Goal: Information Seeking & Learning: Compare options

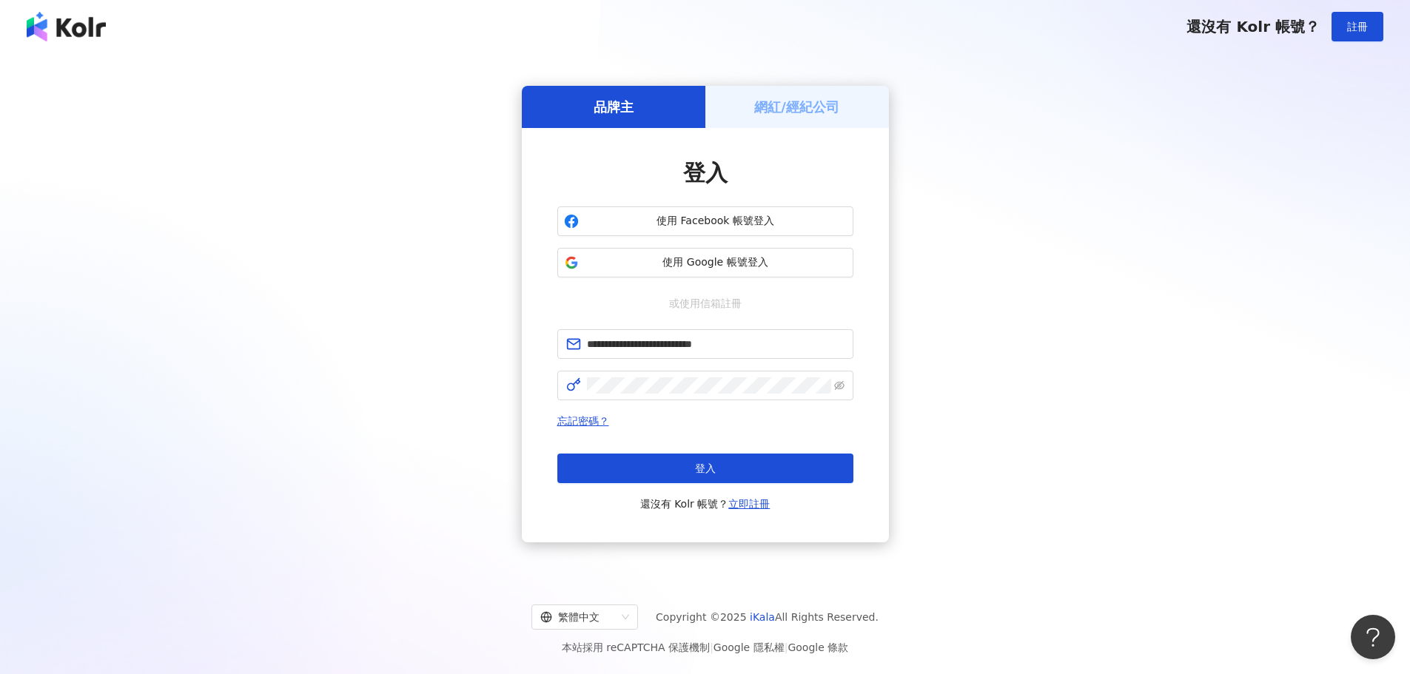
click at [662, 459] on button "登入" at bounding box center [705, 469] width 296 height 30
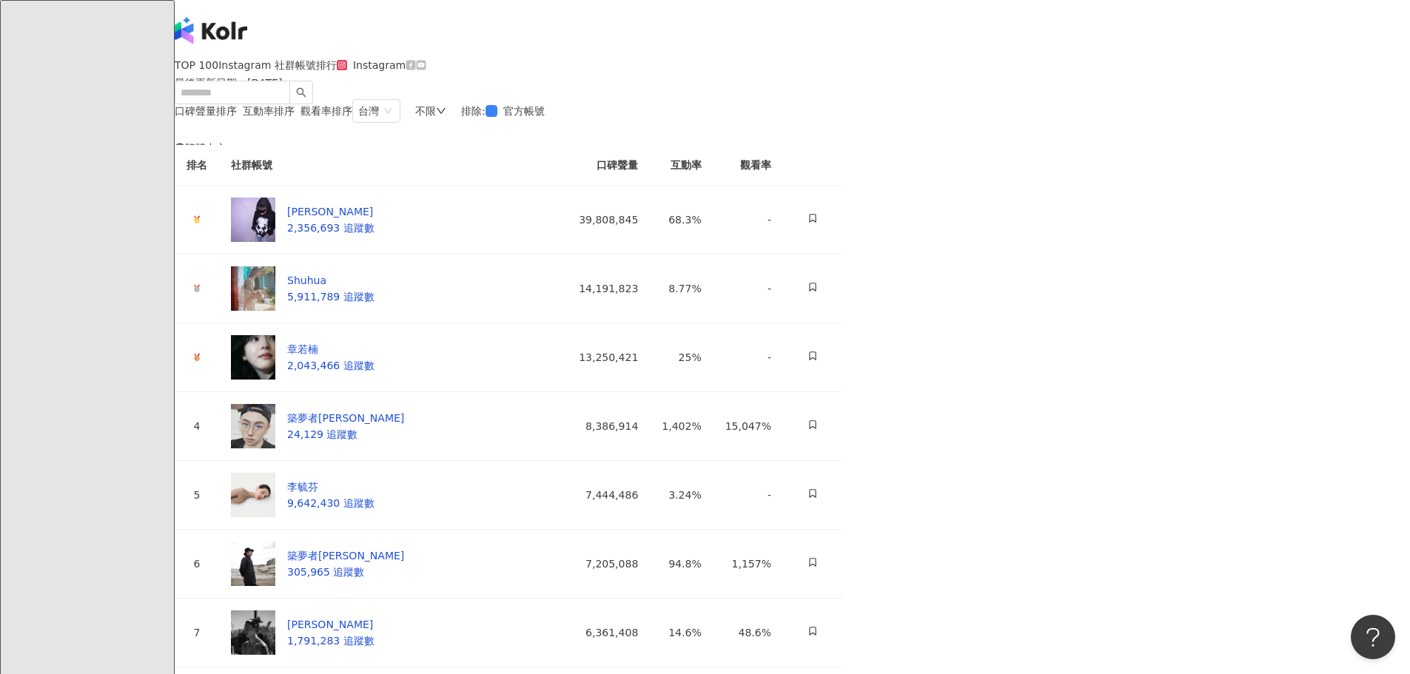
click at [446, 117] on div "不限" at bounding box center [430, 111] width 31 height 12
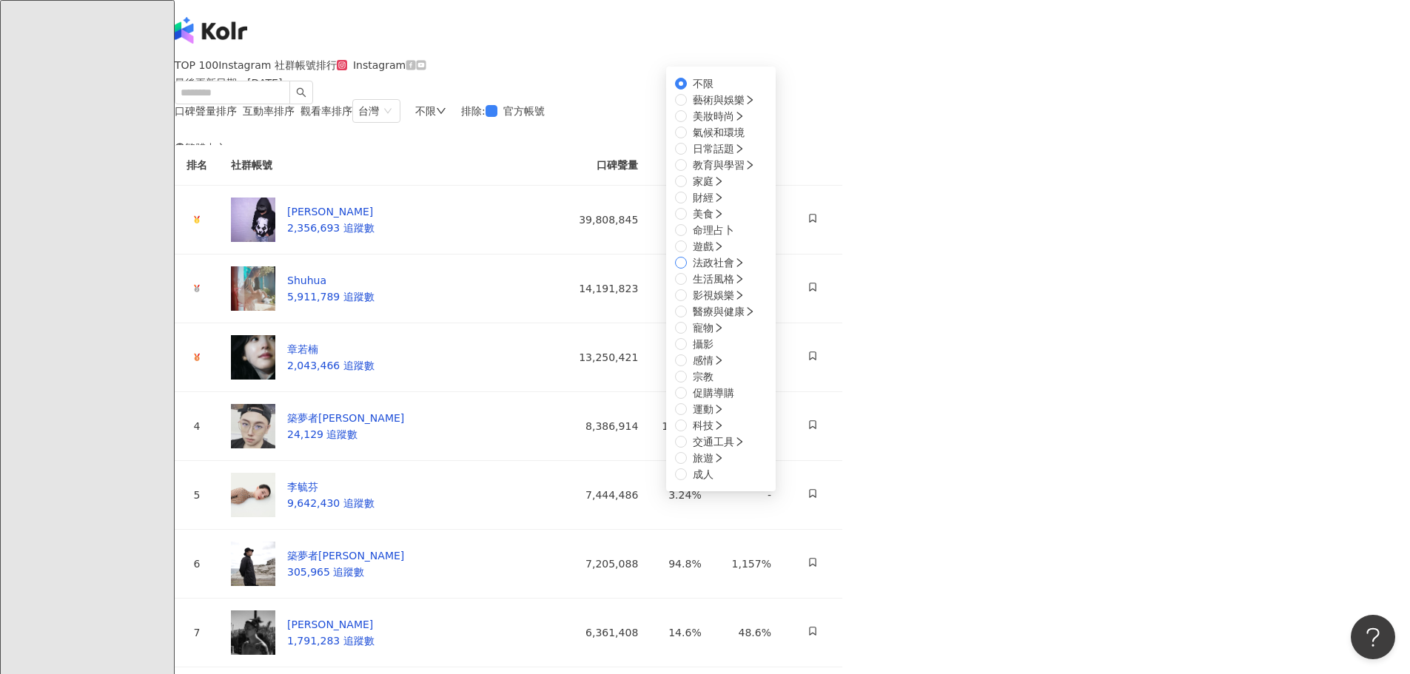
scroll to position [500, 0]
click at [730, 401] on span "運動" at bounding box center [708, 409] width 43 height 16
click at [719, 499] on span "棒球" at bounding box center [703, 507] width 33 height 16
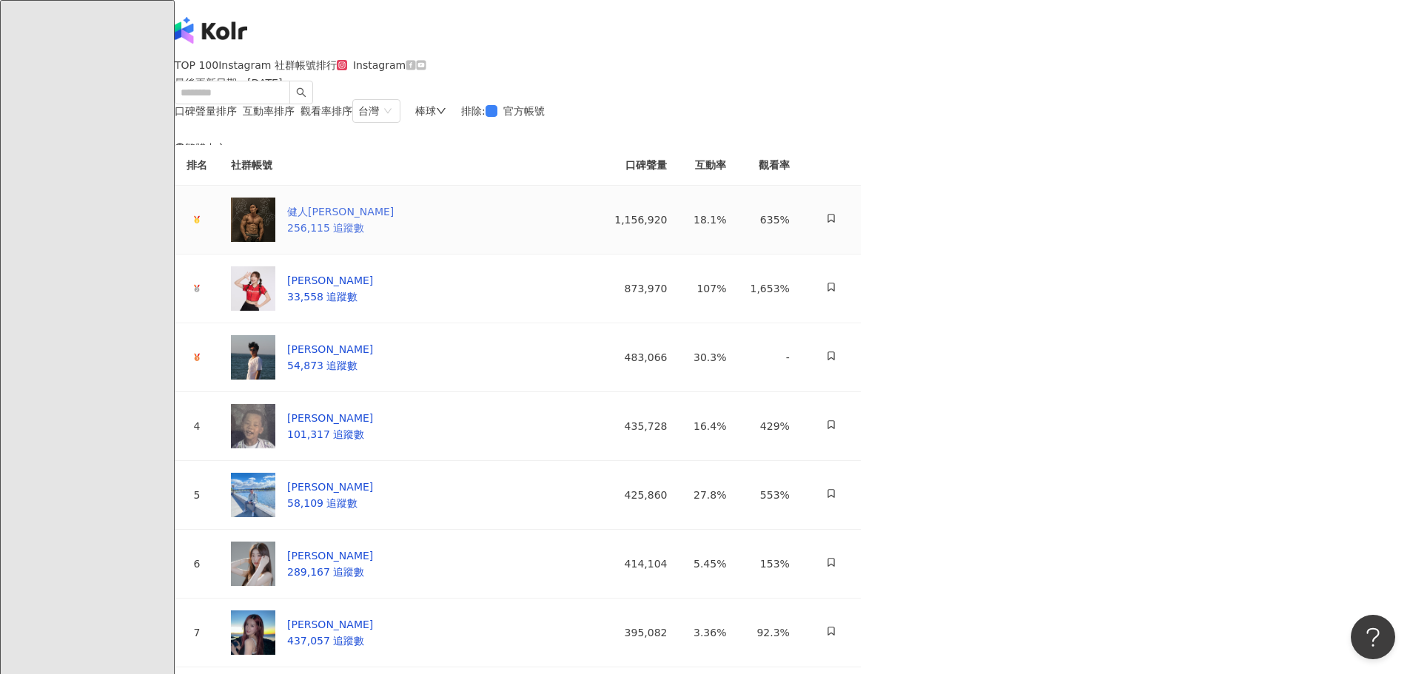
click at [275, 242] on img at bounding box center [253, 220] width 44 height 44
click at [373, 311] on div "姵宸Peichen 33,558 追蹤數" at bounding box center [302, 288] width 142 height 44
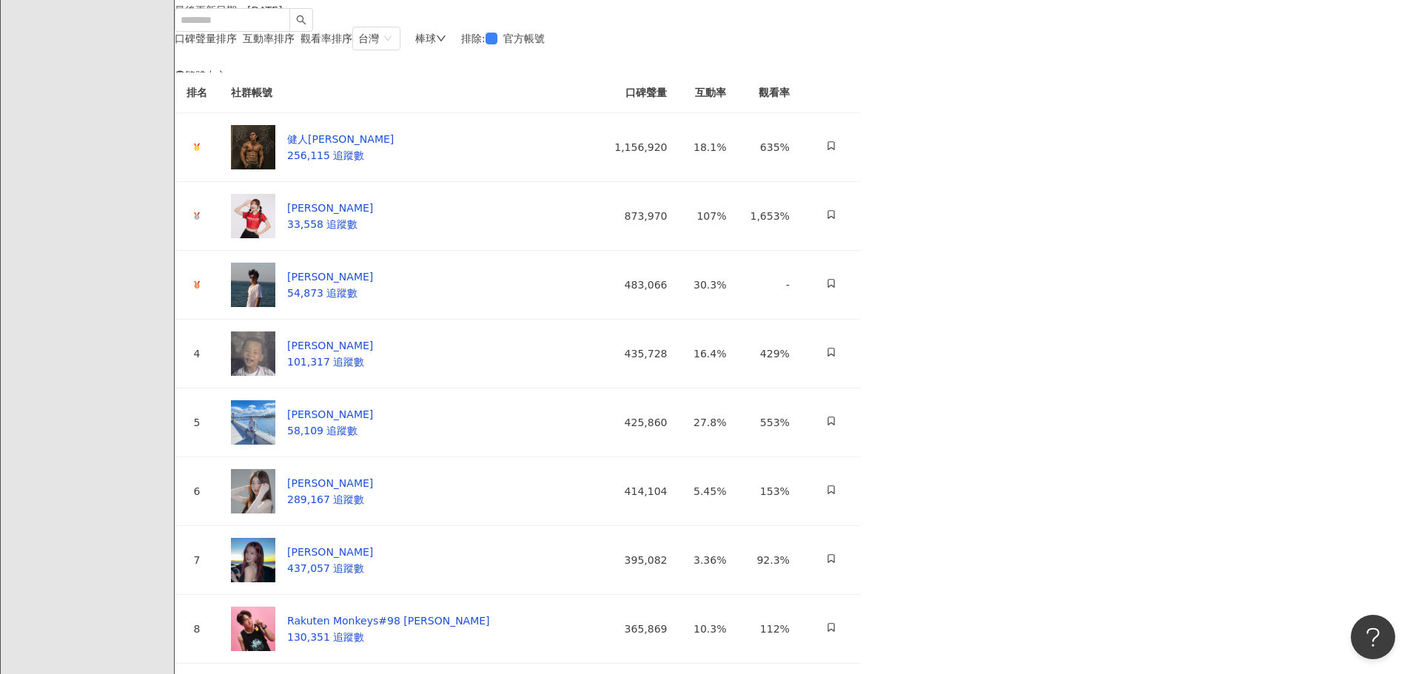
scroll to position [74, 0]
click at [373, 283] on div "宋晟睿" at bounding box center [330, 275] width 86 height 16
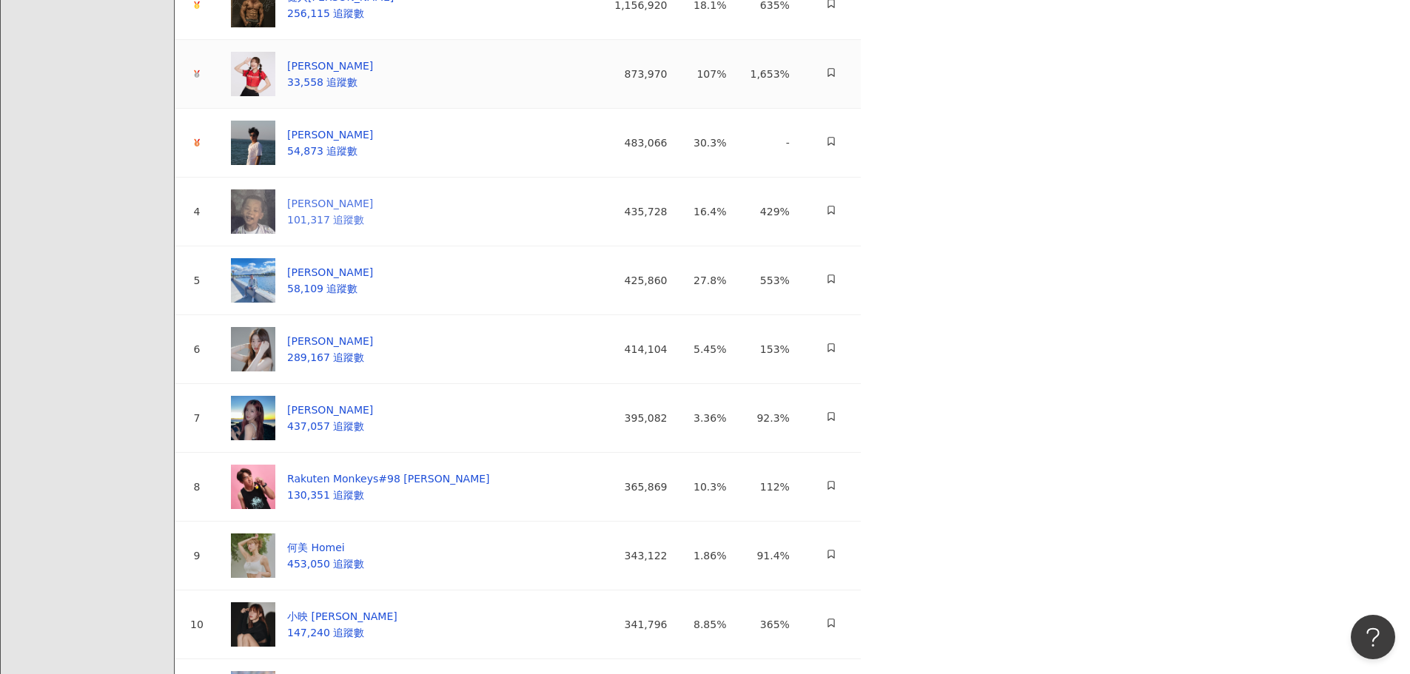
scroll to position [222, 0]
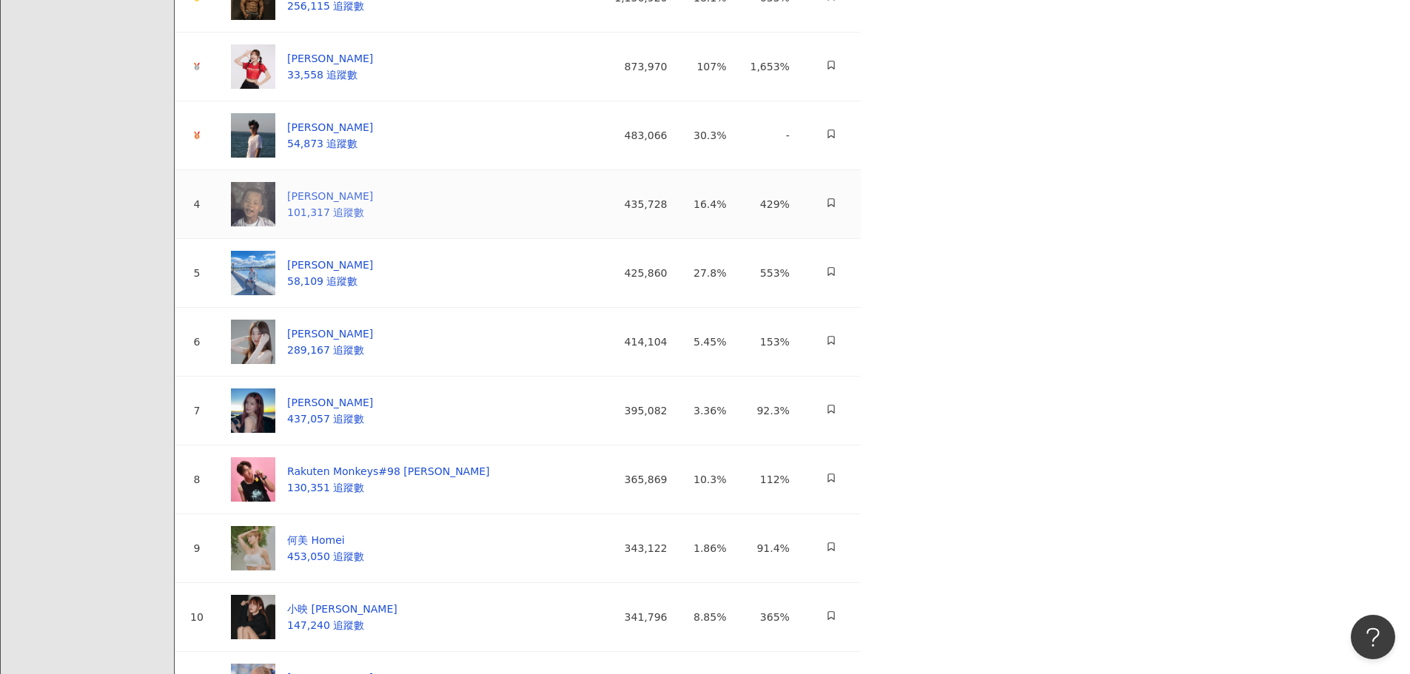
click at [373, 204] on div "[PERSON_NAME]" at bounding box center [330, 196] width 86 height 16
click at [373, 273] on div "Tsung-Che Cheng" at bounding box center [330, 265] width 86 height 16
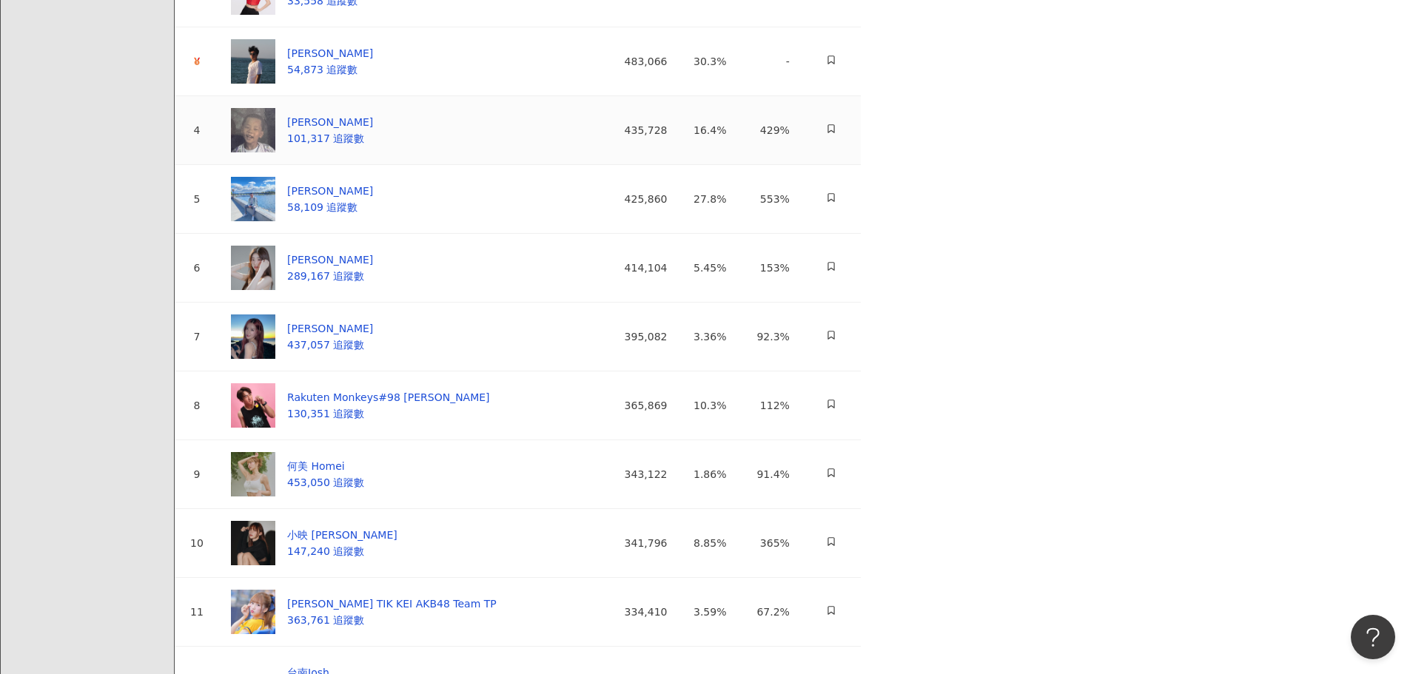
scroll to position [370, 0]
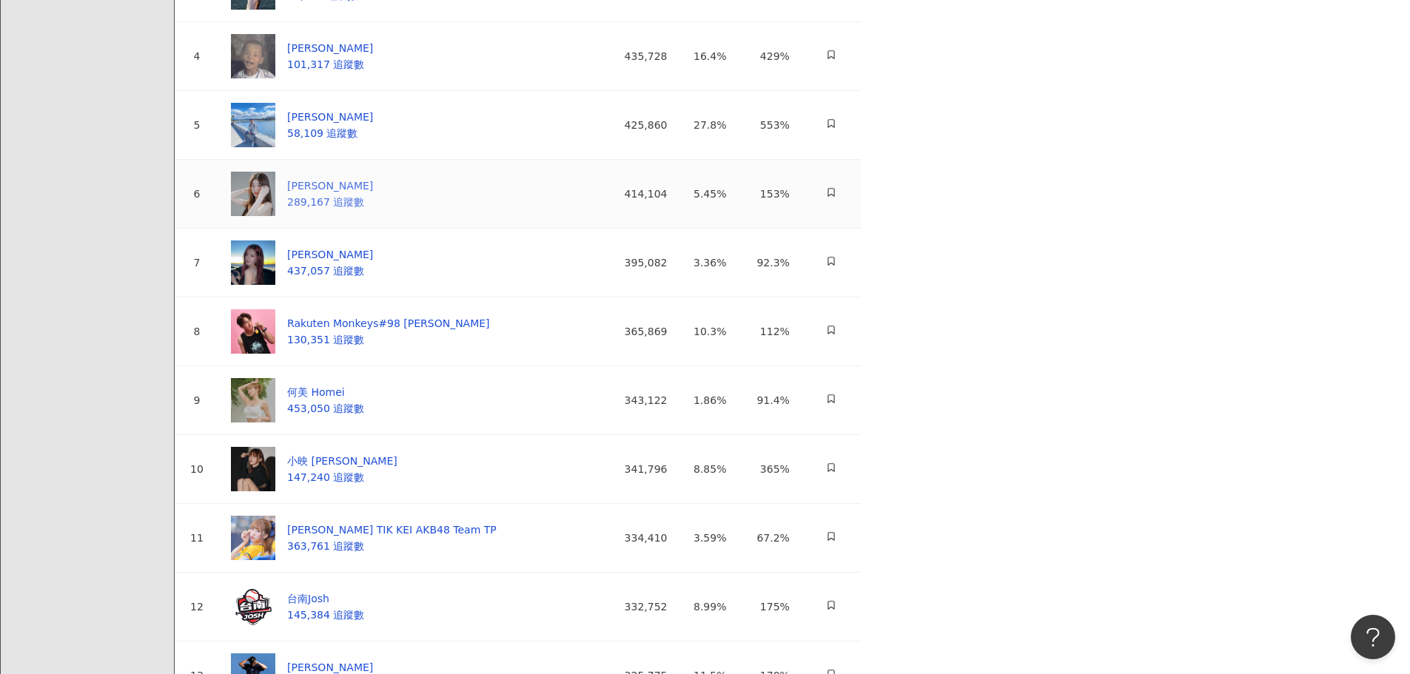
click at [373, 194] on div "柳昕" at bounding box center [330, 186] width 86 height 16
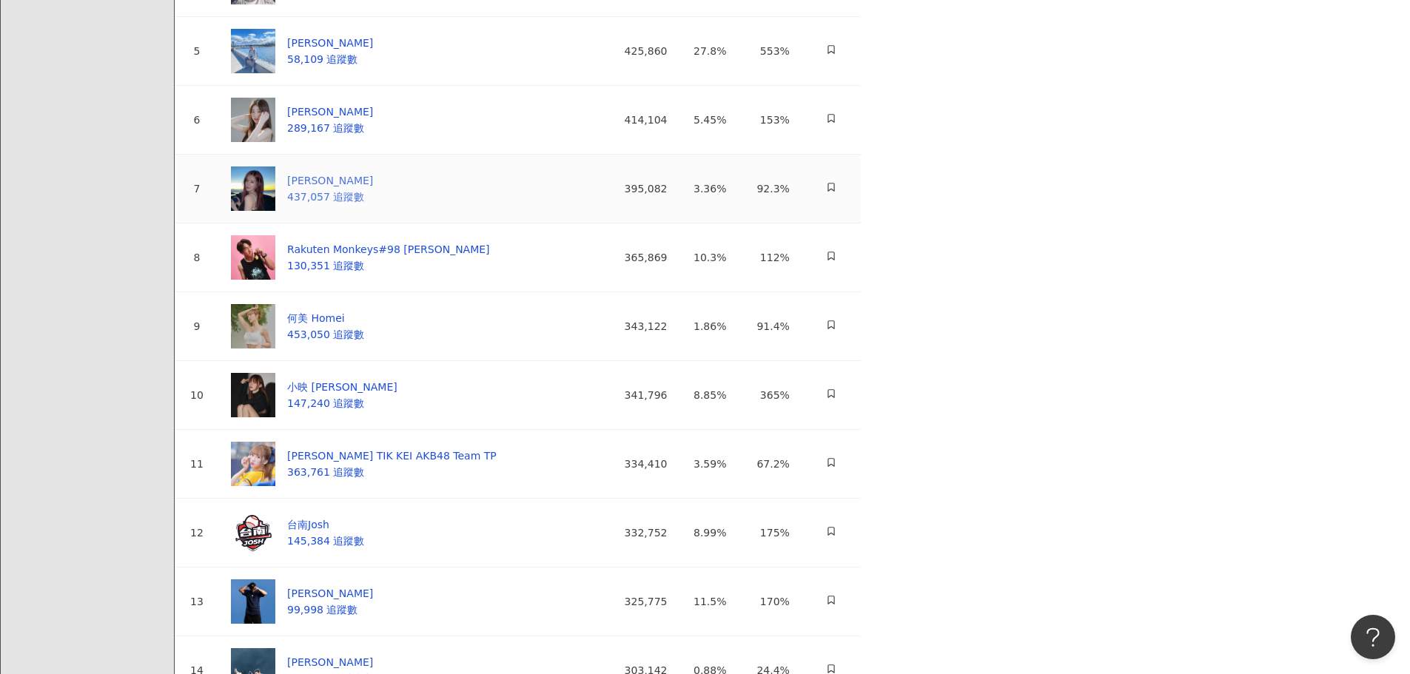
click at [364, 203] on span "437,057 追蹤數" at bounding box center [325, 197] width 77 height 12
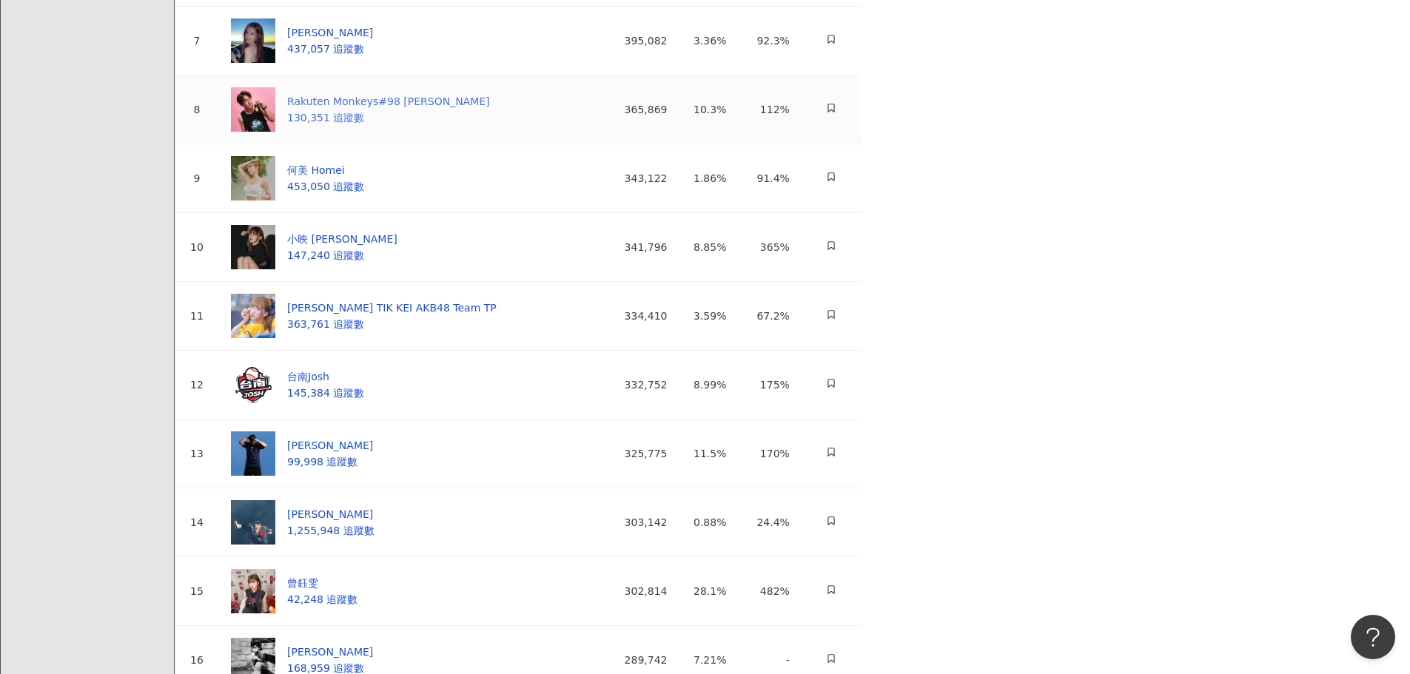
click at [490, 110] on div "Rakuten Monkeys#98 陳晨威" at bounding box center [388, 101] width 203 height 16
click at [364, 192] on span "453,050 追蹤數" at bounding box center [325, 187] width 77 height 12
click at [397, 247] on div "小映 Kaitlyn" at bounding box center [342, 239] width 110 height 16
drag, startPoint x: 1049, startPoint y: 389, endPoint x: 996, endPoint y: 386, distance: 52.7
click at [679, 282] on td "341,796" at bounding box center [634, 247] width 89 height 69
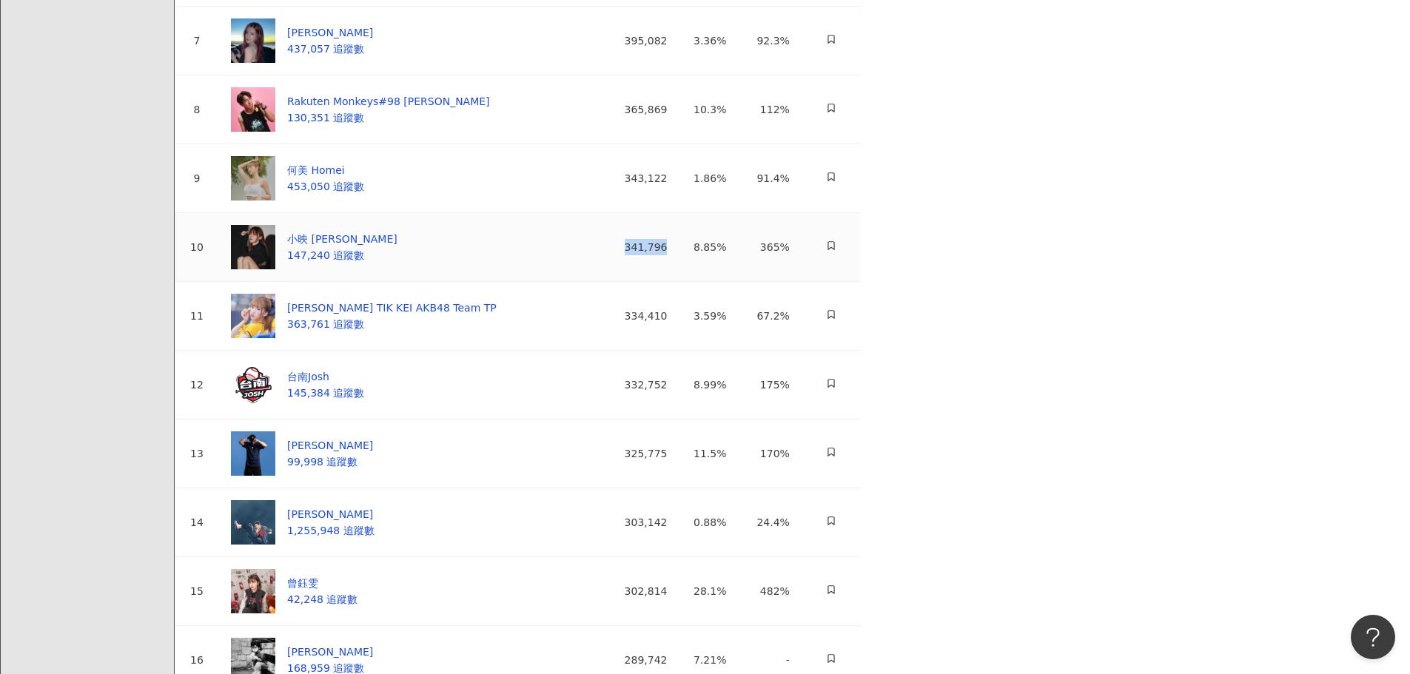
copy div "341,796"
drag, startPoint x: 1052, startPoint y: 309, endPoint x: 992, endPoint y: 315, distance: 60.2
click at [861, 213] on tr "9 何美 Homei 453,050 追蹤數 343,122 1.86% 91.4%" at bounding box center [518, 178] width 686 height 69
copy div "343,122"
drag, startPoint x: 1039, startPoint y: 237, endPoint x: 1000, endPoint y: 235, distance: 39.3
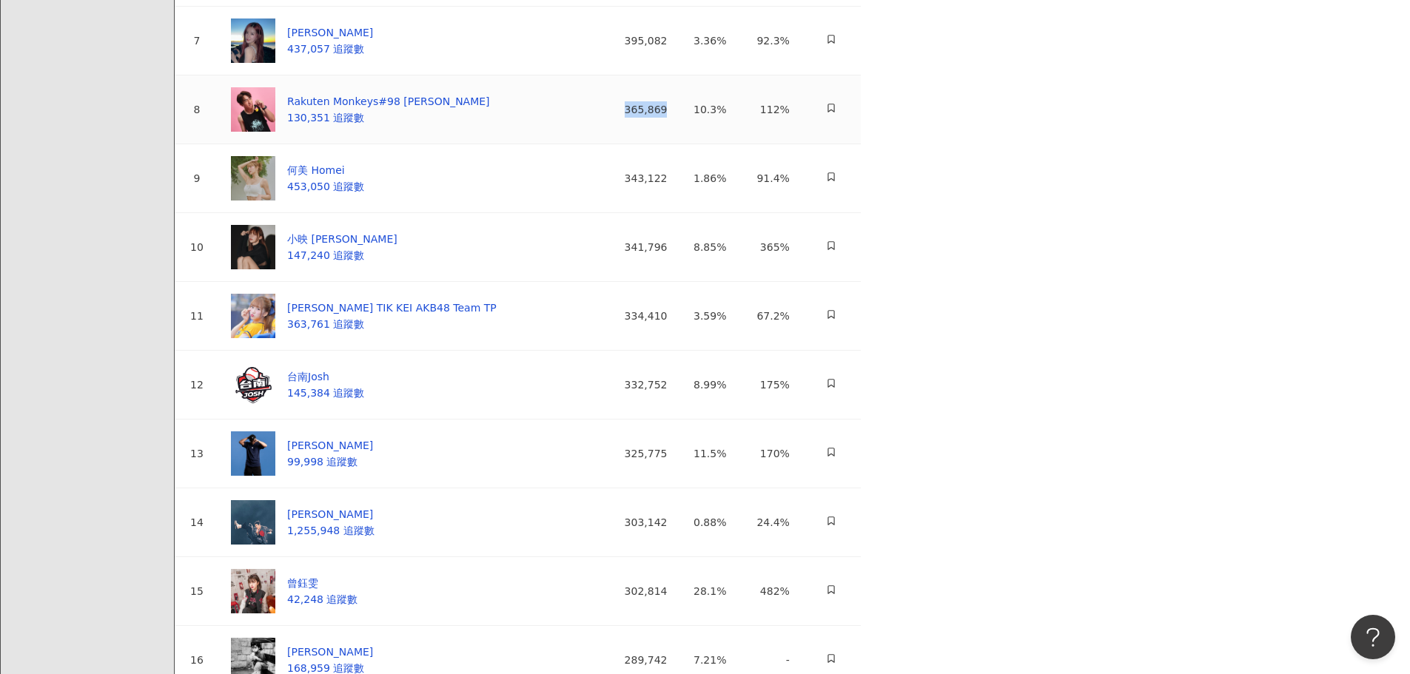
click at [679, 144] on td "365,869" at bounding box center [634, 109] width 89 height 69
copy div "365,869"
drag, startPoint x: 1048, startPoint y: 172, endPoint x: 1001, endPoint y: 169, distance: 47.5
click at [679, 75] on td "395,082" at bounding box center [634, 41] width 89 height 69
copy div "395,082"
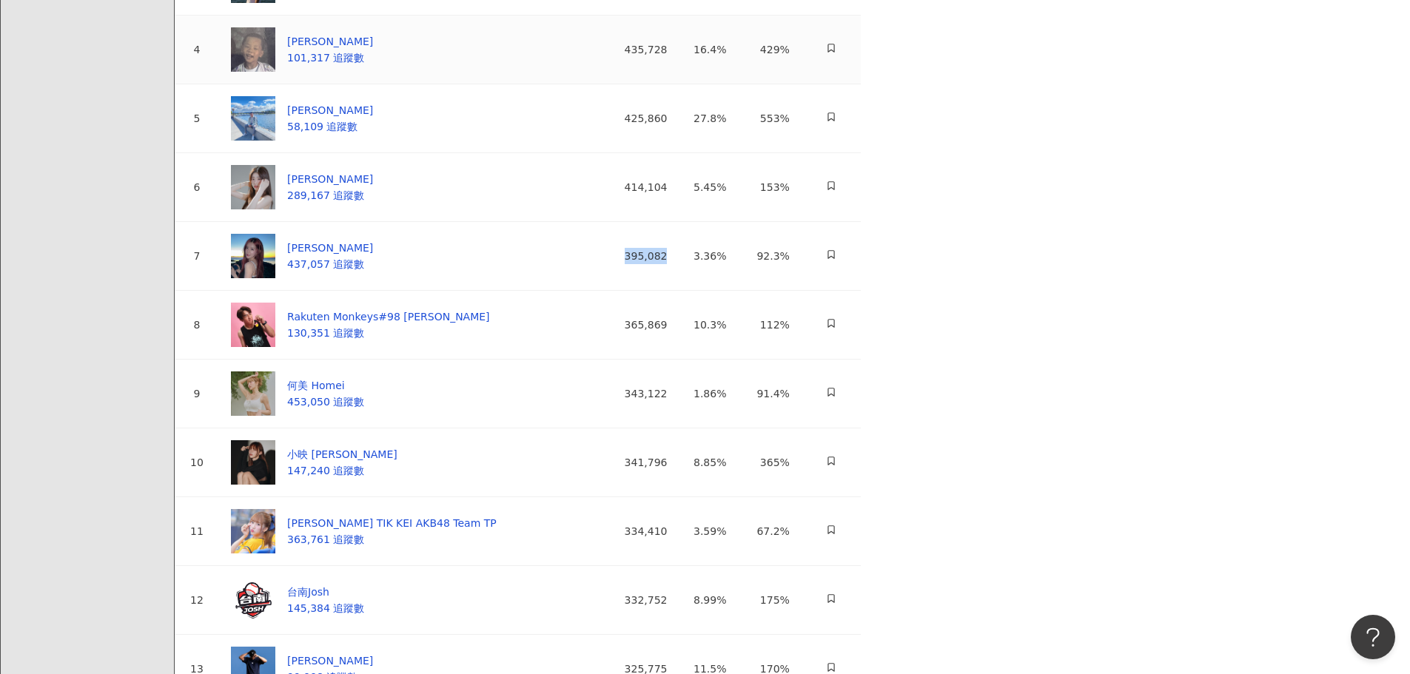
scroll to position [296, 0]
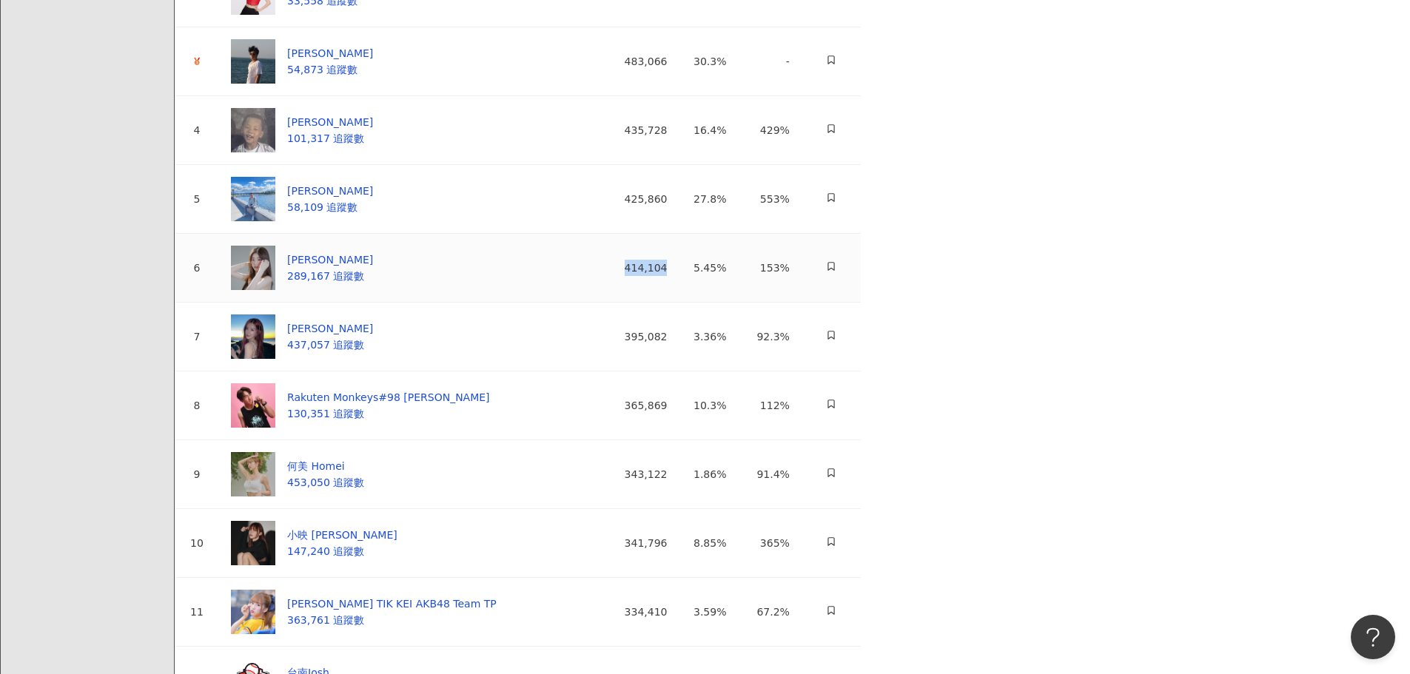
drag, startPoint x: 1046, startPoint y: 394, endPoint x: 992, endPoint y: 392, distance: 54.1
click at [679, 303] on td "414,104" at bounding box center [634, 268] width 89 height 69
copy div "414,104"
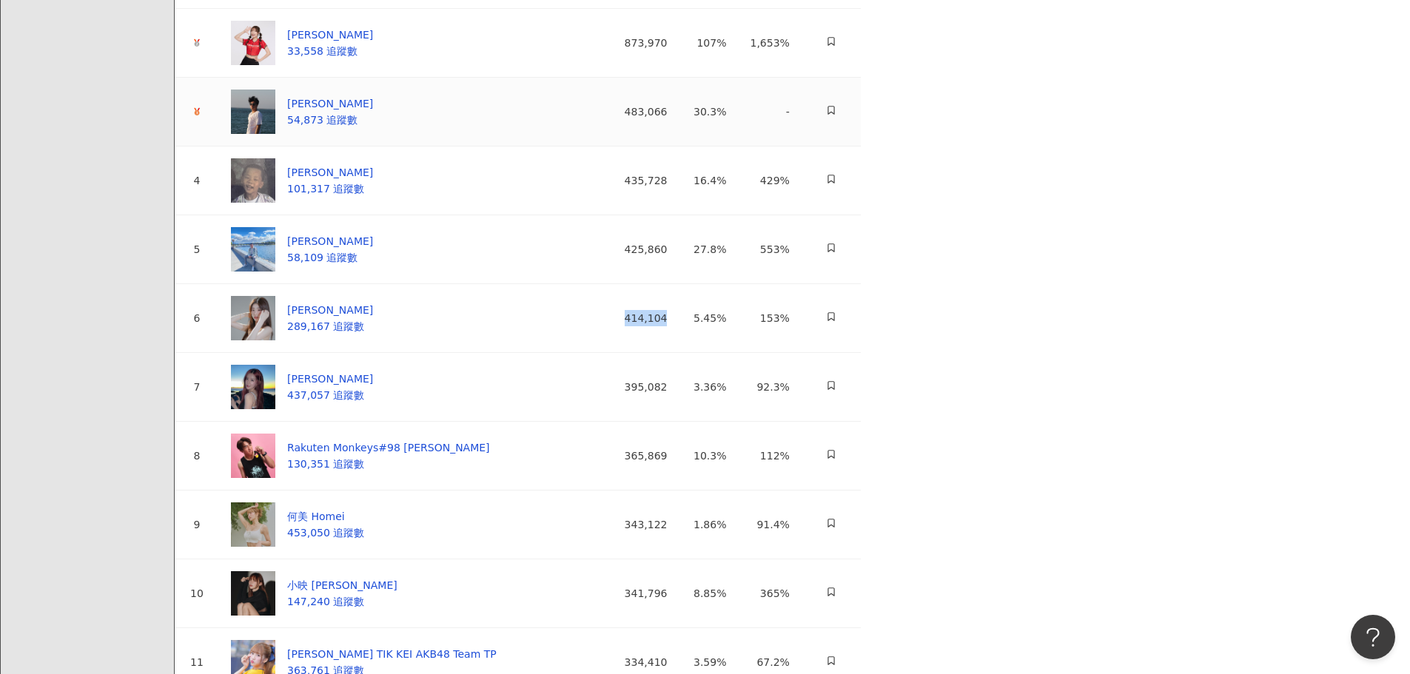
scroll to position [222, 0]
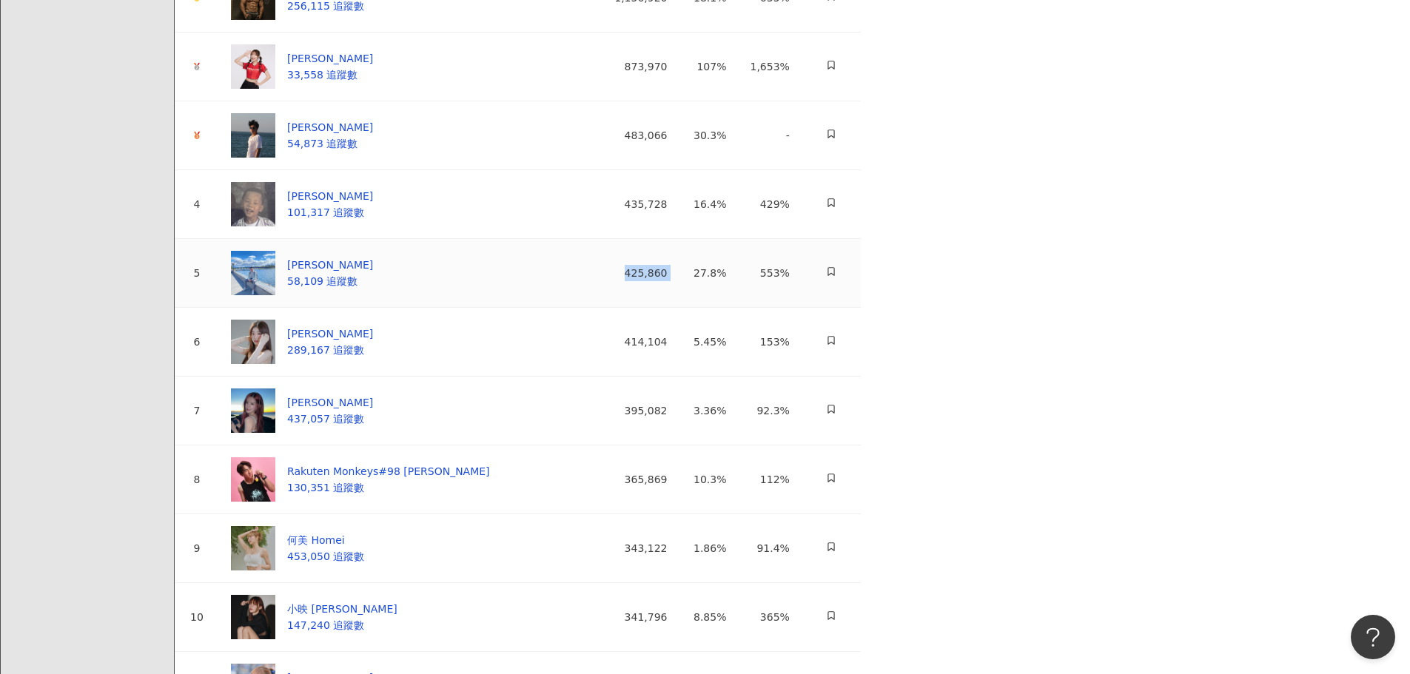
drag, startPoint x: 1052, startPoint y: 385, endPoint x: 979, endPoint y: 388, distance: 73.3
click at [861, 308] on tr "5 Tsung-Che Cheng 58,109 追蹤數 425,860 27.8% 553%" at bounding box center [518, 273] width 686 height 69
copy div "425,860"
drag, startPoint x: 1043, startPoint y: 321, endPoint x: 991, endPoint y: 319, distance: 51.9
click at [679, 239] on td "435,728" at bounding box center [634, 204] width 89 height 69
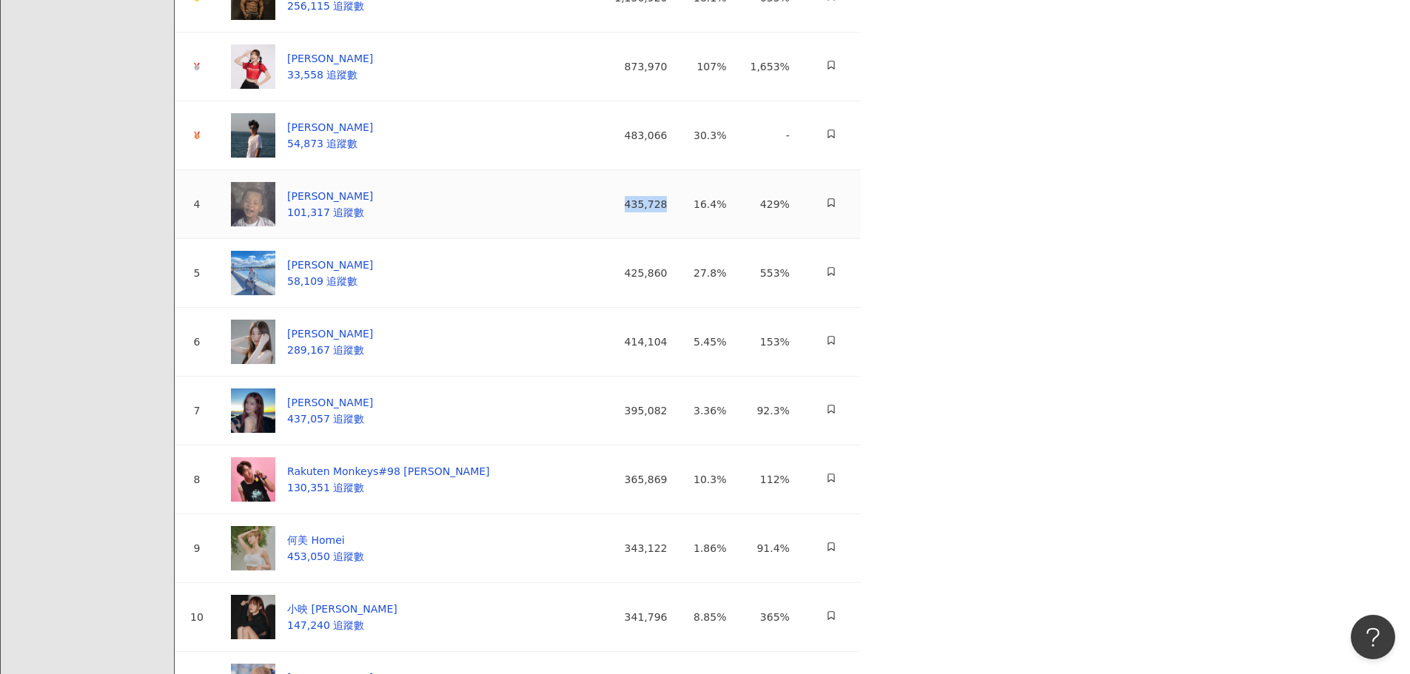
copy div "435,728"
drag, startPoint x: 1031, startPoint y: 251, endPoint x: 976, endPoint y: 251, distance: 55.5
click at [679, 170] on td "483,066" at bounding box center [634, 135] width 89 height 69
copy div "483,066"
drag, startPoint x: 1043, startPoint y: 175, endPoint x: 990, endPoint y: 175, distance: 52.6
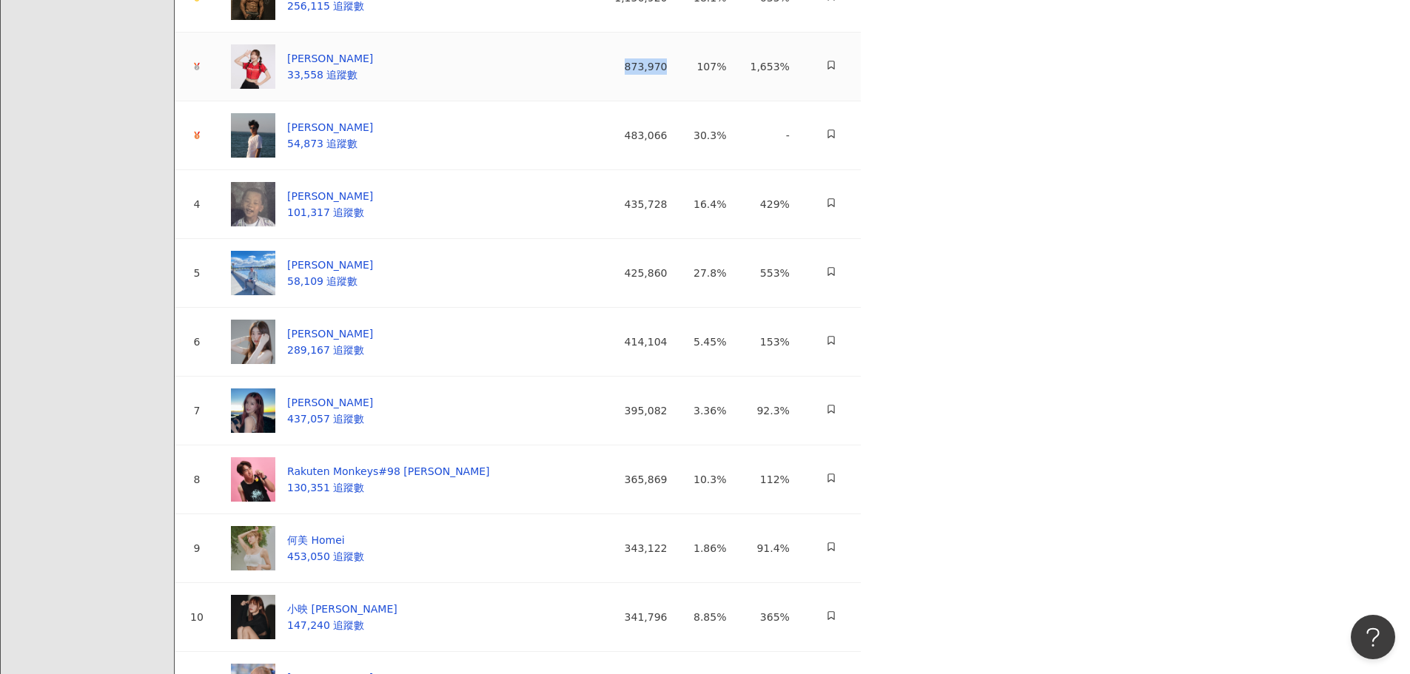
click at [679, 101] on td "873,970" at bounding box center [634, 67] width 89 height 69
copy div "873,970"
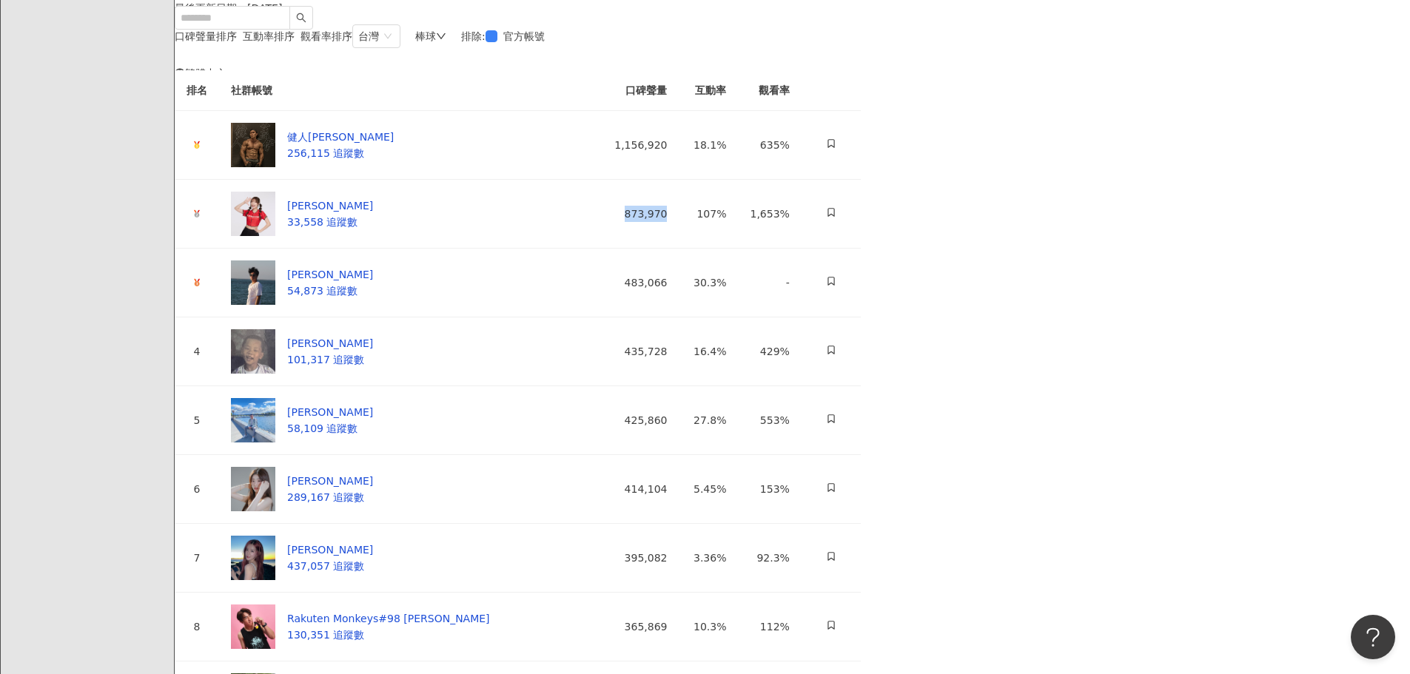
scroll to position [74, 0]
drag, startPoint x: 1051, startPoint y: 246, endPoint x: 994, endPoint y: 247, distance: 57.0
click at [679, 181] on td "1,156,920" at bounding box center [634, 146] width 89 height 69
copy div "1,156,920"
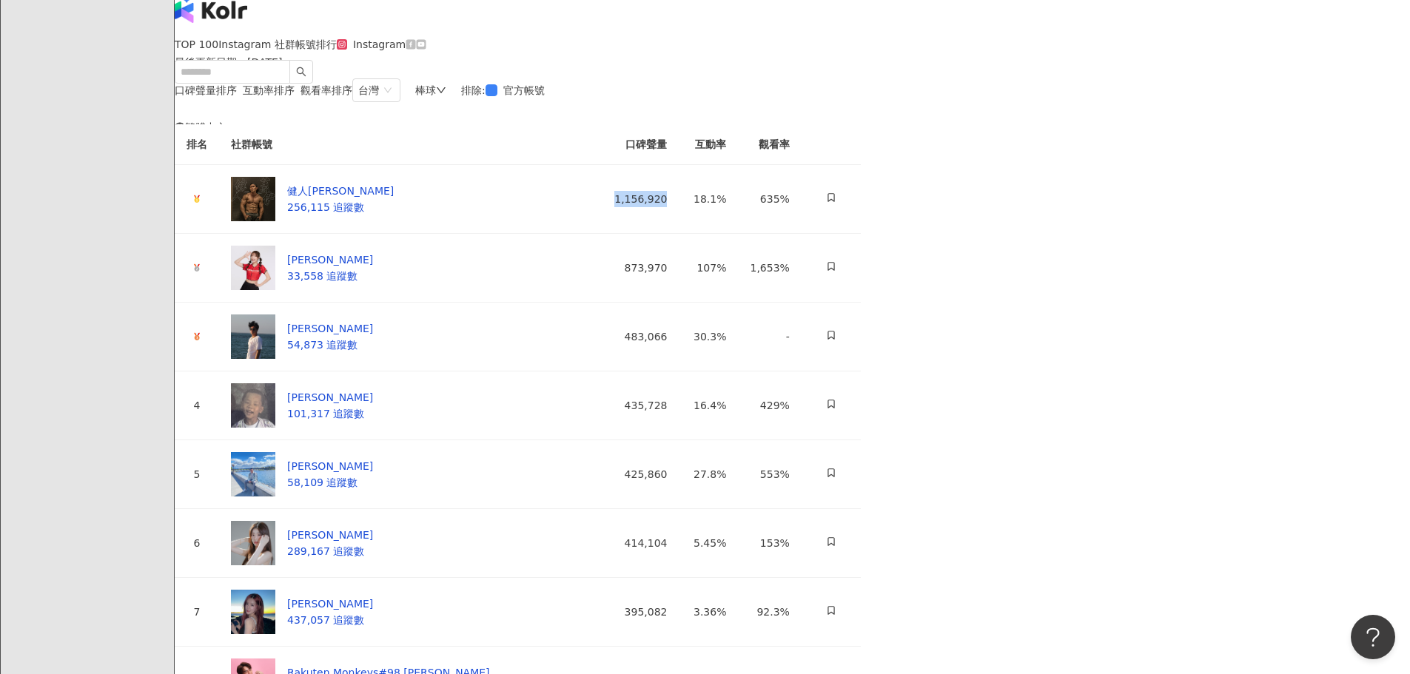
scroll to position [0, 0]
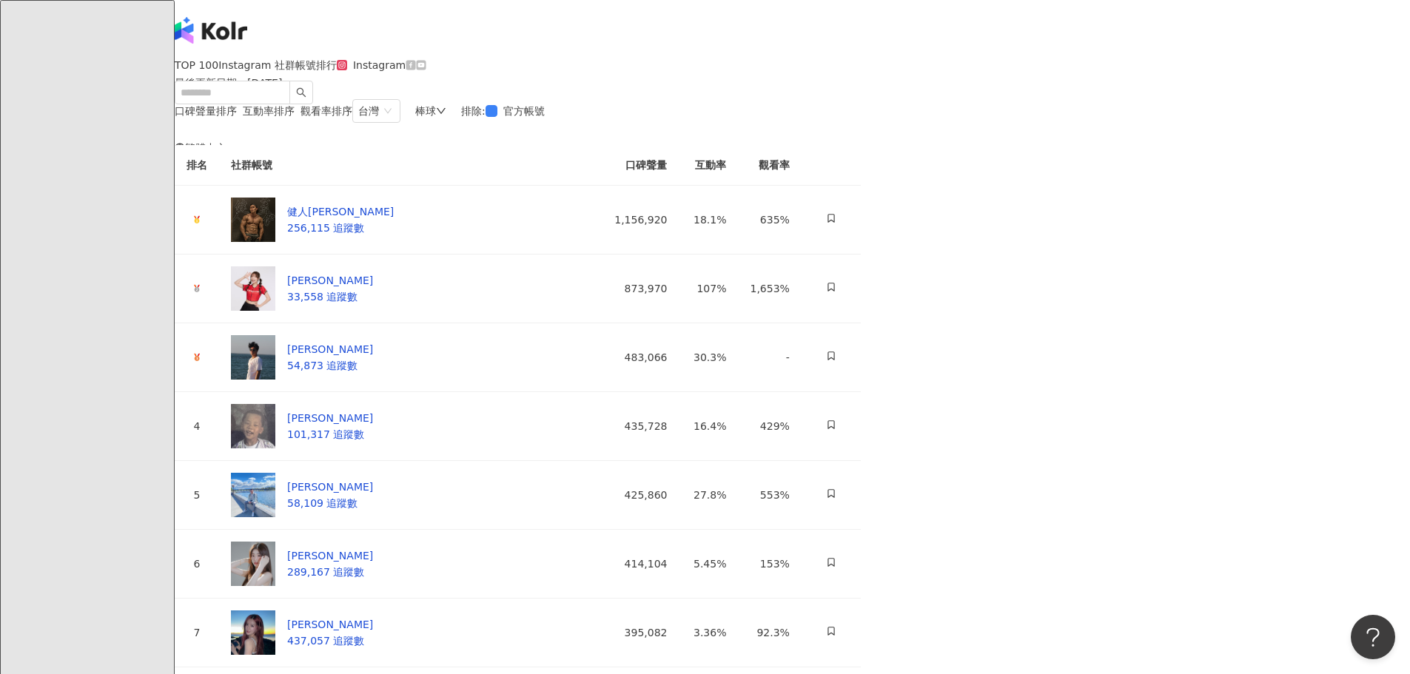
drag, startPoint x: 1156, startPoint y: 112, endPoint x: 1162, endPoint y: 117, distance: 7.9
click at [416, 71] on div at bounding box center [411, 65] width 10 height 12
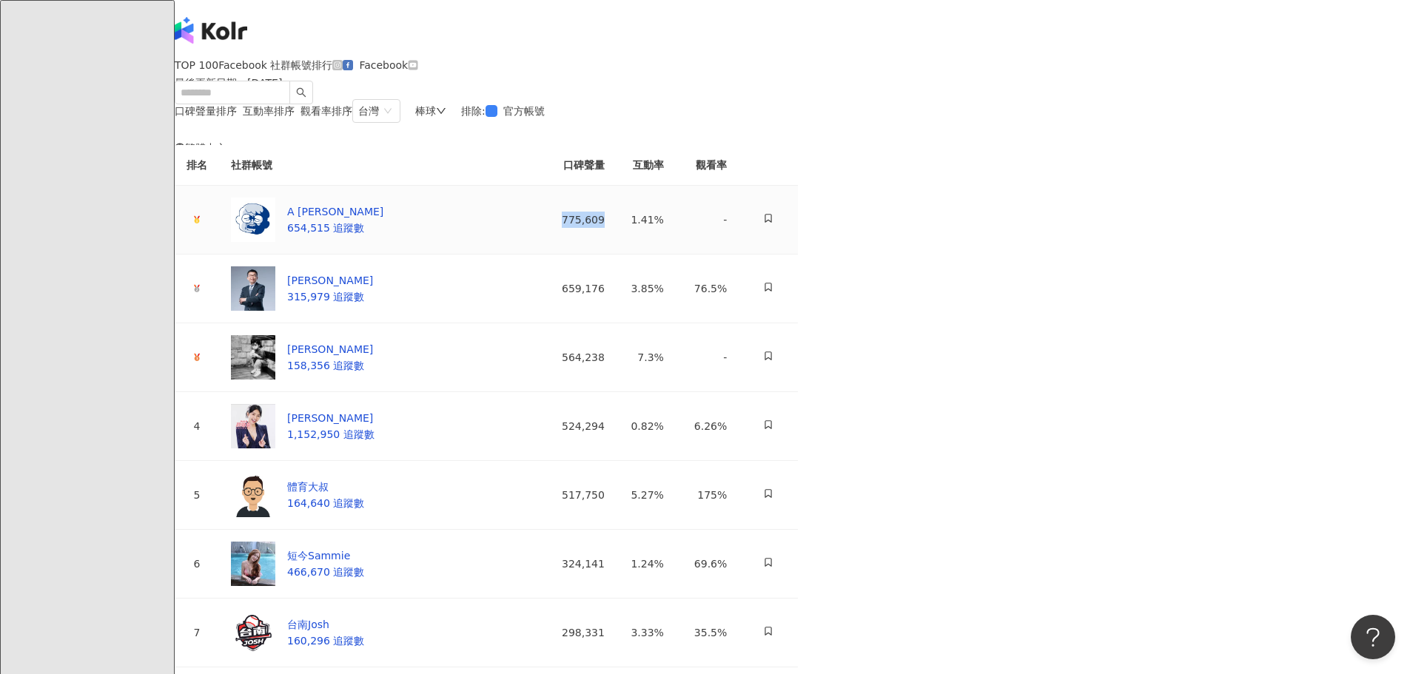
drag, startPoint x: 1050, startPoint y: 326, endPoint x: 995, endPoint y: 326, distance: 54.8
click at [617, 255] on td "775,609" at bounding box center [572, 220] width 89 height 69
drag, startPoint x: 1048, startPoint y: 400, endPoint x: 988, endPoint y: 400, distance: 60.0
click at [617, 323] on td "659,176" at bounding box center [572, 289] width 89 height 69
drag, startPoint x: 1047, startPoint y: 468, endPoint x: 993, endPoint y: 468, distance: 54.0
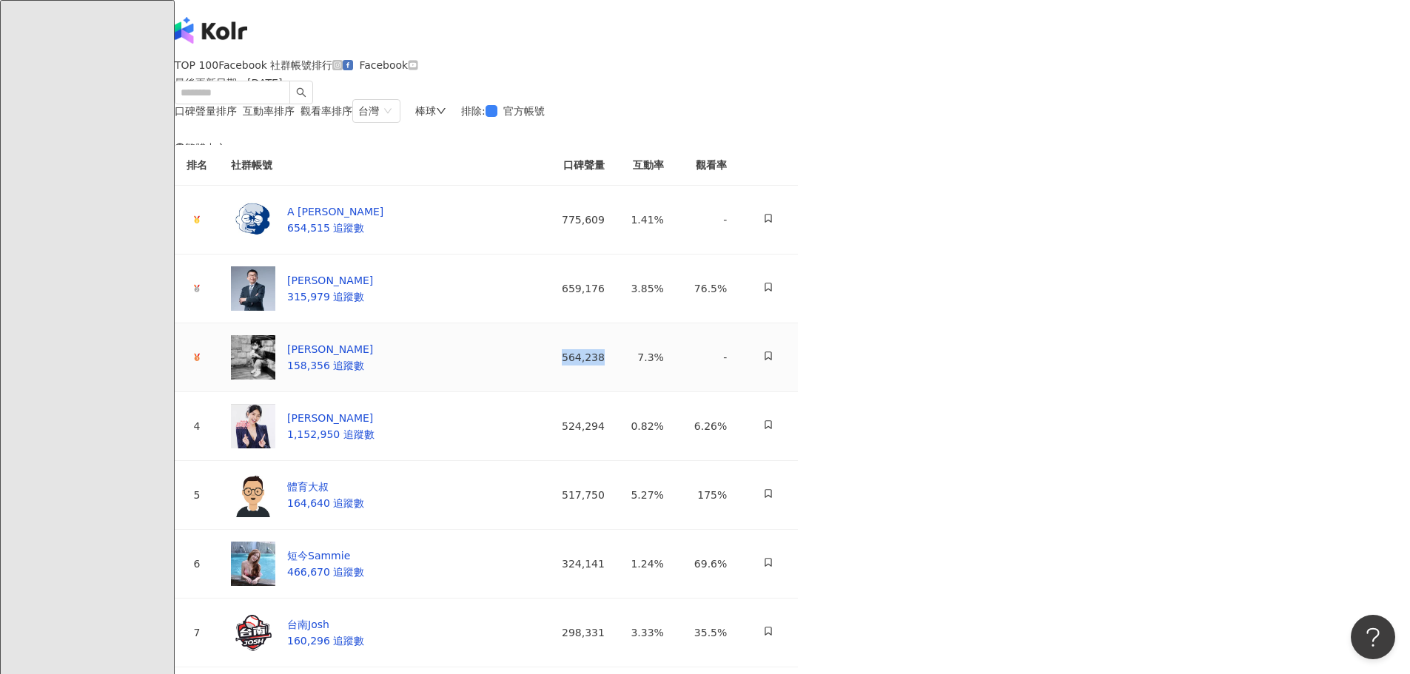
click at [617, 392] on td "564,238" at bounding box center [572, 357] width 89 height 69
drag, startPoint x: 1046, startPoint y: 540, endPoint x: 990, endPoint y: 541, distance: 56.3
click at [617, 461] on td "524,294" at bounding box center [572, 426] width 89 height 69
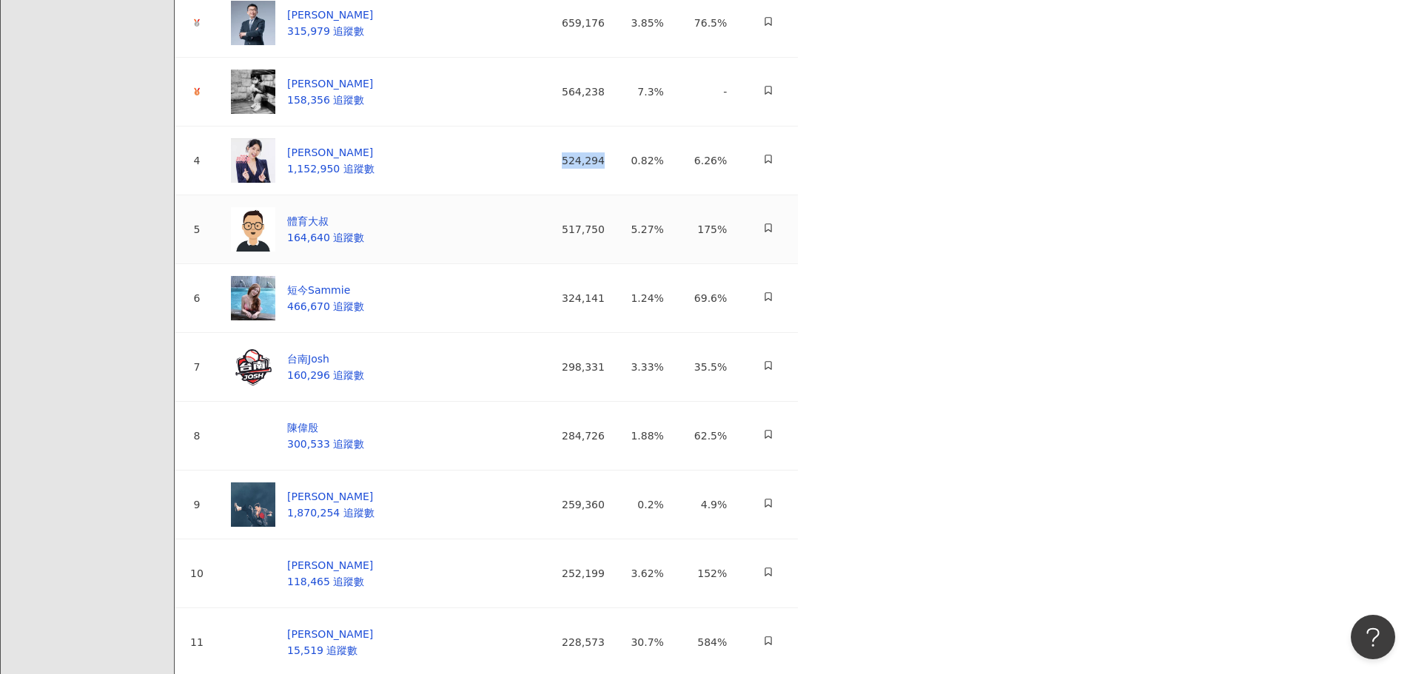
scroll to position [296, 0]
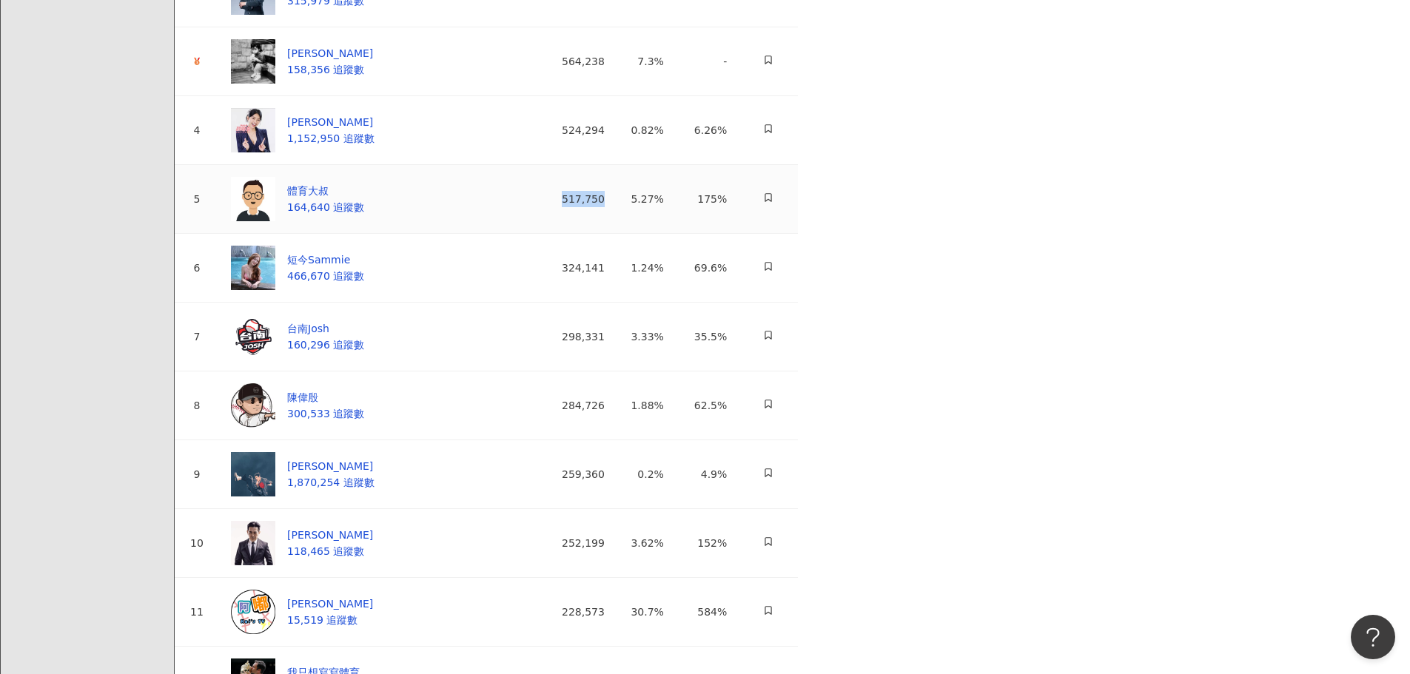
drag, startPoint x: 1046, startPoint y: 320, endPoint x: 1001, endPoint y: 313, distance: 44.9
click at [617, 234] on td "517,750" at bounding box center [572, 199] width 89 height 69
drag, startPoint x: 1042, startPoint y: 386, endPoint x: 1000, endPoint y: 390, distance: 42.4
click at [617, 303] on td "324,141" at bounding box center [572, 268] width 89 height 69
drag, startPoint x: 1041, startPoint y: 464, endPoint x: 1001, endPoint y: 465, distance: 40.0
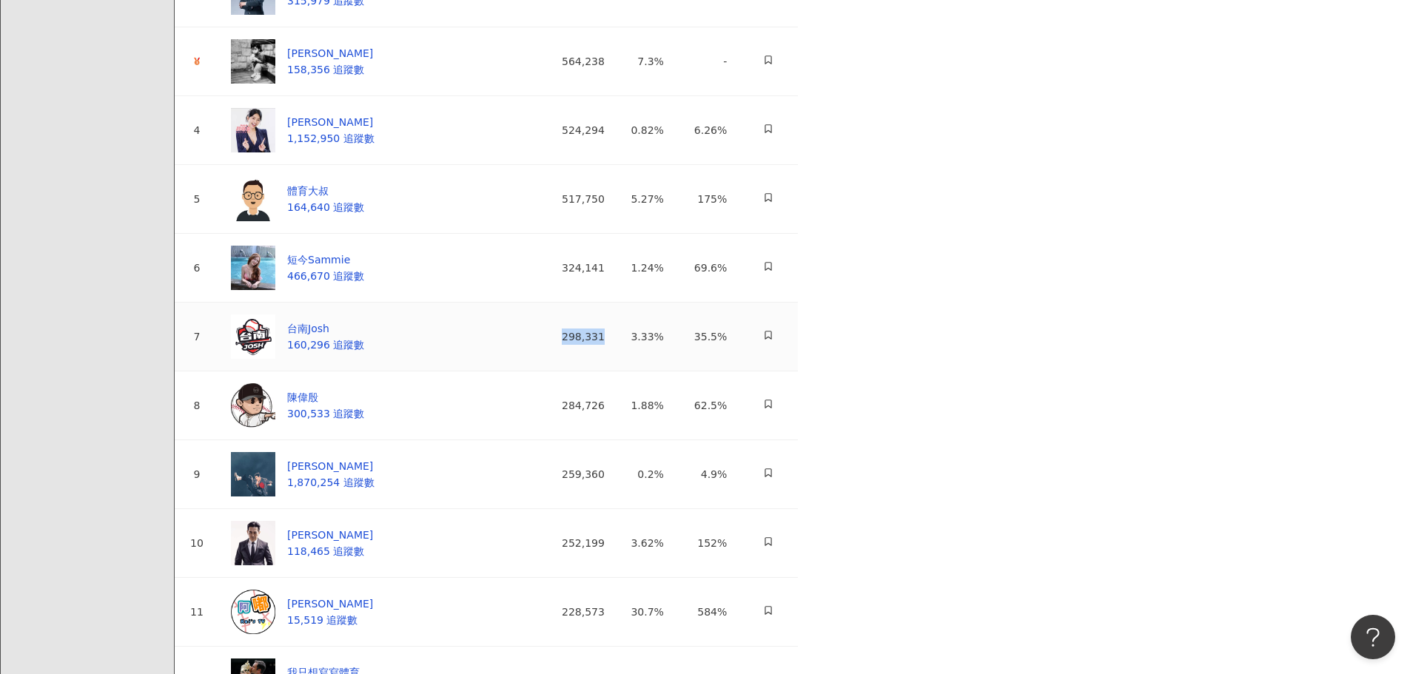
click at [617, 372] on td "298,331" at bounding box center [572, 337] width 89 height 69
drag, startPoint x: 1047, startPoint y: 534, endPoint x: 978, endPoint y: 531, distance: 68.9
click at [617, 440] on td "284,726" at bounding box center [572, 406] width 89 height 69
drag, startPoint x: 1047, startPoint y: 606, endPoint x: 971, endPoint y: 596, distance: 76.2
click at [617, 509] on td "259,360" at bounding box center [572, 474] width 89 height 69
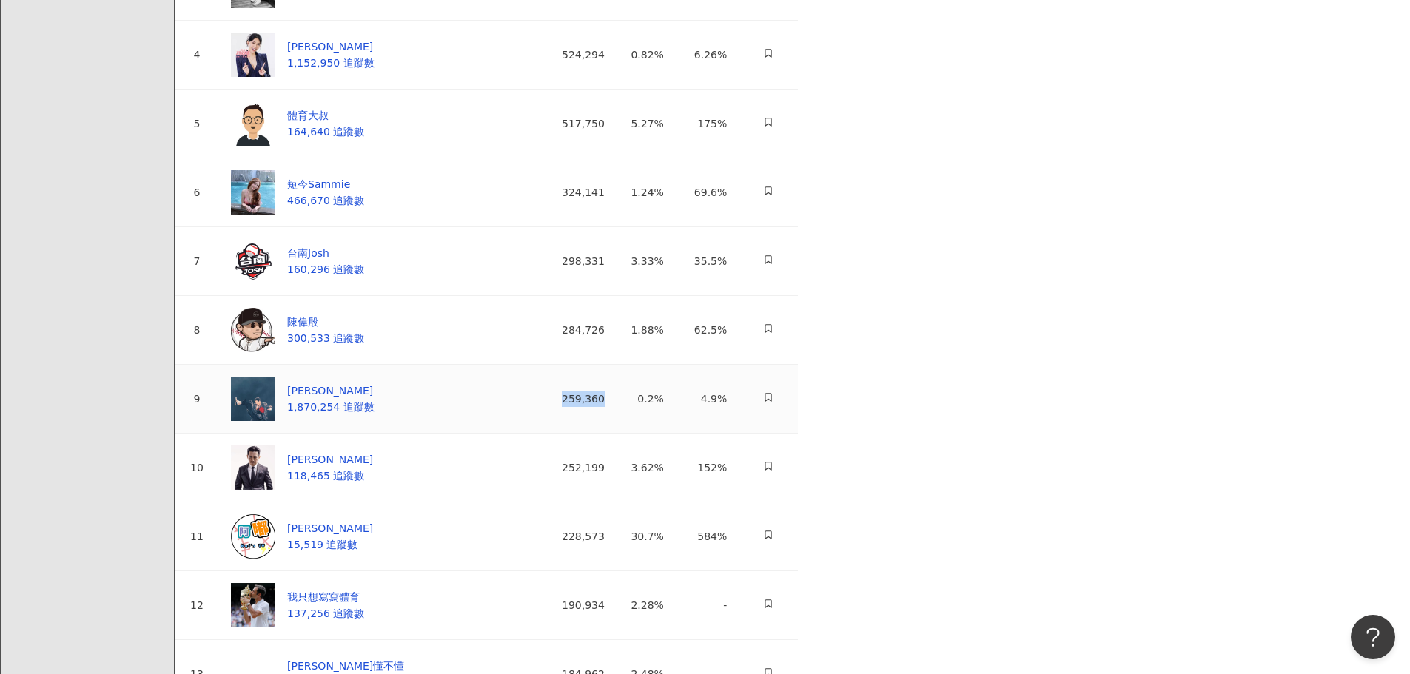
scroll to position [444, 0]
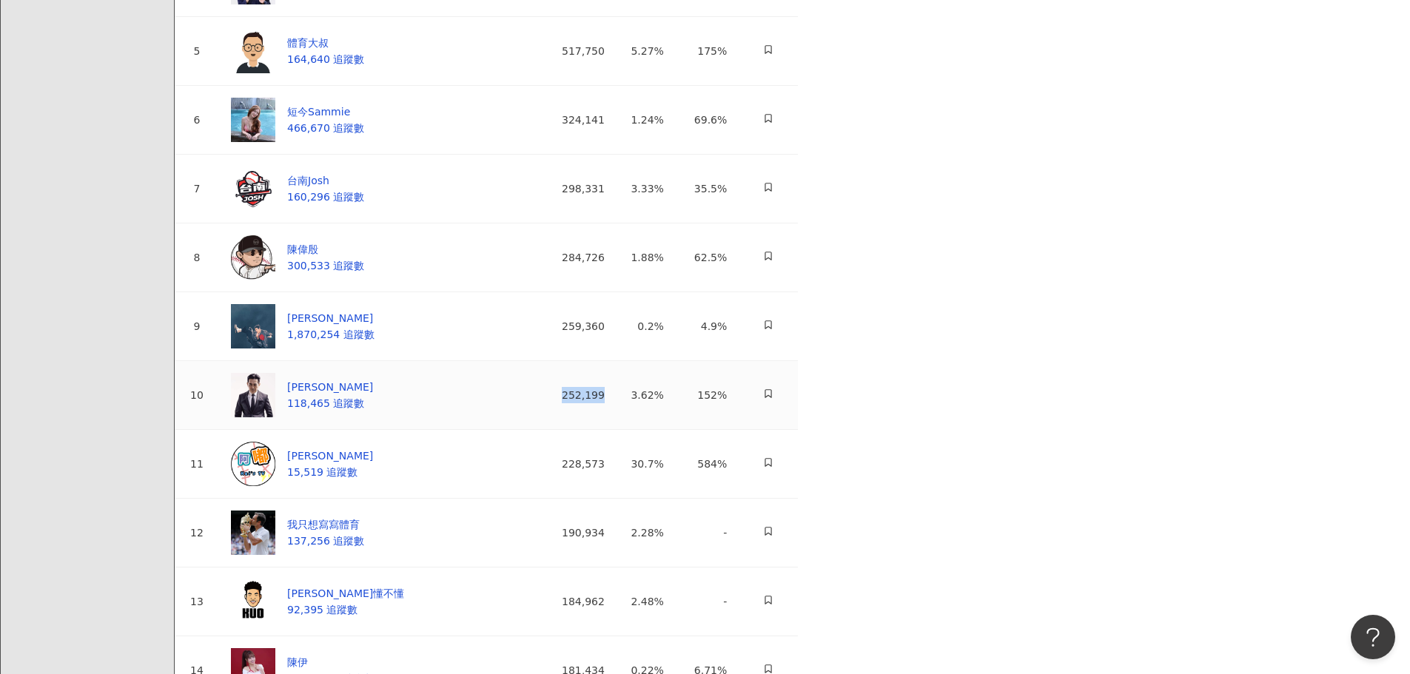
drag, startPoint x: 1046, startPoint y: 531, endPoint x: 997, endPoint y: 531, distance: 48.8
click at [617, 430] on td "252,199" at bounding box center [572, 395] width 89 height 69
click at [373, 395] on div "高捷" at bounding box center [330, 387] width 86 height 16
click at [375, 340] on span "1,870,254 追蹤數" at bounding box center [330, 335] width 87 height 12
click at [364, 409] on span "118,465 追蹤數" at bounding box center [325, 403] width 77 height 12
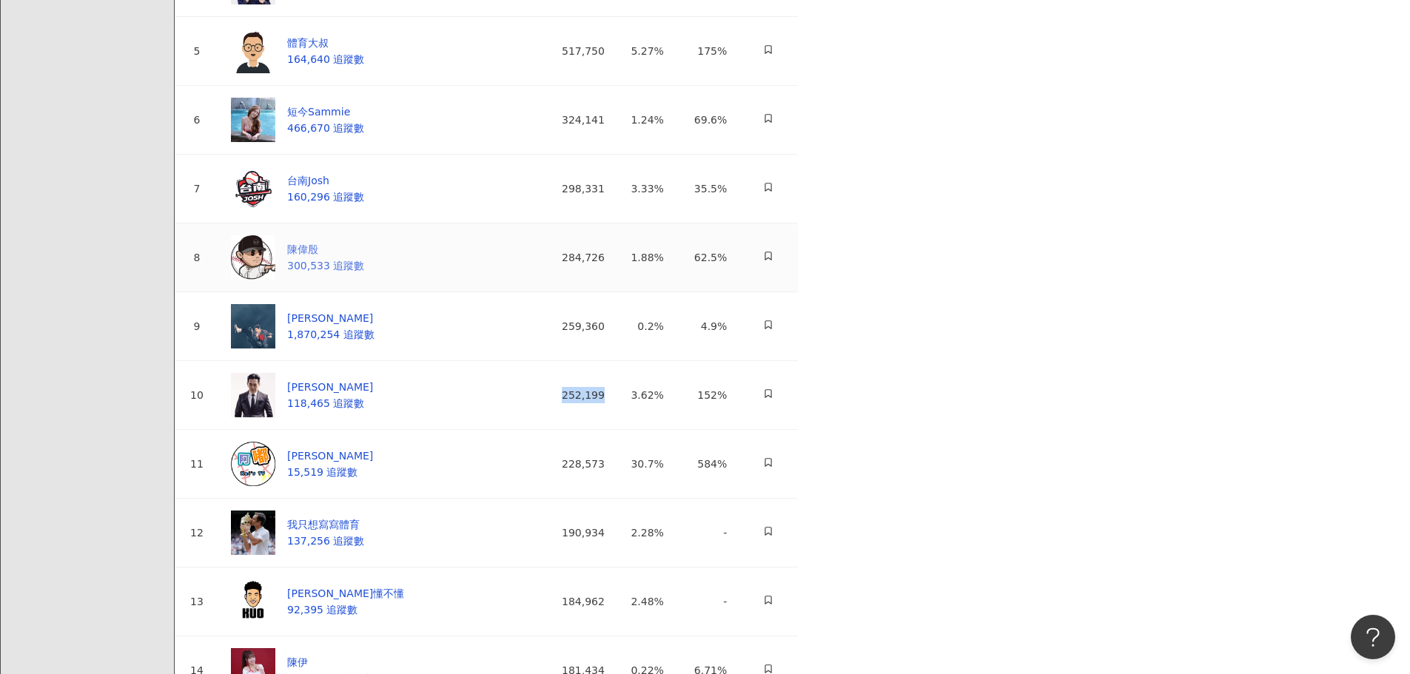
click at [364, 258] on div "陳偉殷" at bounding box center [325, 249] width 77 height 16
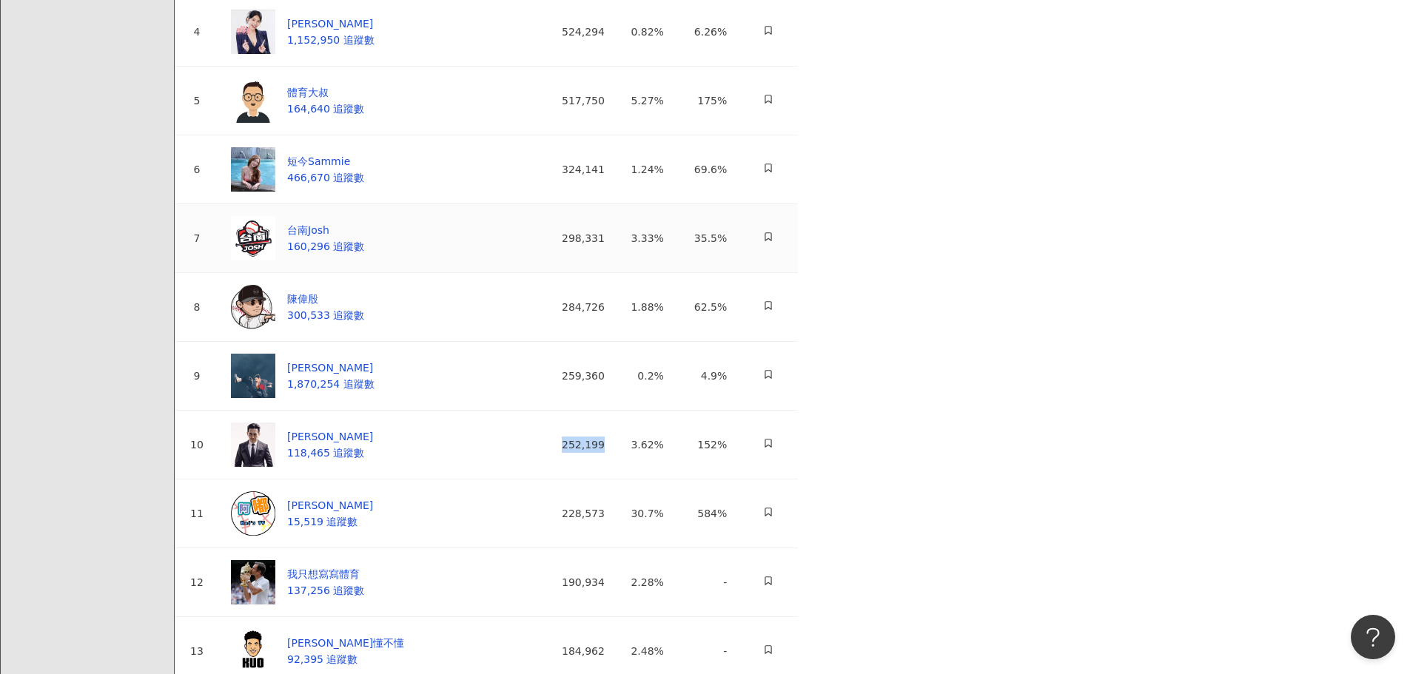
scroll to position [370, 0]
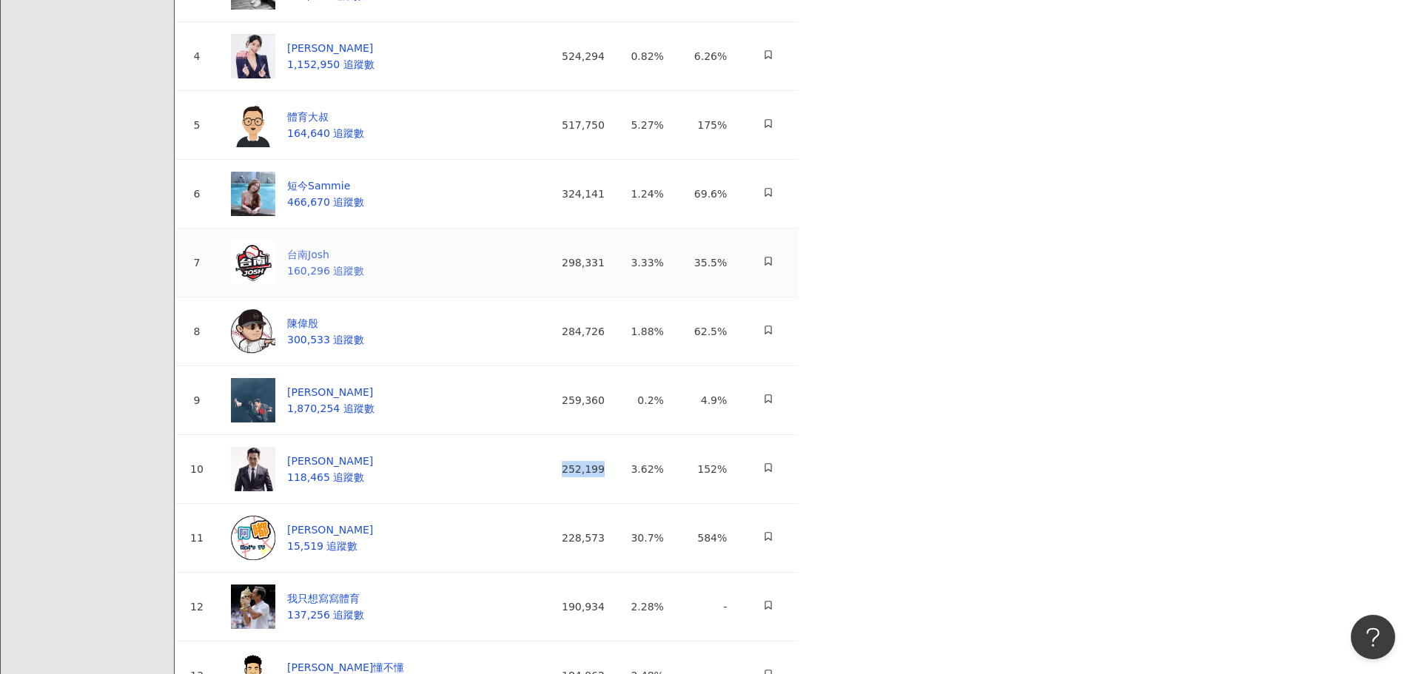
click at [364, 263] on div "台南Josh" at bounding box center [325, 254] width 77 height 16
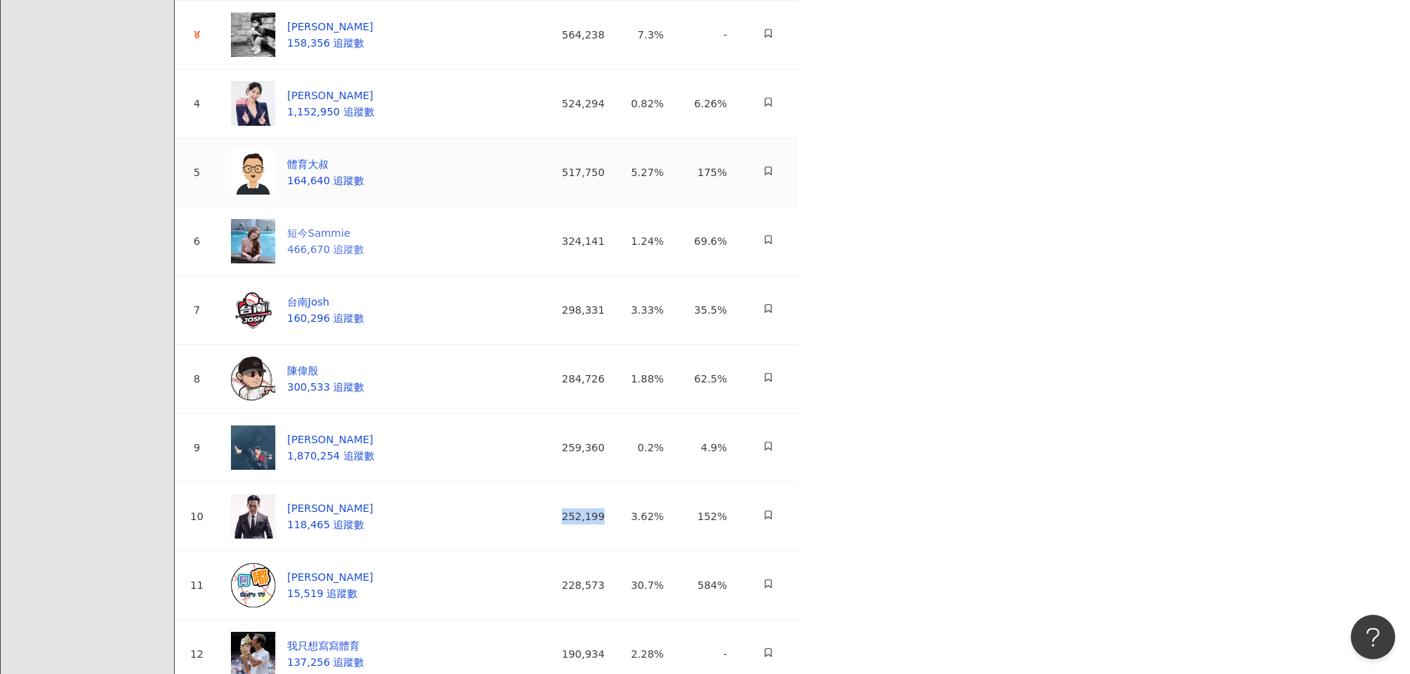
scroll to position [296, 0]
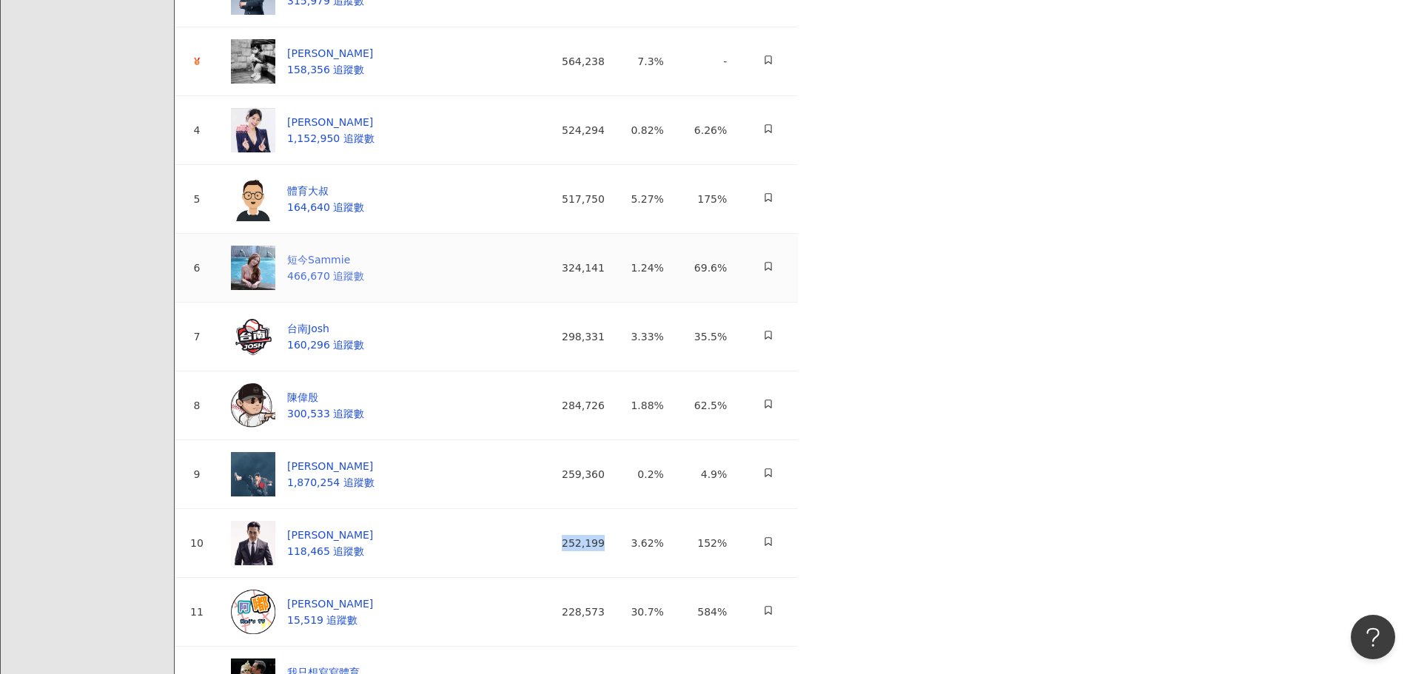
click at [364, 282] on span "466,670 追蹤數" at bounding box center [325, 276] width 77 height 12
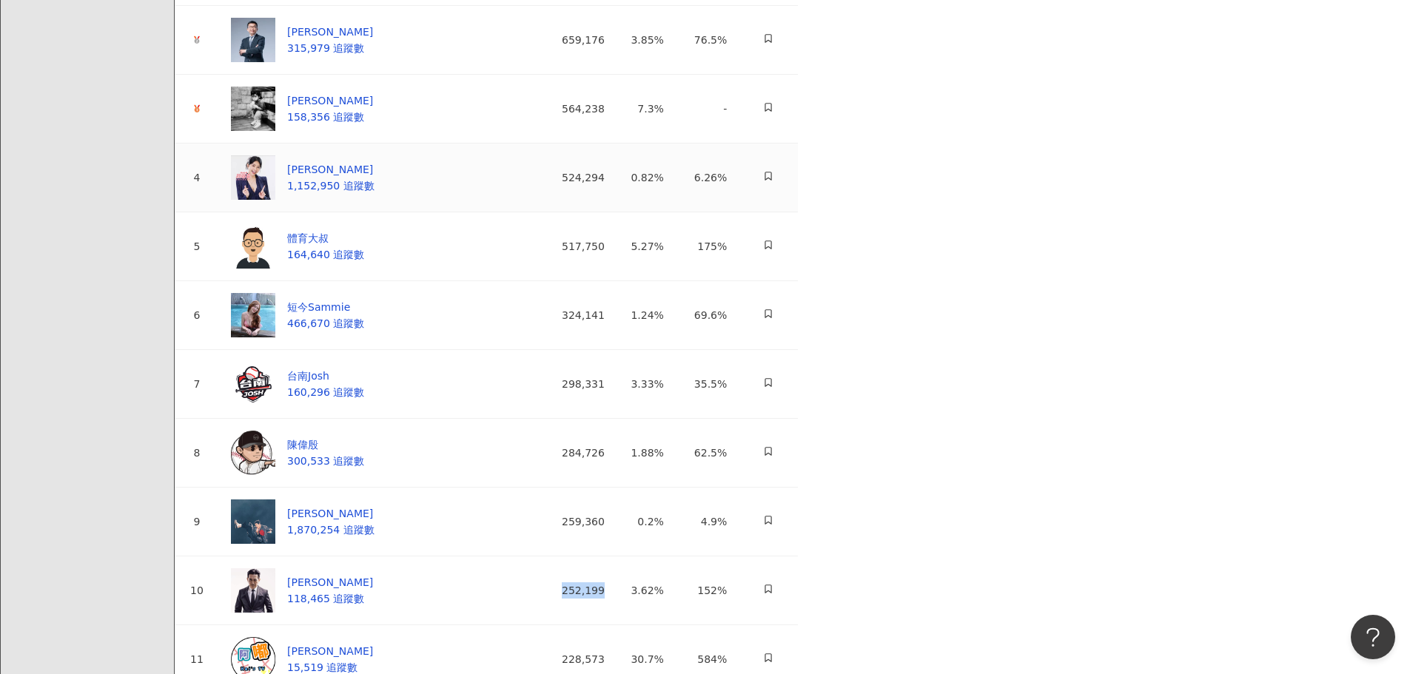
scroll to position [222, 0]
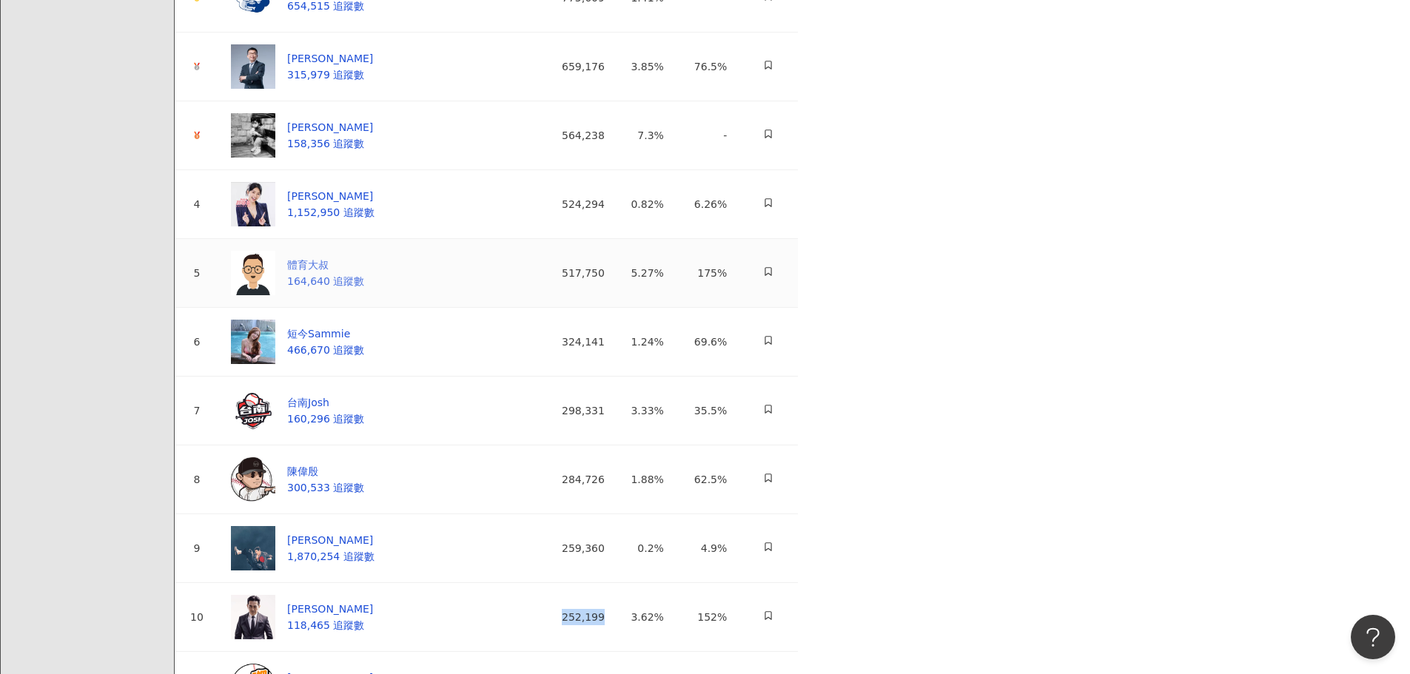
click at [364, 273] on div "體育大叔" at bounding box center [325, 265] width 77 height 16
click at [275, 295] on img at bounding box center [253, 273] width 44 height 44
click at [375, 218] on span "1,152,950 追蹤數" at bounding box center [330, 212] width 87 height 12
click at [373, 158] on div "Lyle Lin 158,356 追蹤數" at bounding box center [302, 135] width 142 height 44
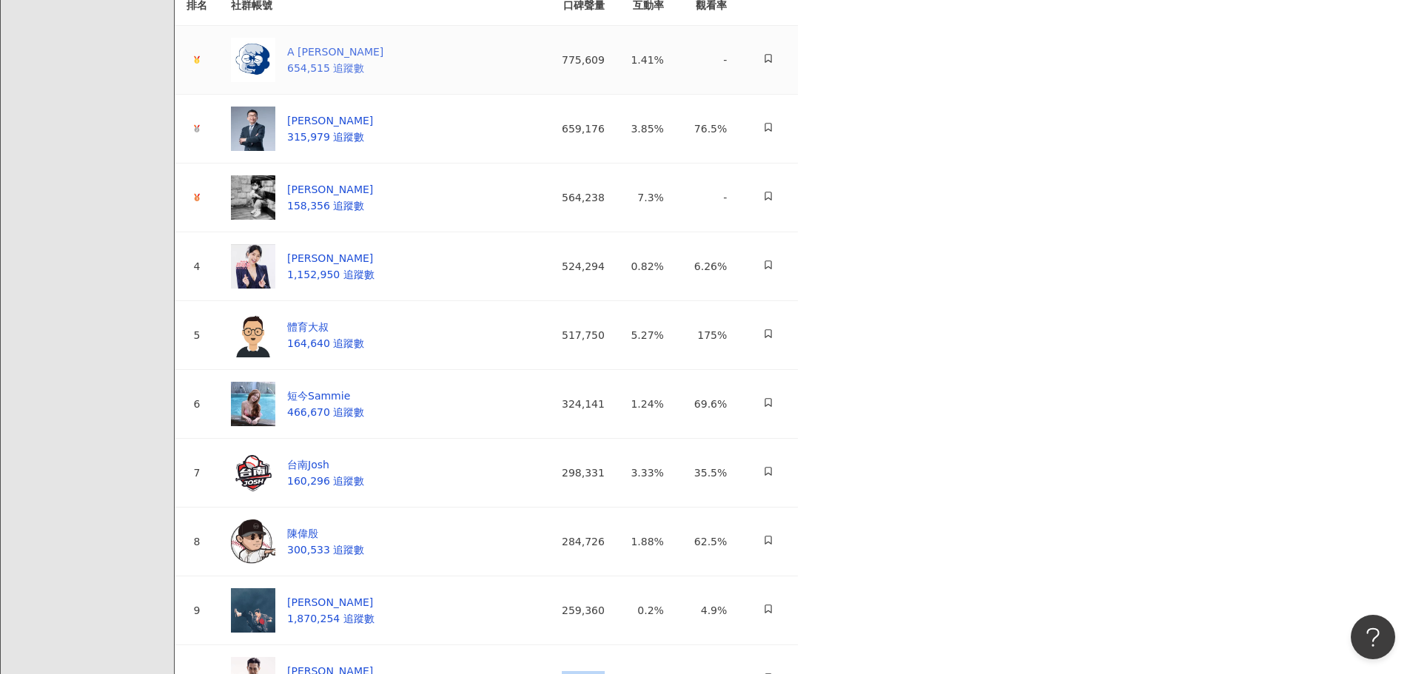
scroll to position [74, 0]
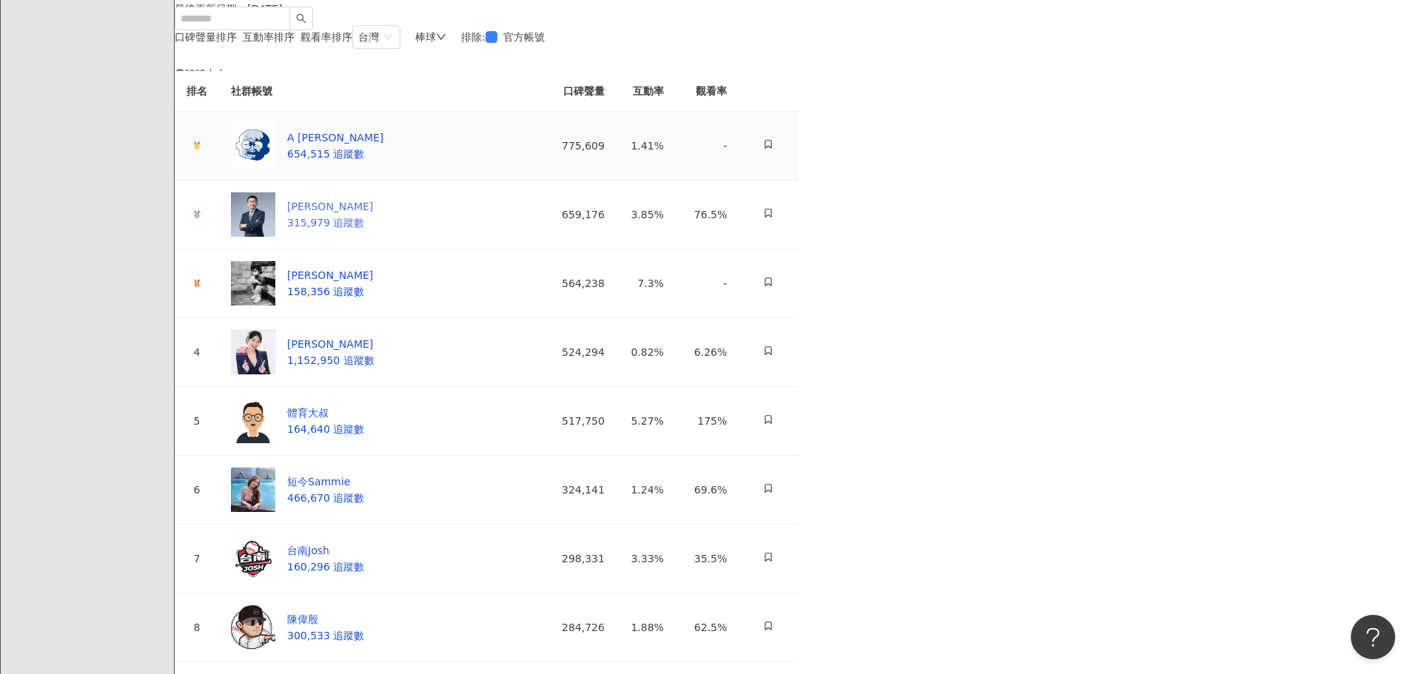
click at [373, 237] on div "蔡其昌 315,979 追蹤數" at bounding box center [302, 214] width 142 height 44
click at [383, 168] on div "A RAY 654,515 追蹤數" at bounding box center [307, 146] width 152 height 44
click at [364, 298] on span "158,356 追蹤數" at bounding box center [325, 292] width 77 height 12
click at [373, 215] on div "蔡其昌" at bounding box center [330, 206] width 86 height 16
click at [275, 168] on img at bounding box center [253, 146] width 44 height 44
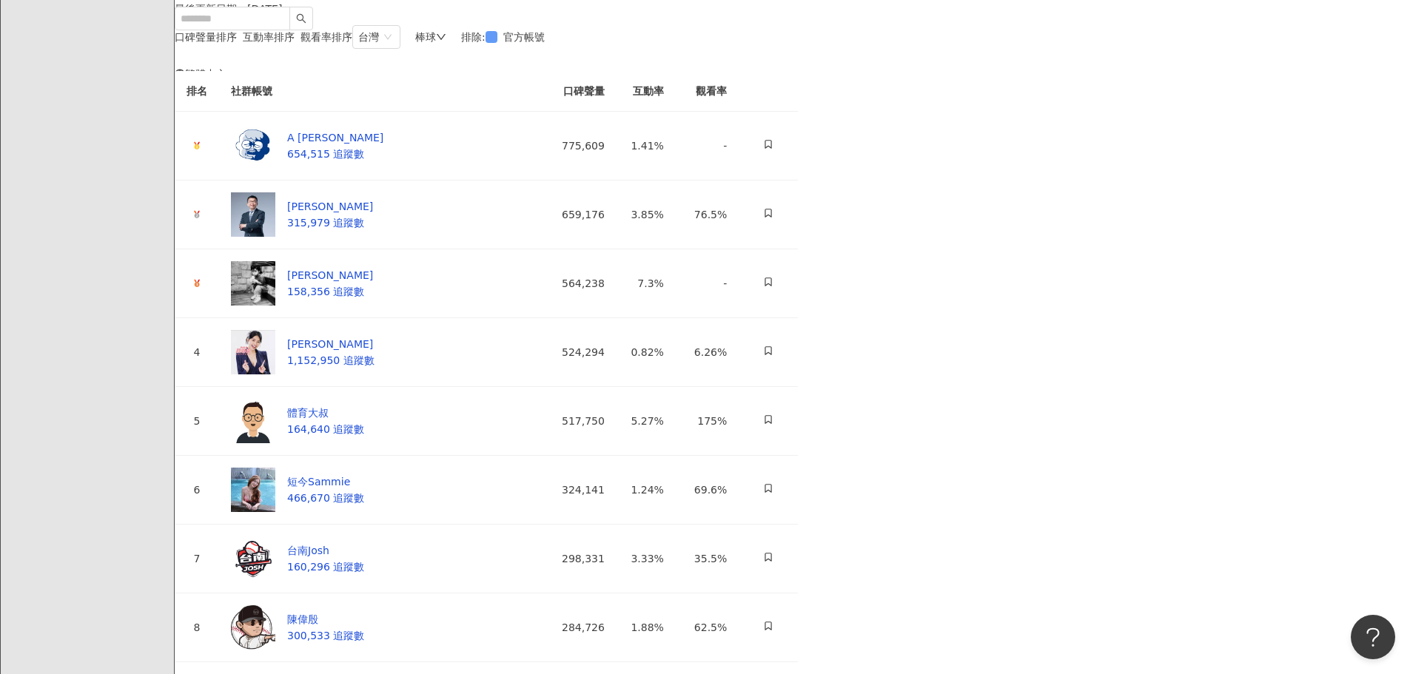
scroll to position [0, 0]
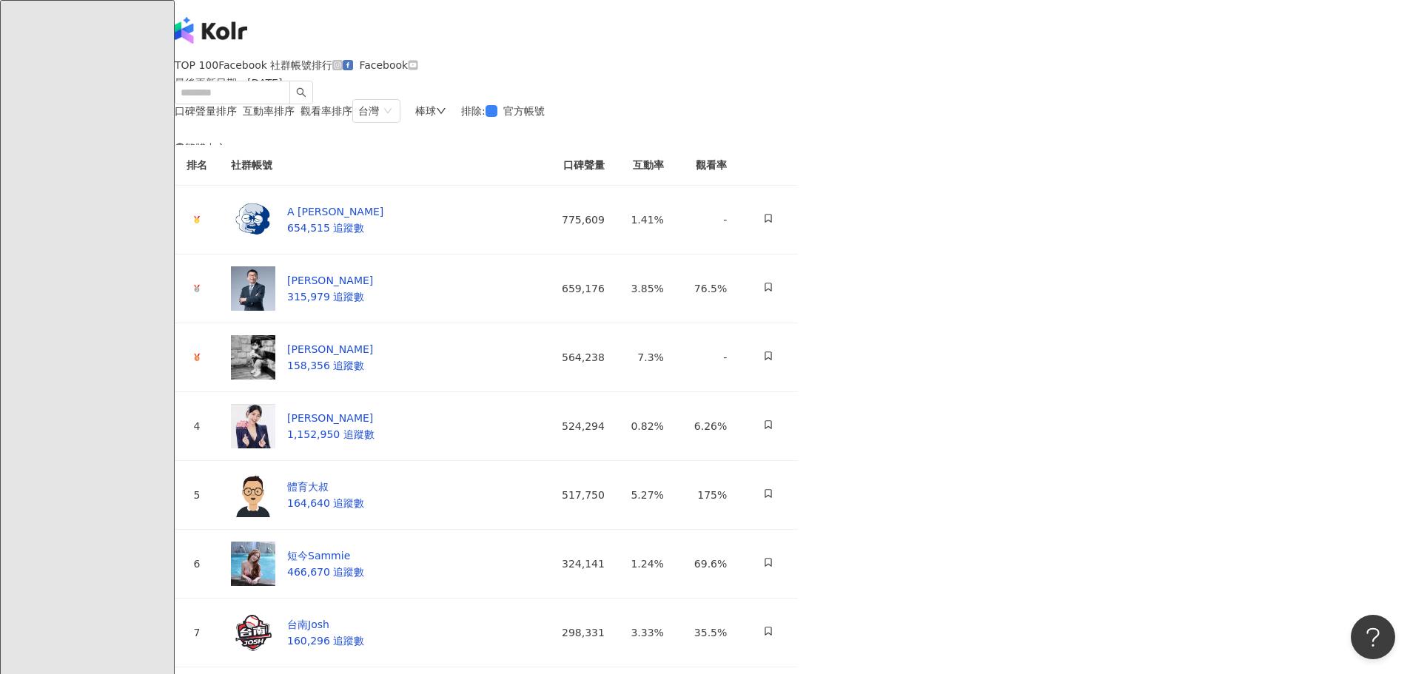
click at [418, 70] on icon at bounding box center [414, 65] width 10 height 10
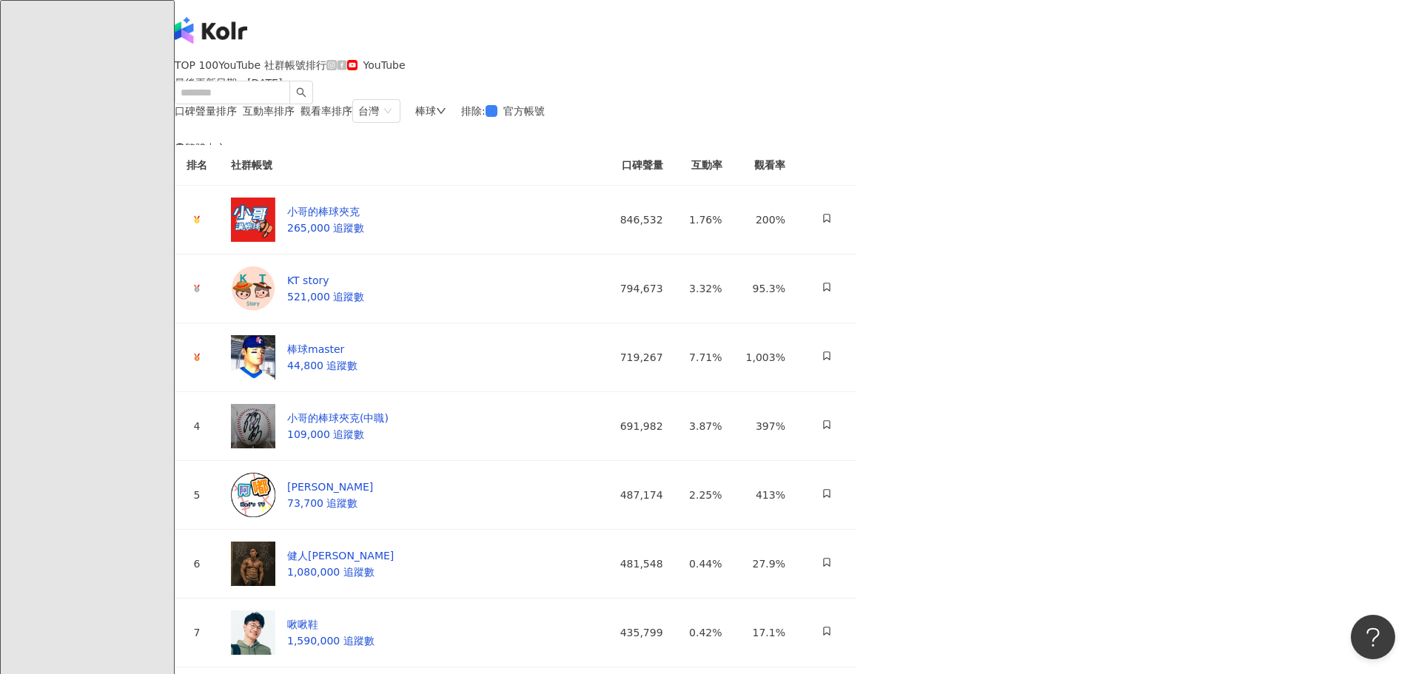
click at [346, 70] on icon at bounding box center [342, 65] width 10 height 10
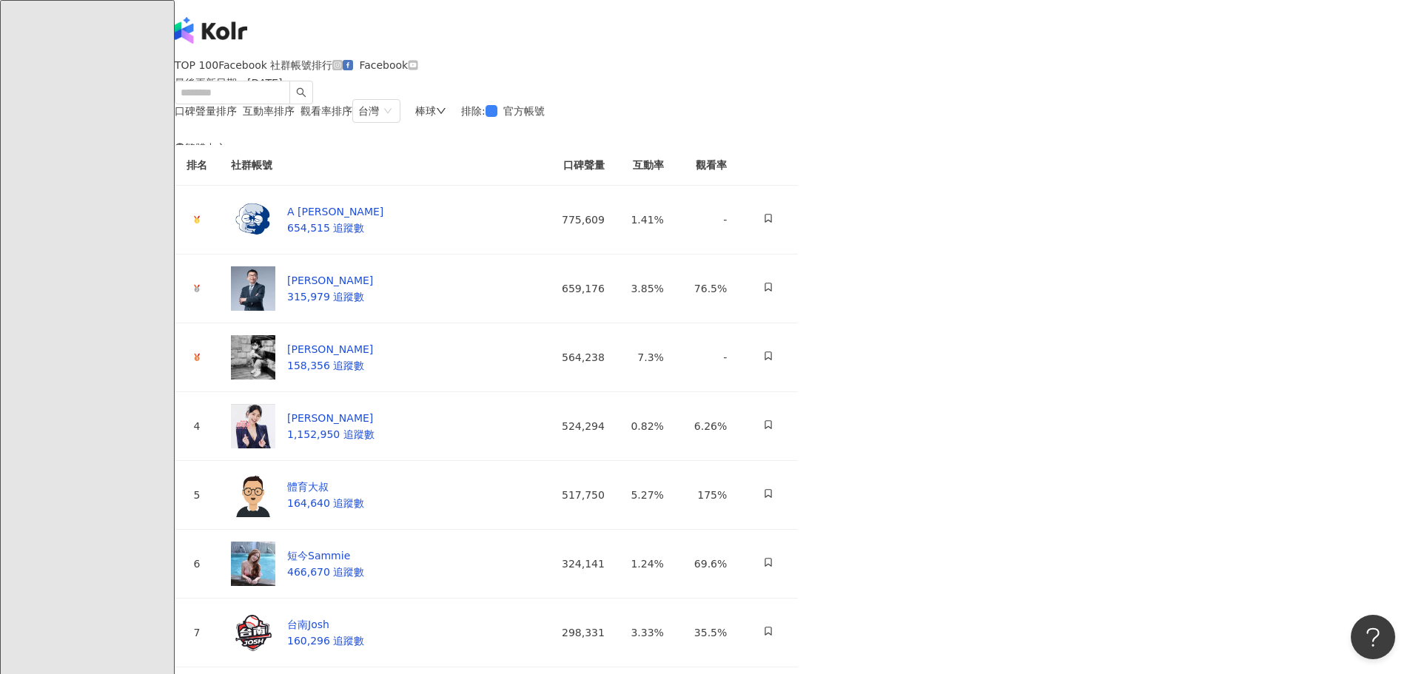
click at [417, 68] on icon at bounding box center [413, 65] width 8 height 6
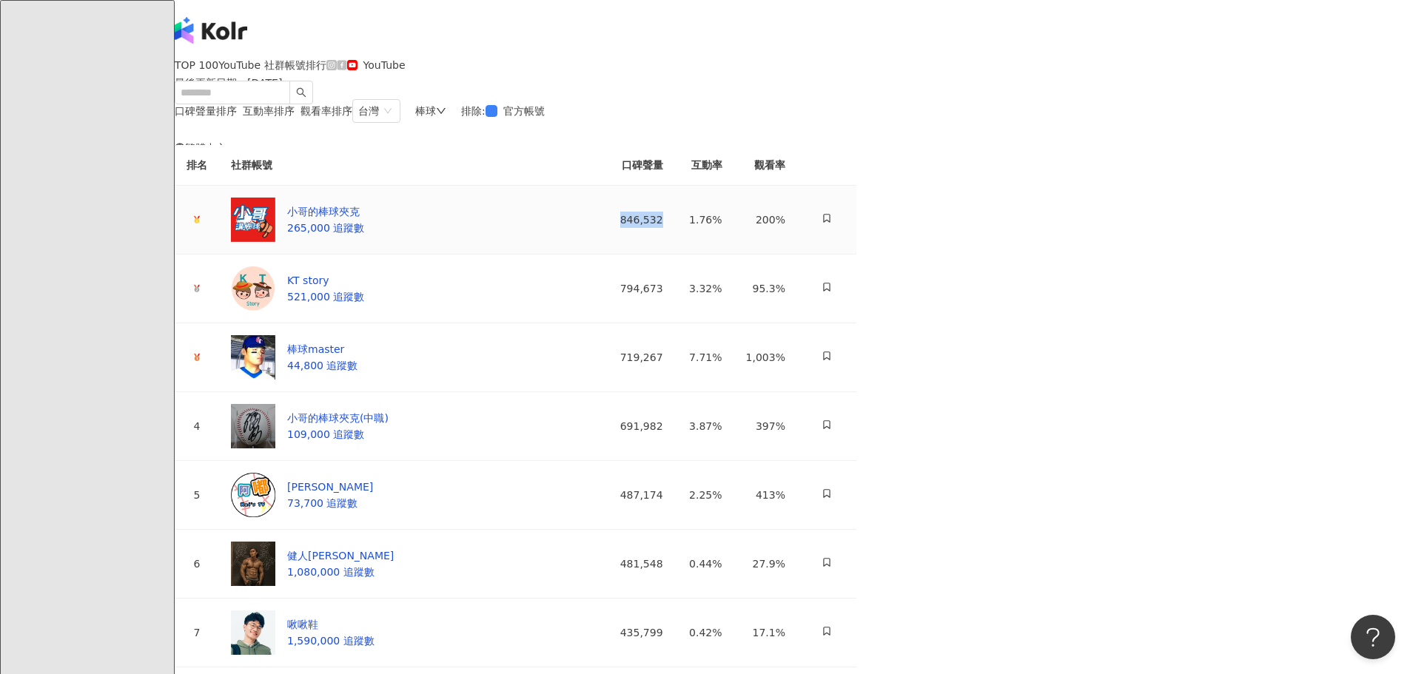
drag, startPoint x: 1045, startPoint y: 323, endPoint x: 1004, endPoint y: 323, distance: 41.5
click at [675, 255] on td "846,532" at bounding box center [630, 220] width 89 height 69
drag, startPoint x: 1047, startPoint y: 403, endPoint x: 1001, endPoint y: 403, distance: 46.6
click at [675, 323] on td "794,673" at bounding box center [630, 289] width 89 height 69
drag, startPoint x: 1047, startPoint y: 465, endPoint x: 983, endPoint y: 464, distance: 63.7
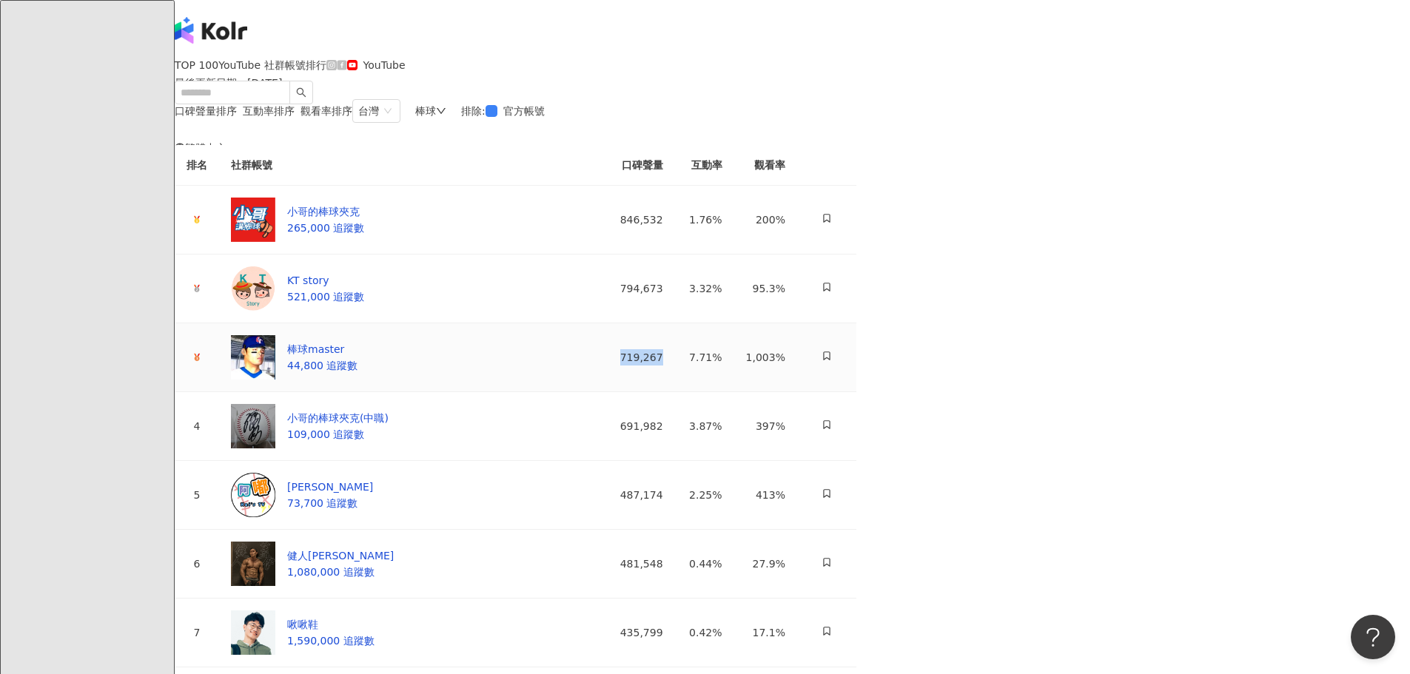
click at [675, 392] on td "719,267" at bounding box center [630, 357] width 89 height 69
click at [734, 461] on td "3.87%" at bounding box center [704, 426] width 59 height 69
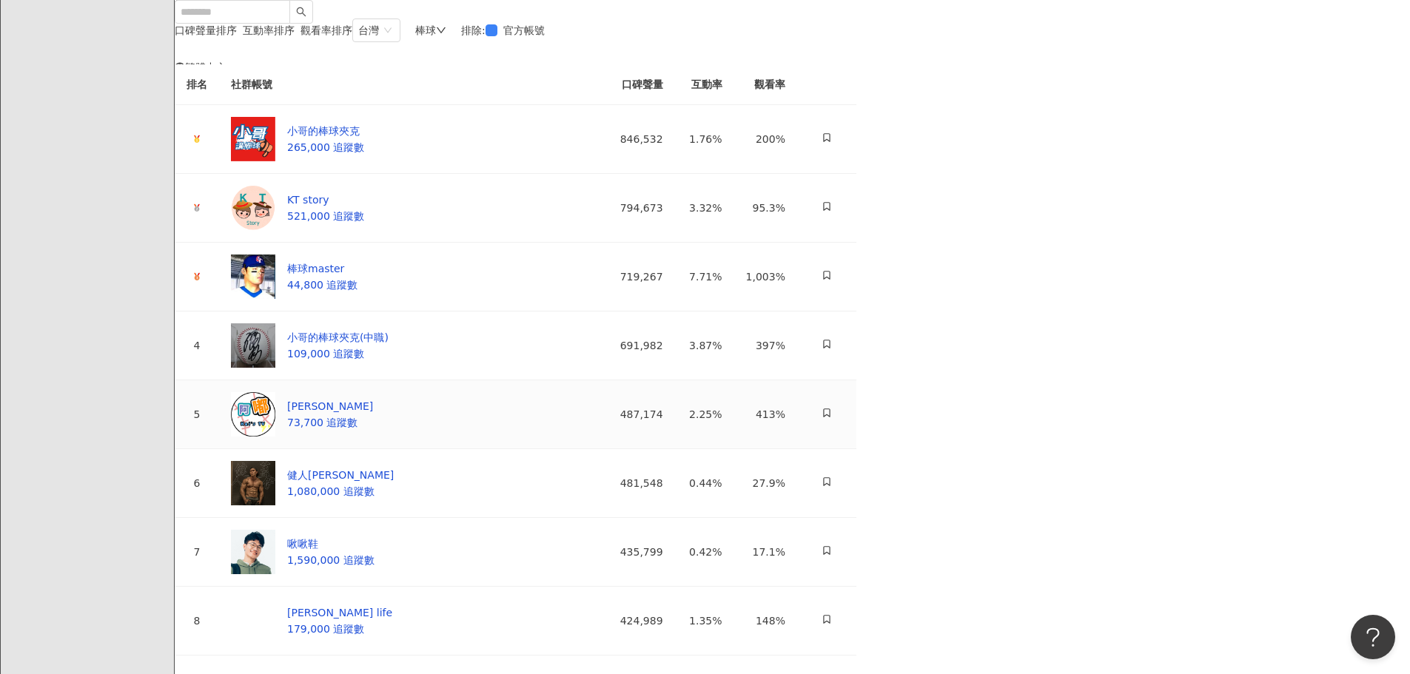
scroll to position [148, 0]
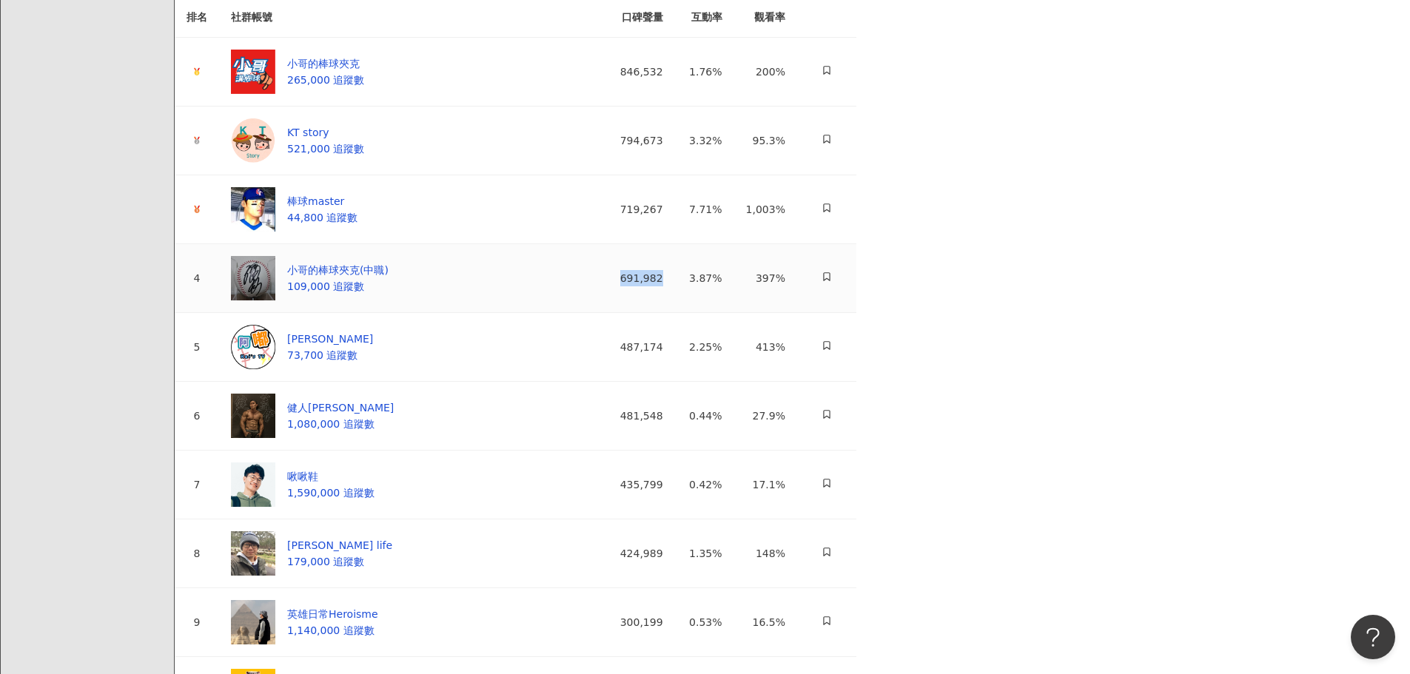
drag, startPoint x: 1049, startPoint y: 390, endPoint x: 1004, endPoint y: 394, distance: 45.4
click at [675, 313] on td "691,982" at bounding box center [630, 278] width 89 height 69
drag, startPoint x: 1058, startPoint y: 468, endPoint x: 980, endPoint y: 465, distance: 77.8
click at [856, 382] on tr "5 阿嘟 Kai 73,700 追蹤數 487,174 2.25% 413%" at bounding box center [516, 347] width 682 height 69
drag, startPoint x: 1047, startPoint y: 540, endPoint x: 972, endPoint y: 531, distance: 76.0
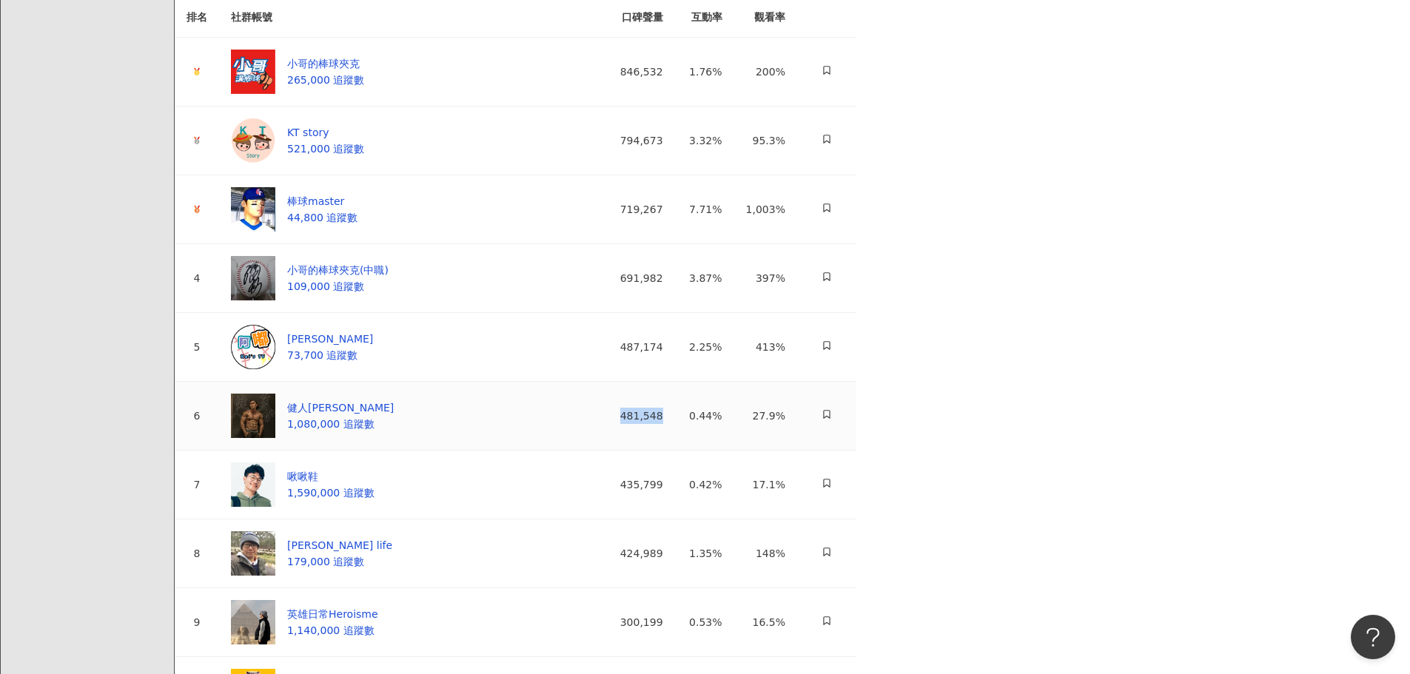
click at [675, 451] on td "481,548" at bounding box center [630, 416] width 89 height 69
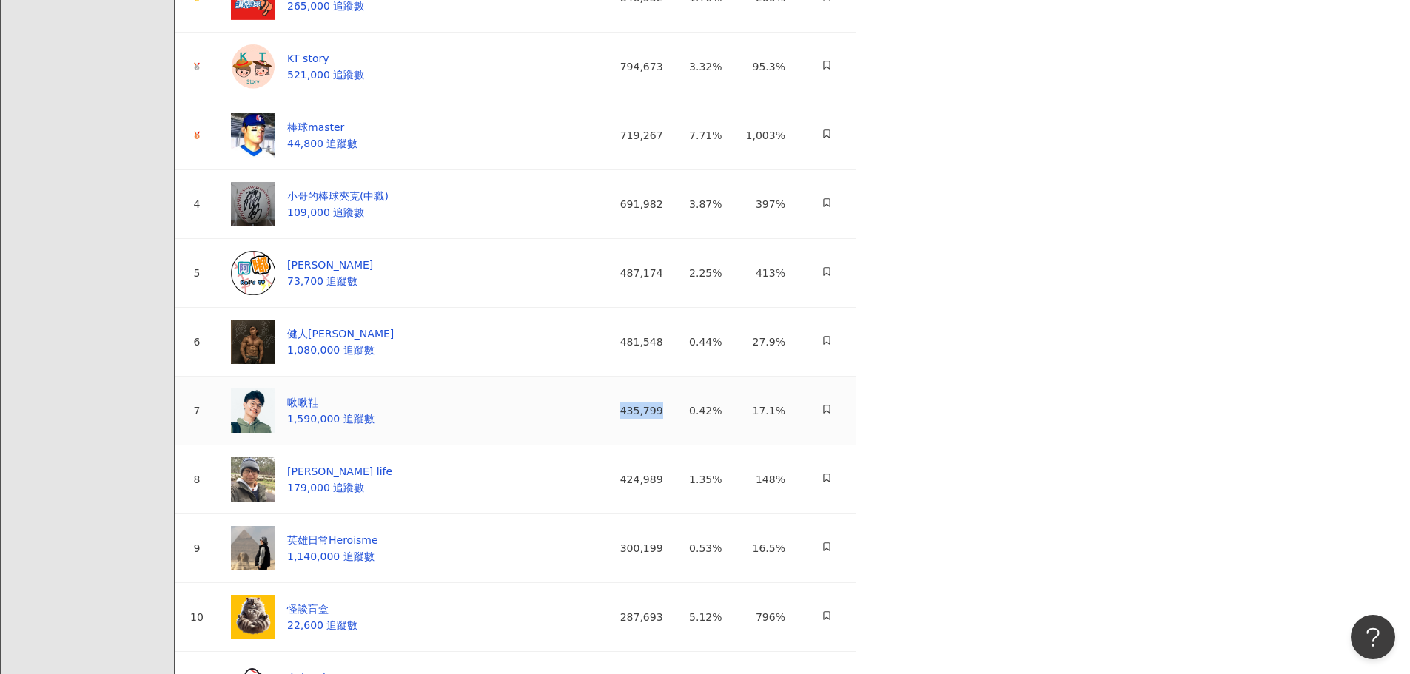
drag, startPoint x: 1041, startPoint y: 540, endPoint x: 981, endPoint y: 540, distance: 60.0
click at [663, 419] on div "435,799" at bounding box center [630, 411] width 65 height 16
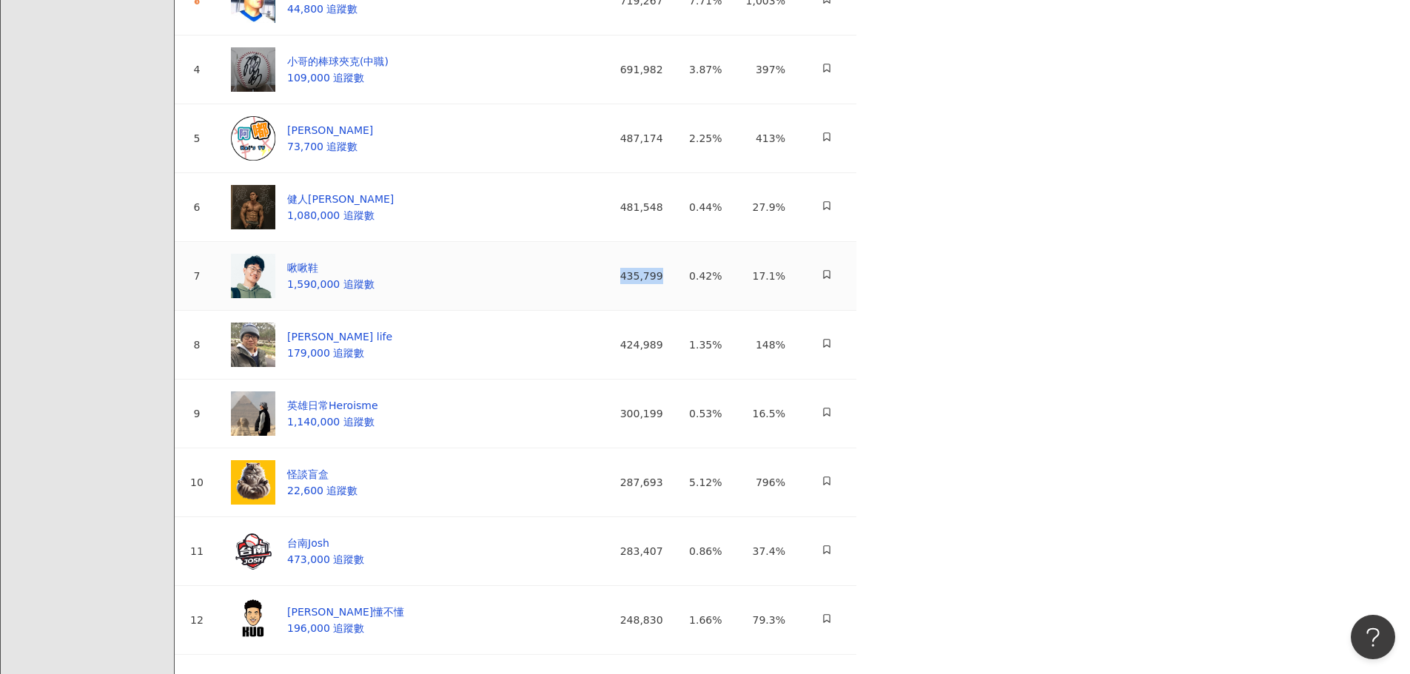
scroll to position [370, 0]
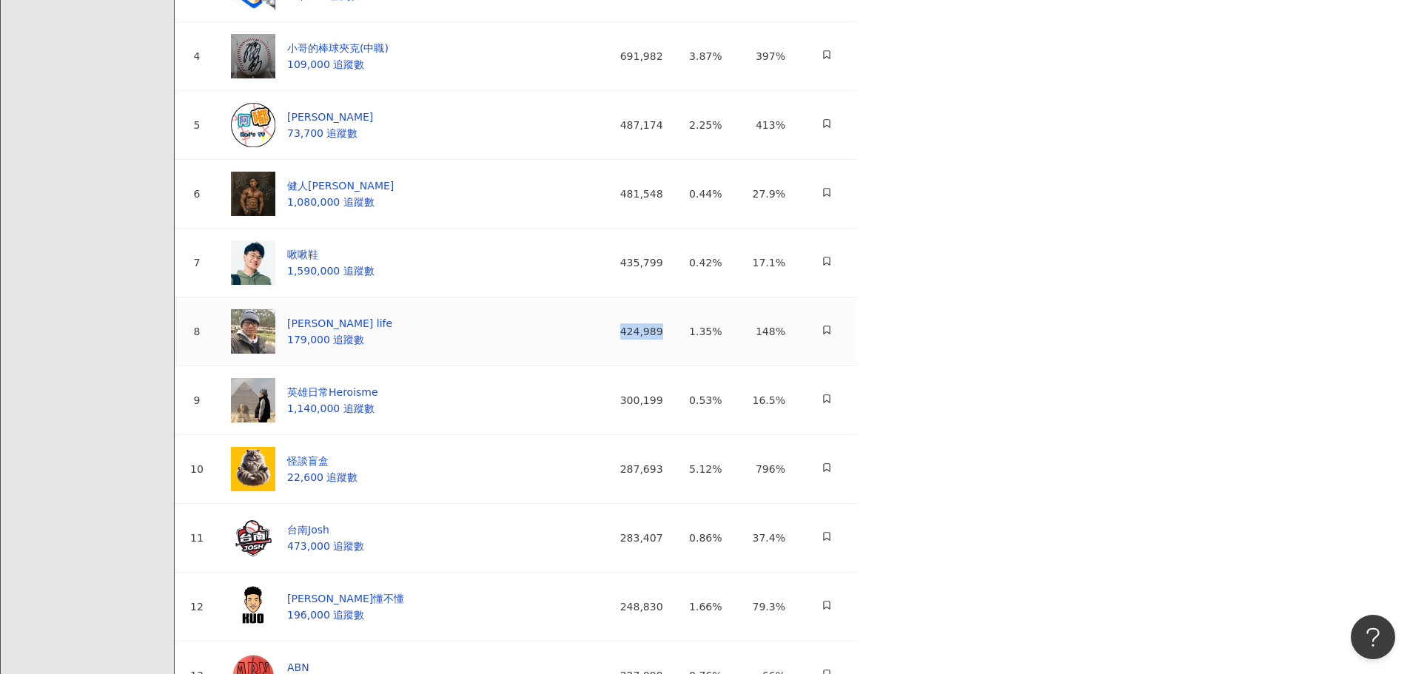
drag, startPoint x: 1051, startPoint y: 458, endPoint x: 968, endPoint y: 458, distance: 82.9
click at [675, 366] on td "424,989" at bounding box center [630, 332] width 89 height 69
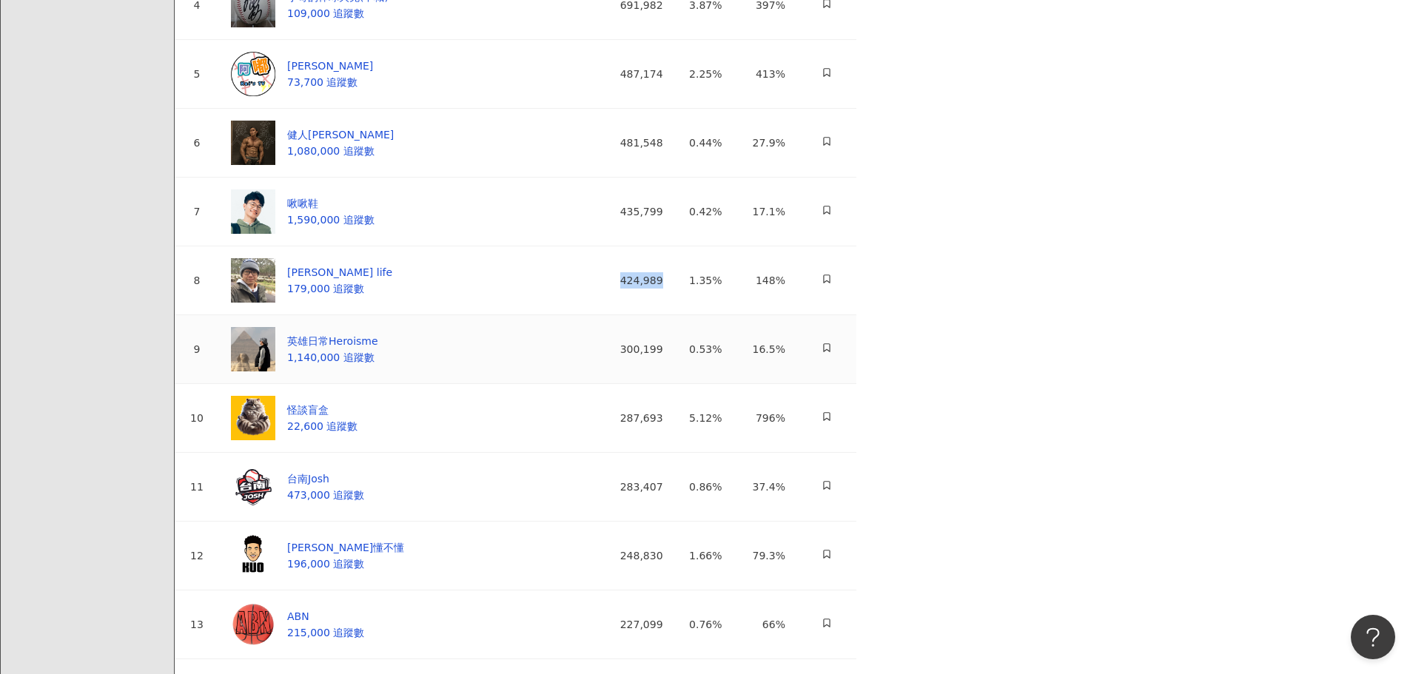
scroll to position [444, 0]
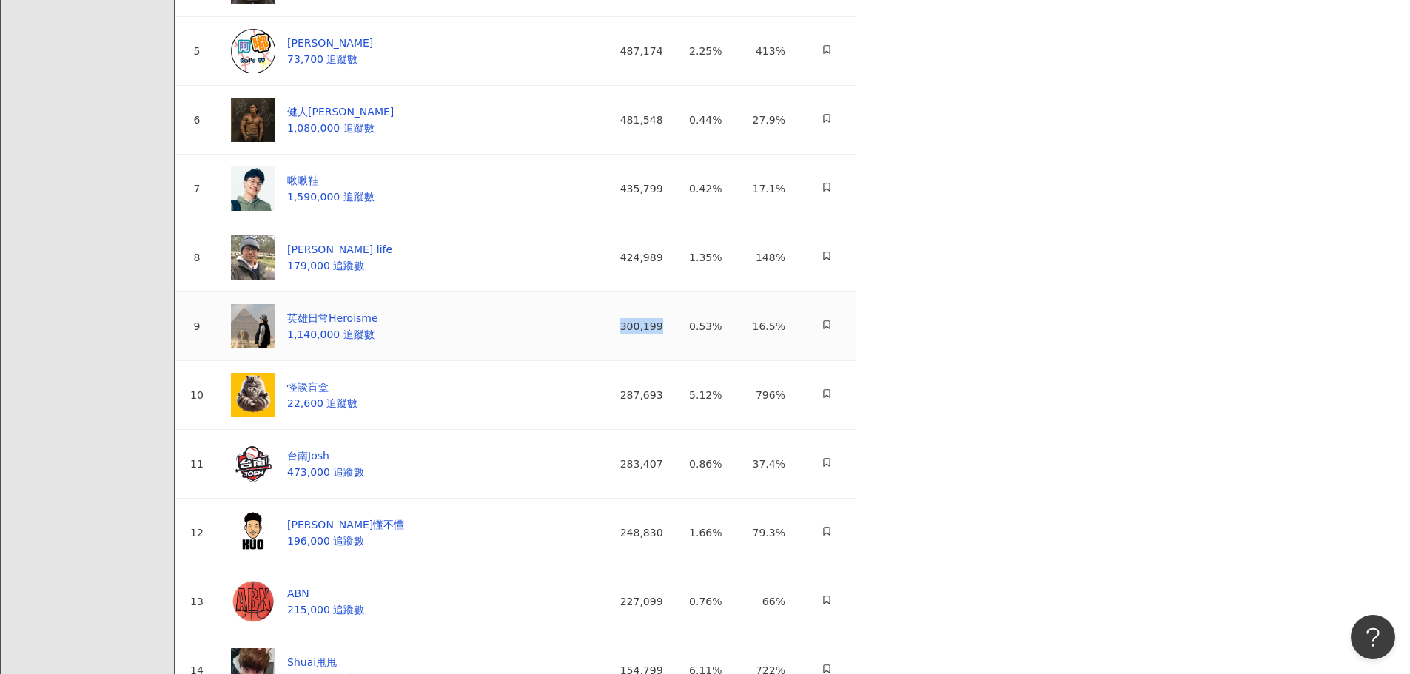
drag, startPoint x: 1018, startPoint y: 460, endPoint x: 984, endPoint y: 460, distance: 33.3
click at [675, 361] on td "300,199" at bounding box center [630, 326] width 89 height 69
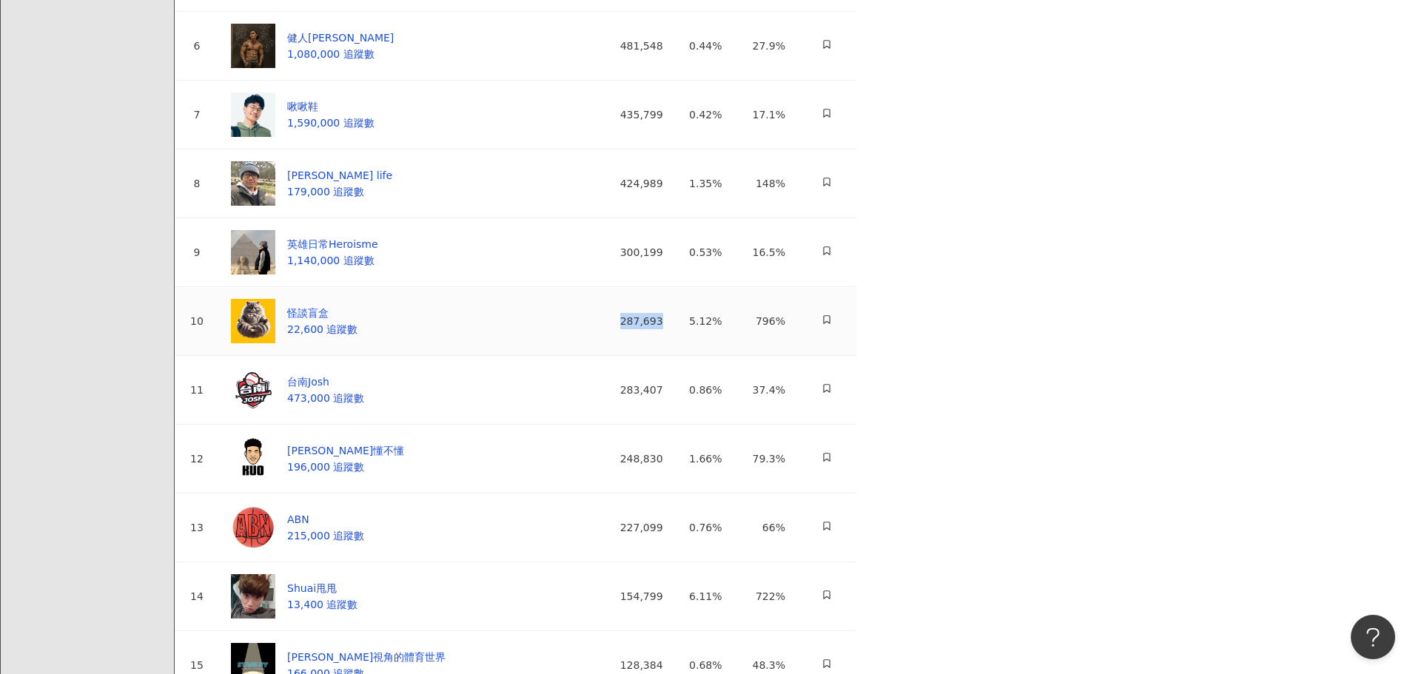
drag, startPoint x: 1049, startPoint y: 454, endPoint x: 976, endPoint y: 454, distance: 73.3
click at [675, 356] on td "287,693" at bounding box center [630, 321] width 89 height 69
click at [357, 321] on div "怪談盲盒" at bounding box center [322, 313] width 70 height 16
click at [375, 266] on span "1,140,000 追蹤數" at bounding box center [330, 261] width 87 height 12
click at [364, 198] on span "179,000 追蹤數" at bounding box center [325, 192] width 77 height 12
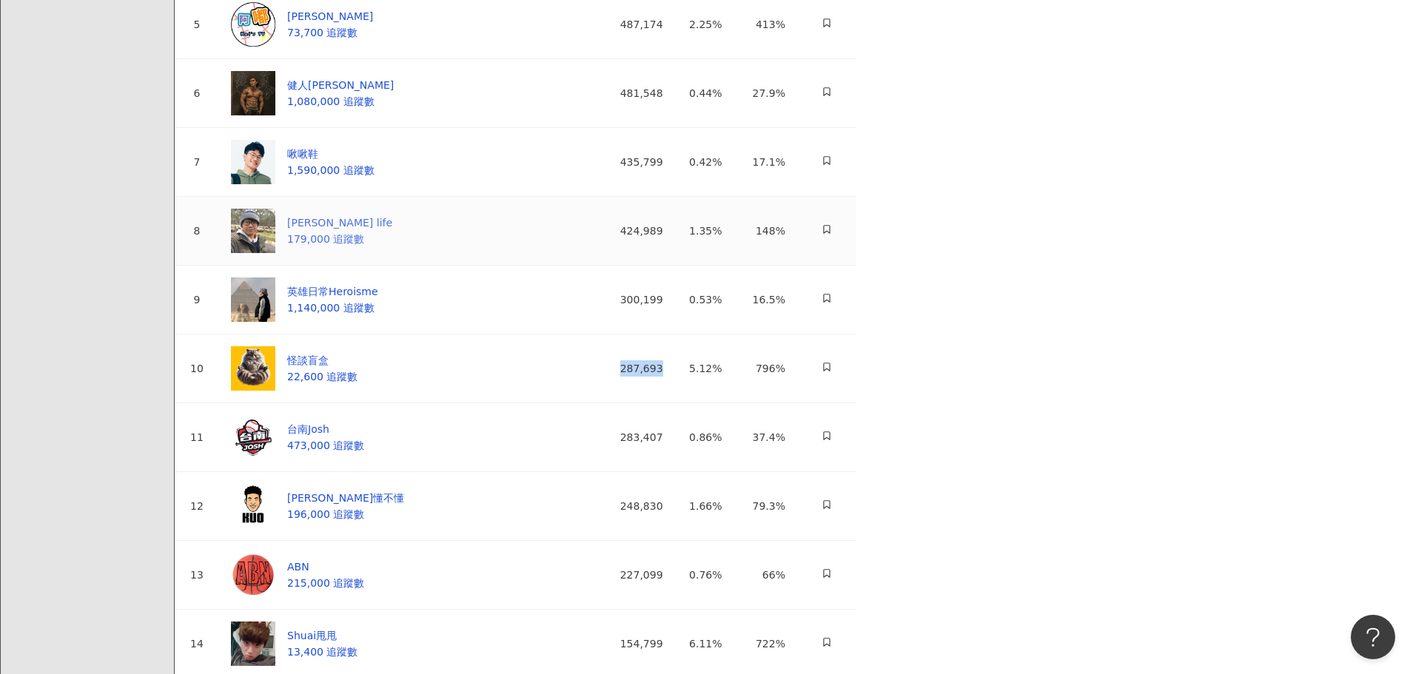
scroll to position [444, 0]
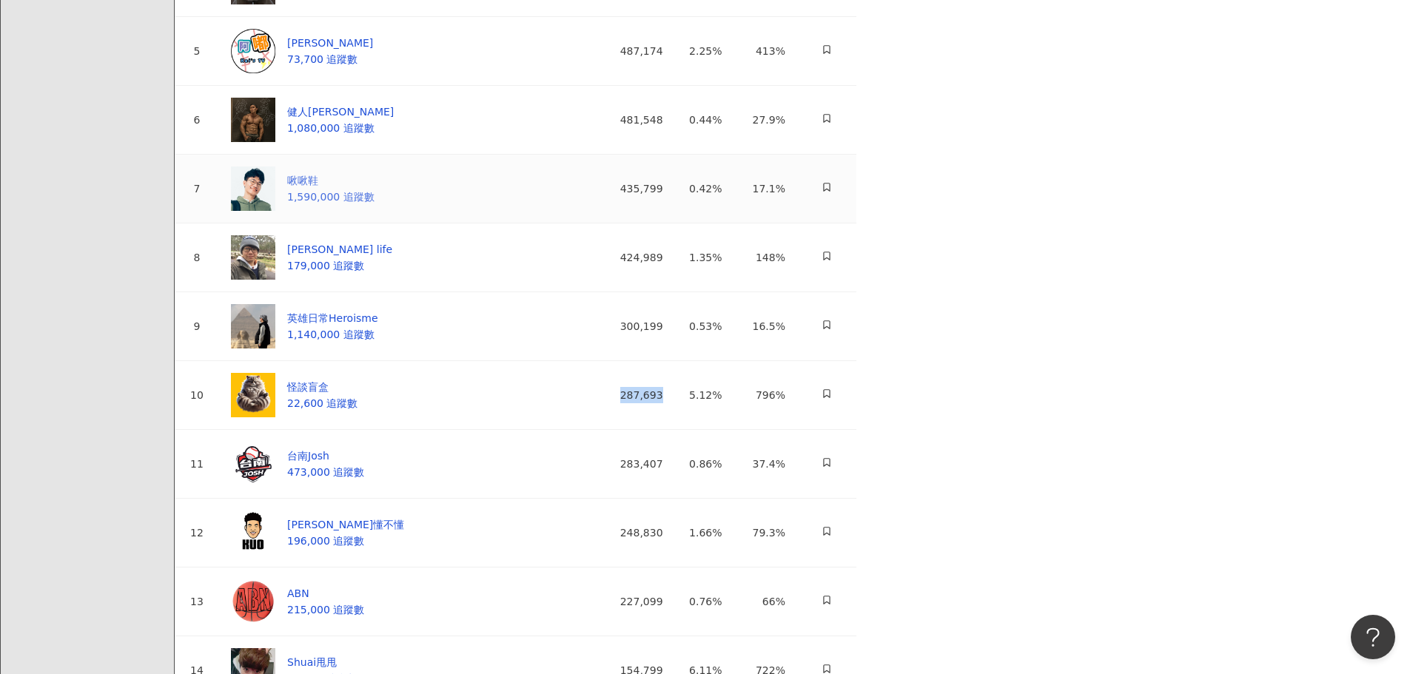
click at [375, 211] on div "啾啾鞋 1,590,000 追蹤數" at bounding box center [303, 189] width 144 height 44
click at [375, 134] on span "1,080,000 追蹤數" at bounding box center [330, 128] width 87 height 12
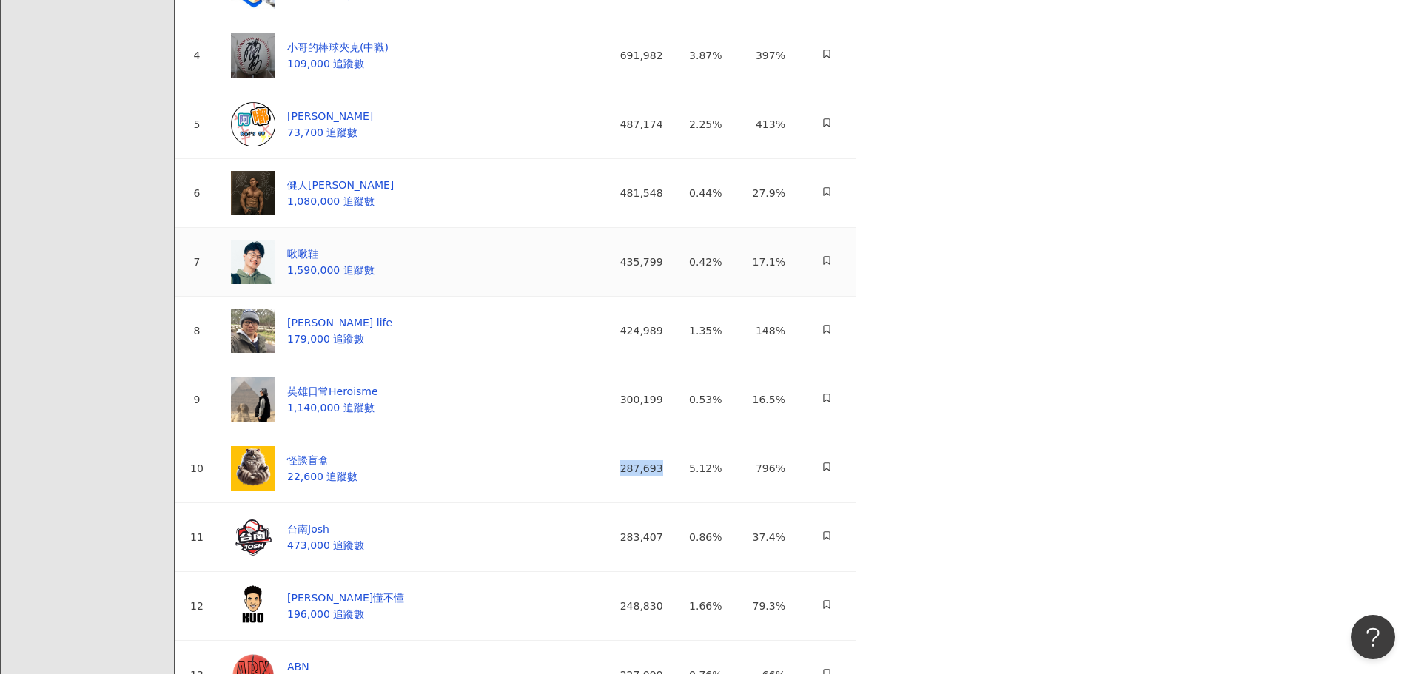
scroll to position [370, 0]
click at [466, 91] on td "小哥的棒球夾克(中職) 109,000 追蹤數" at bounding box center [402, 56] width 367 height 69
click at [373, 125] on div "阿嘟 Kai" at bounding box center [330, 117] width 86 height 16
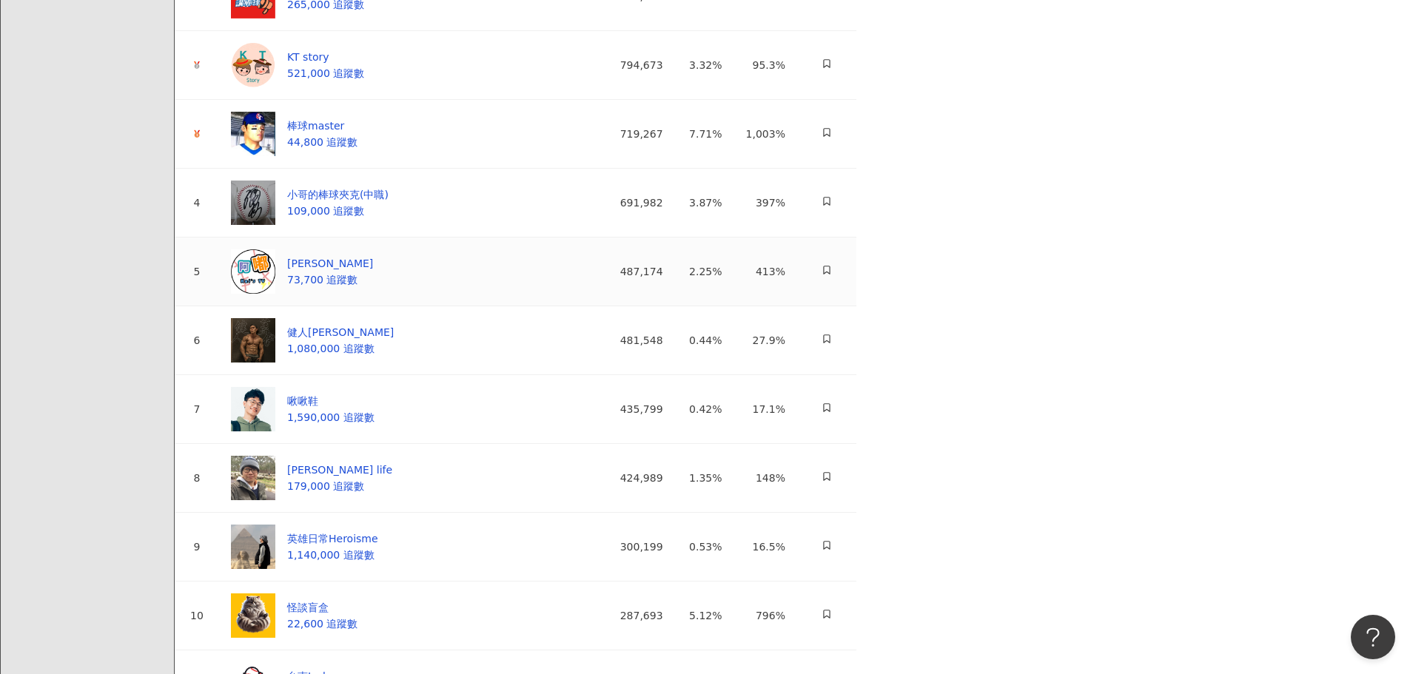
scroll to position [222, 0]
click at [389, 226] on div "小哥的棒球夾克(中職) 109,000 追蹤數" at bounding box center [310, 204] width 158 height 44
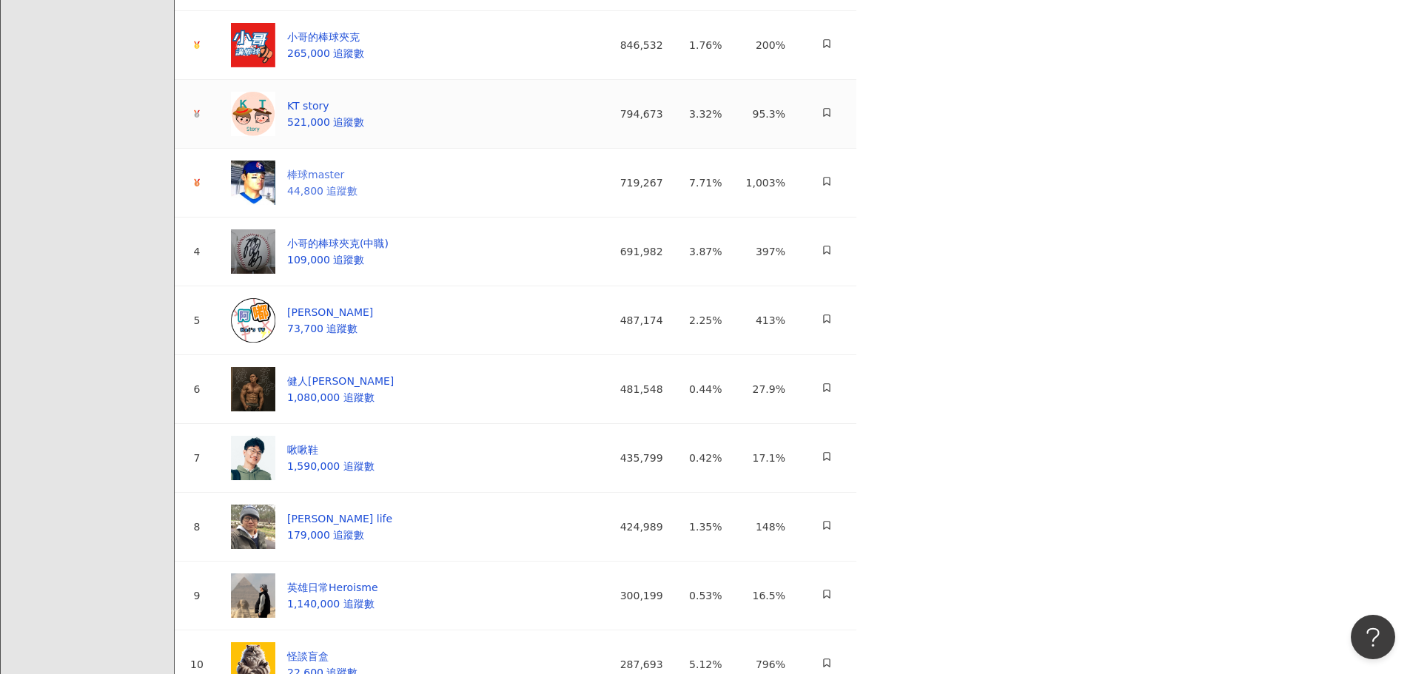
scroll to position [148, 0]
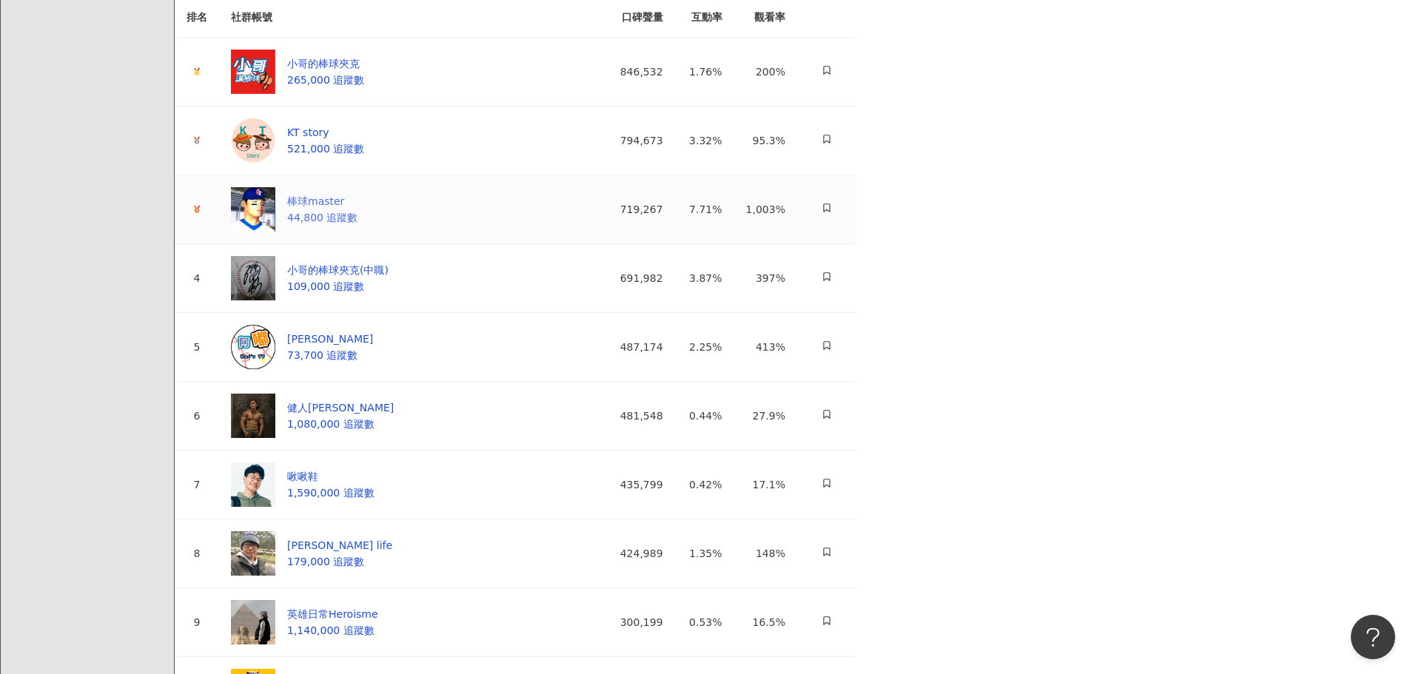
click at [357, 232] on div "棒球master 44,800 追蹤數" at bounding box center [294, 209] width 127 height 44
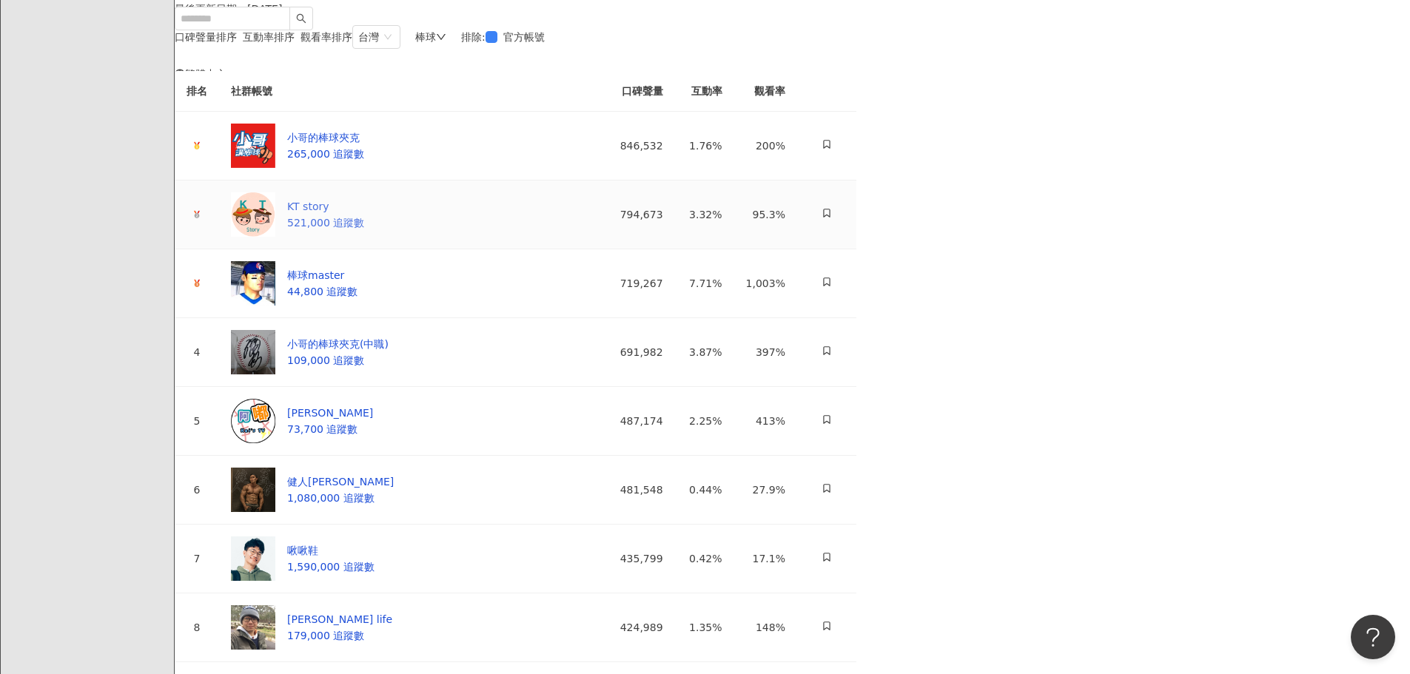
click at [364, 215] on div "KT story" at bounding box center [325, 206] width 77 height 16
click at [364, 160] on span "265,000 追蹤數" at bounding box center [325, 154] width 77 height 12
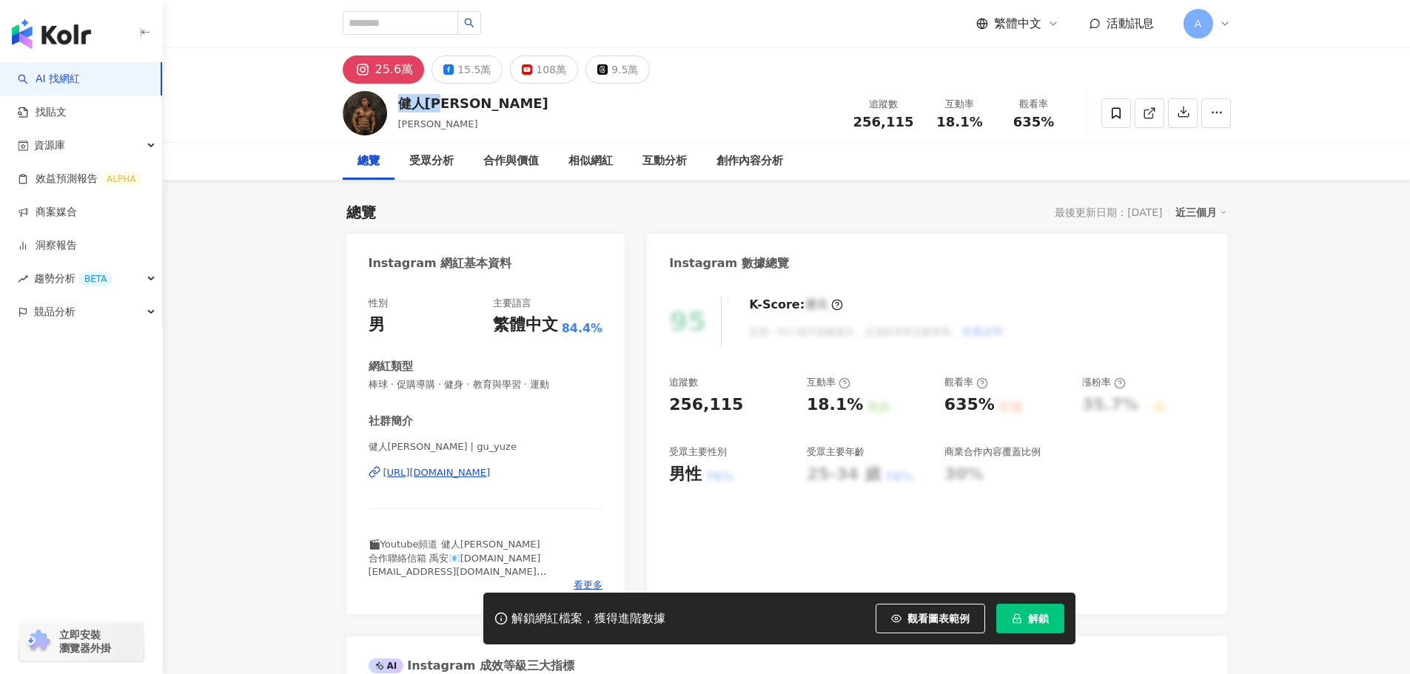
drag, startPoint x: 437, startPoint y: 104, endPoint x: 400, endPoint y: 104, distance: 37.7
click at [400, 104] on div "健人蓋伊 蓋伊 追蹤數 256,115 互動率 18.1% 觀看率 635%" at bounding box center [786, 113] width 947 height 58
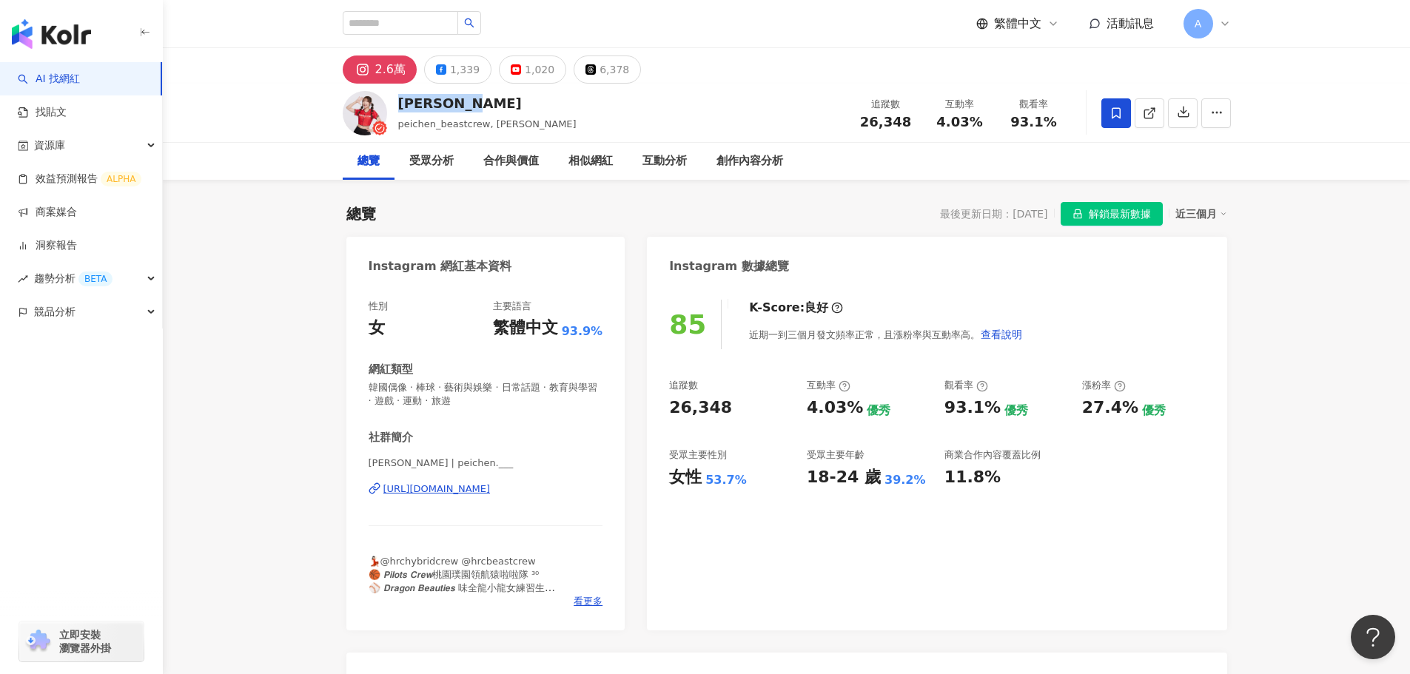
drag, startPoint x: 447, startPoint y: 102, endPoint x: 402, endPoint y: 101, distance: 45.2
click at [402, 101] on div "姵宸Peichen" at bounding box center [487, 103] width 178 height 19
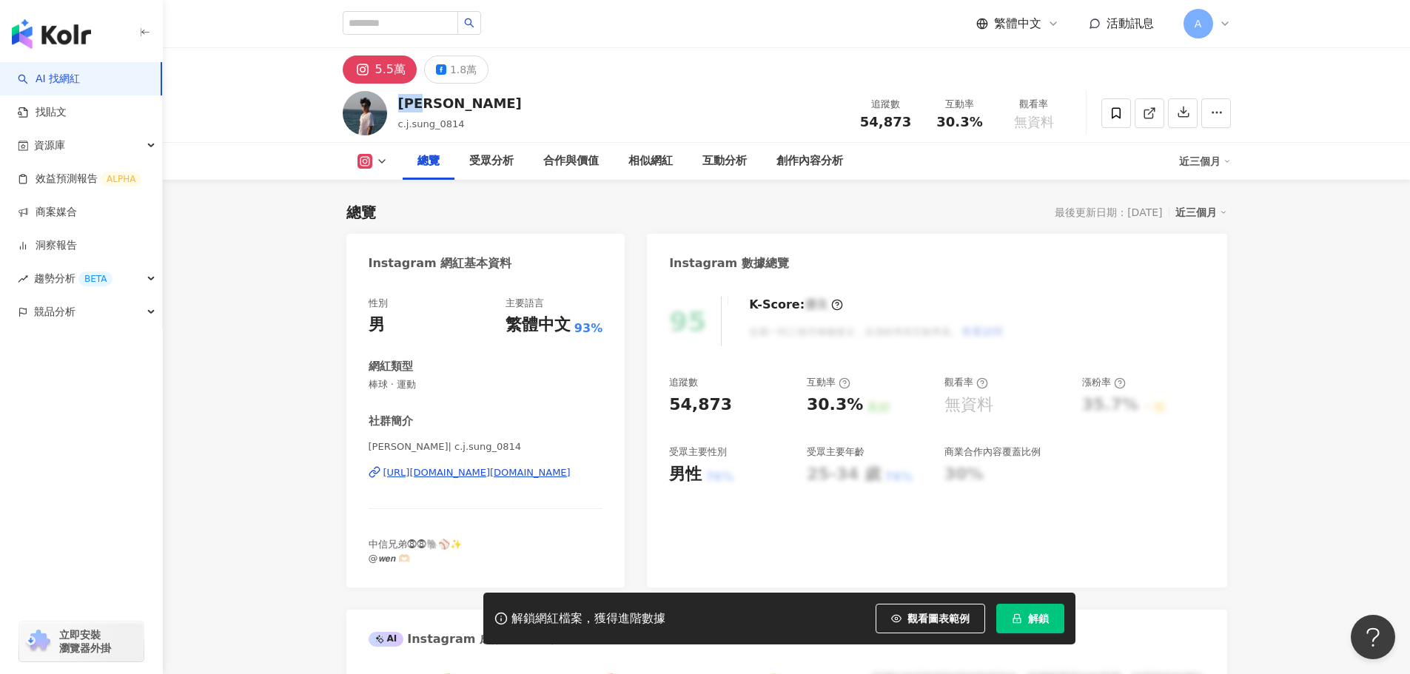
drag, startPoint x: 437, startPoint y: 110, endPoint x: 400, endPoint y: 104, distance: 37.5
click at [400, 104] on div "[PERSON_NAME]" at bounding box center [460, 103] width 124 height 19
copy div "[PERSON_NAME]"
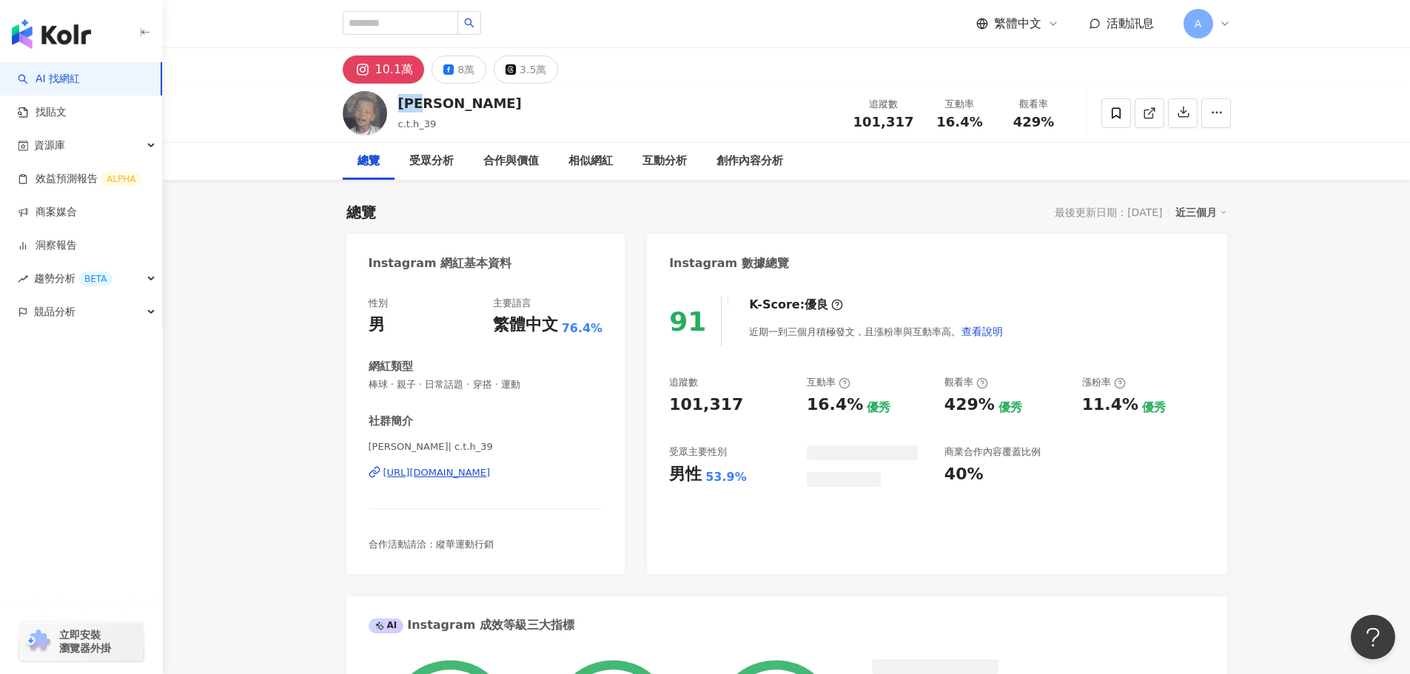
drag, startPoint x: 438, startPoint y: 105, endPoint x: 401, endPoint y: 105, distance: 37.0
click at [401, 105] on div "[PERSON_NAME]c.t.h_39 追蹤數 101,317 互動率 16.4% 觀看率 429%" at bounding box center [786, 113] width 947 height 58
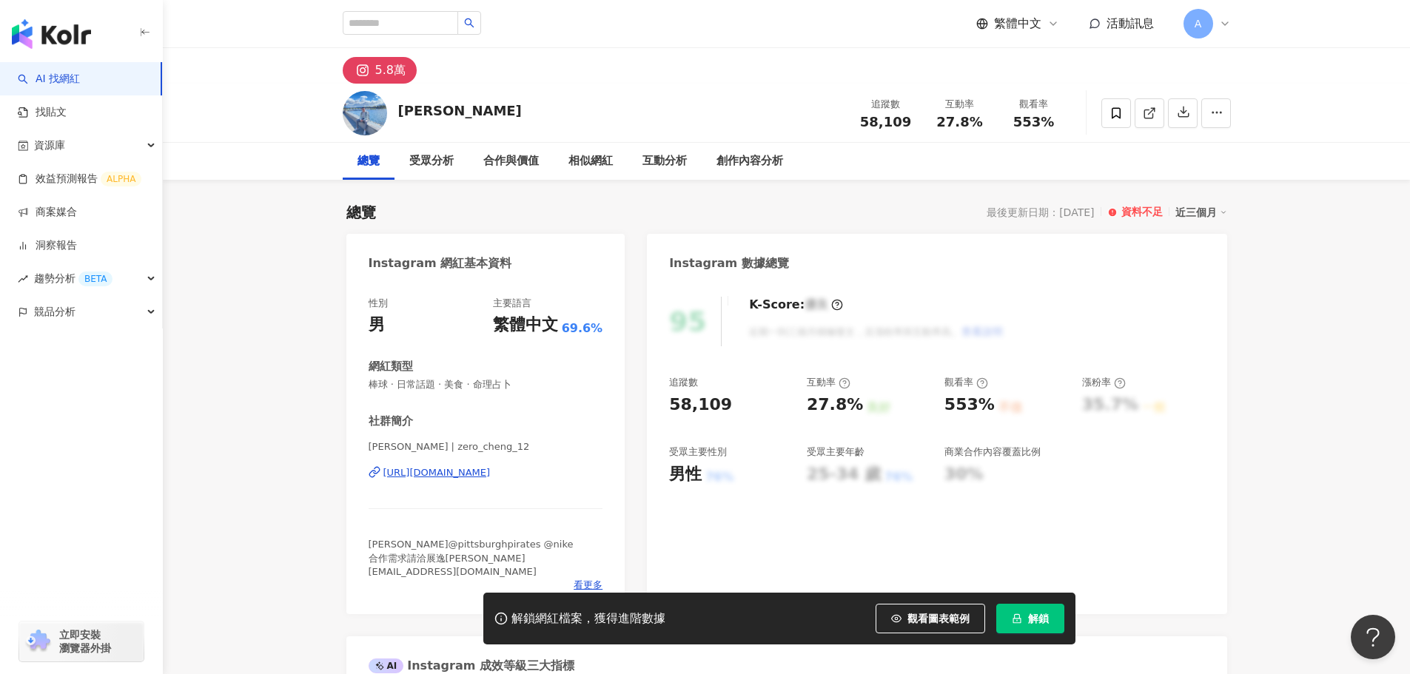
drag, startPoint x: 527, startPoint y: 107, endPoint x: 401, endPoint y: 109, distance: 125.8
click at [401, 109] on div "[PERSON_NAME] 追蹤數 58,109 互動率 27.8% 觀看率 553%" at bounding box center [786, 113] width 947 height 58
copy div "-[PERSON_NAME]"
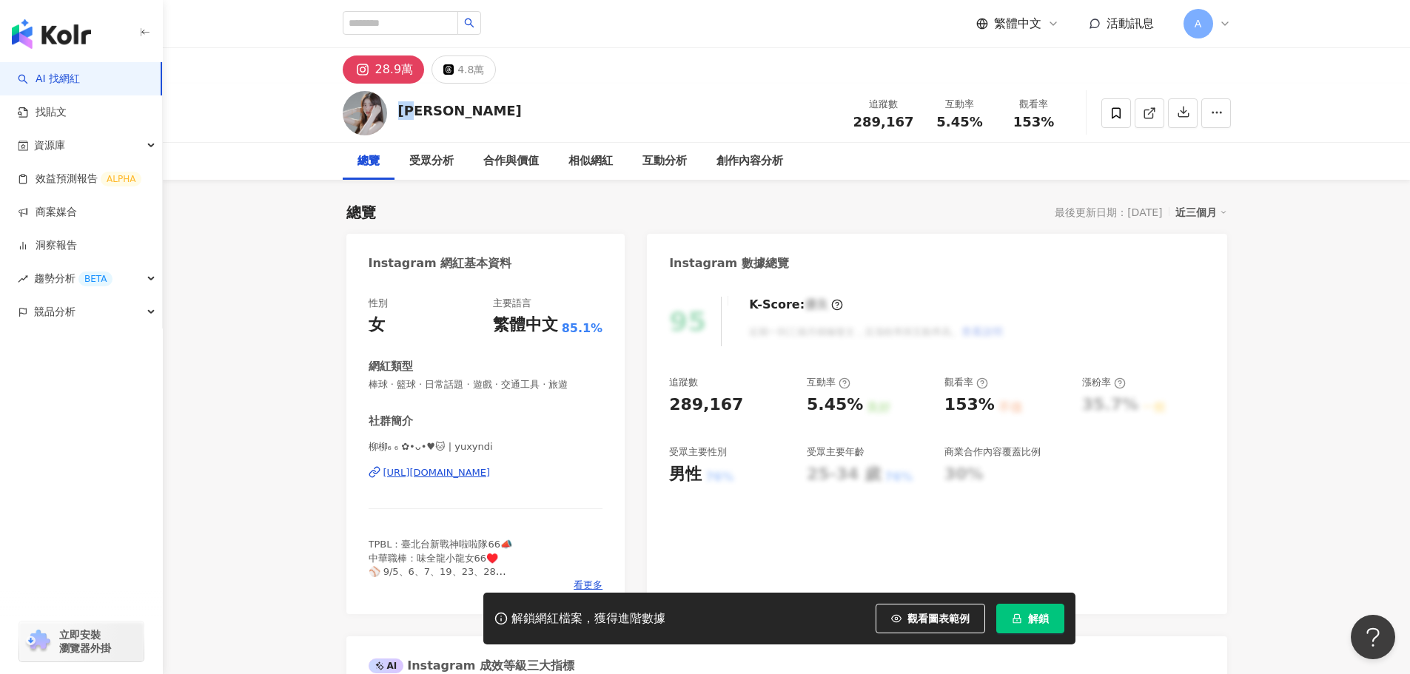
drag, startPoint x: 433, startPoint y: 111, endPoint x: 403, endPoint y: 111, distance: 30.3
click at [403, 111] on div "柳昕 追蹤數 289,167 互動率 5.45% 觀看率 153%" at bounding box center [786, 113] width 947 height 58
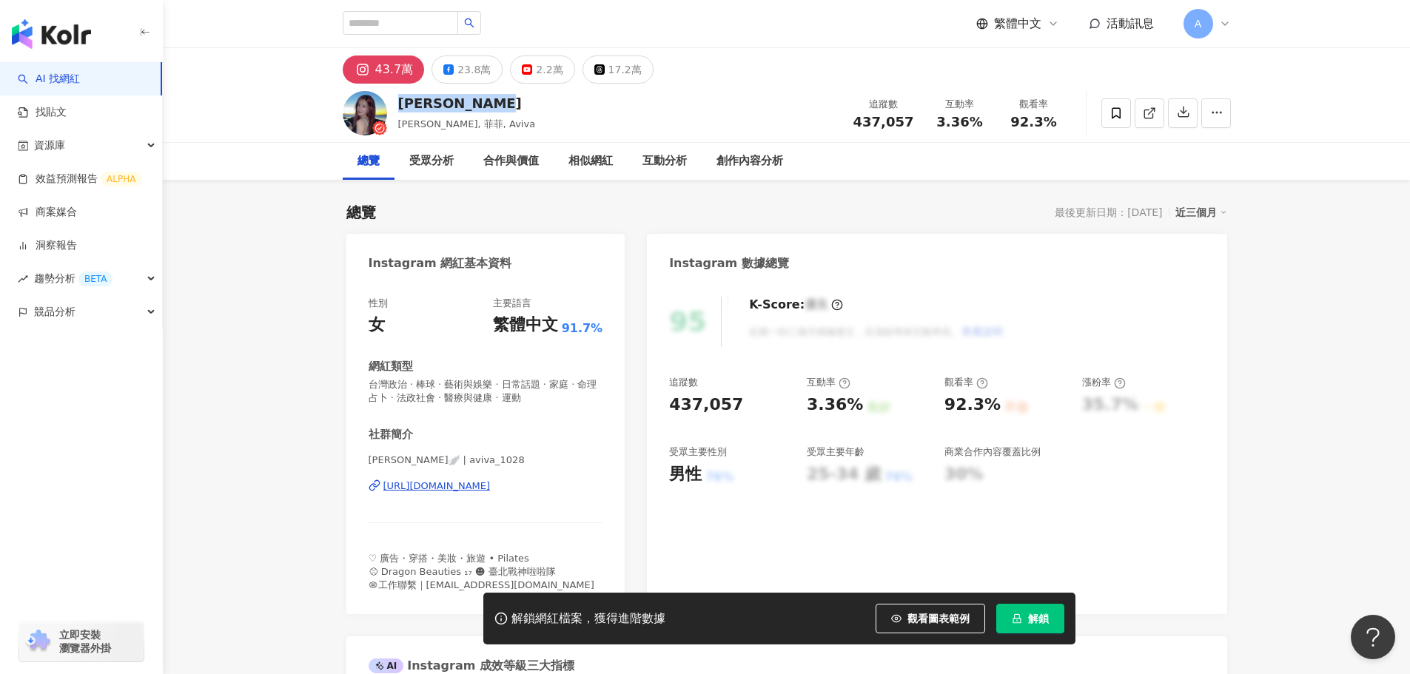
drag, startPoint x: 451, startPoint y: 104, endPoint x: 387, endPoint y: 101, distance: 63.7
click at [386, 101] on div "[PERSON_NAME]x菲菲 Aviva [PERSON_NAME], [PERSON_NAME], [PERSON_NAME] 追蹤數 437,057 …" at bounding box center [786, 113] width 947 height 58
copy div "[PERSON_NAME]"
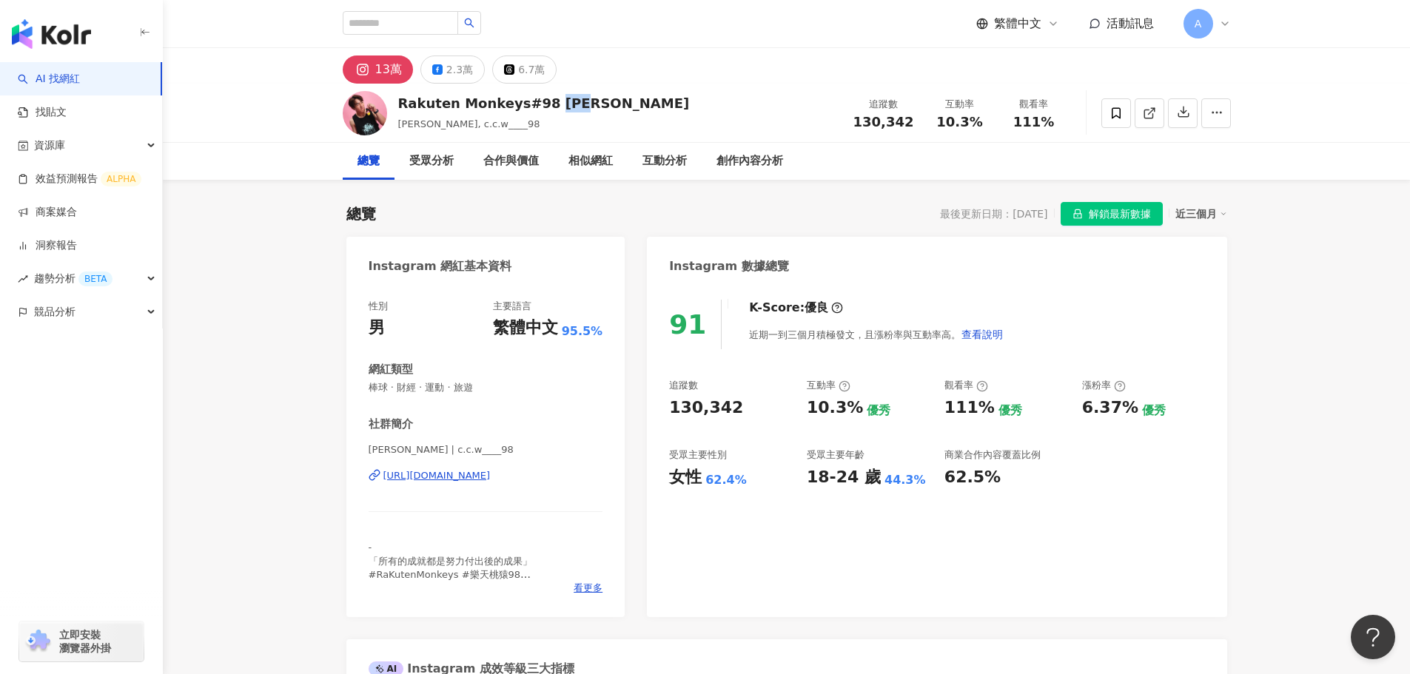
drag, startPoint x: 581, startPoint y: 100, endPoint x: 540, endPoint y: 104, distance: 41.6
click at [540, 104] on div "Rakuten Monkeys#98 [PERSON_NAME] [PERSON_NAME], c.c.w____98 追蹤數 130,342 互動率 10.…" at bounding box center [786, 113] width 947 height 58
copy div "[PERSON_NAME]"
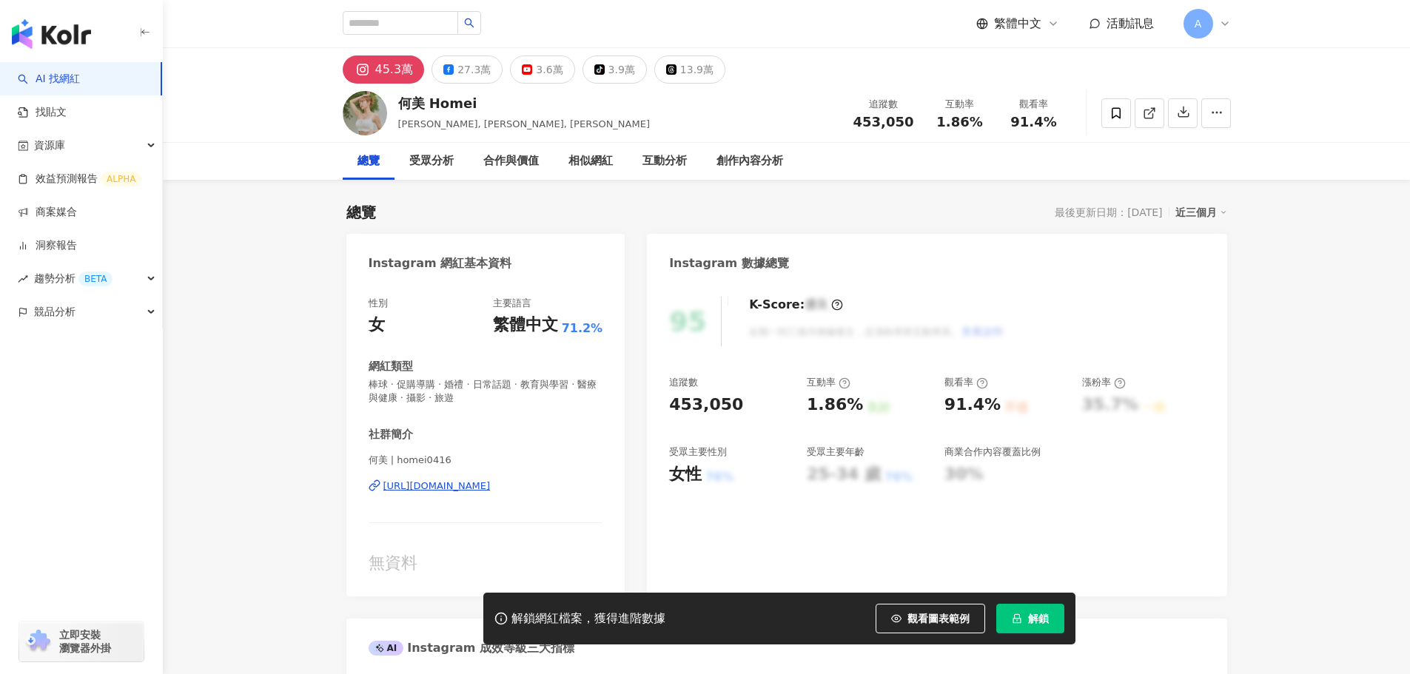
click at [398, 103] on div "何美 Homei" at bounding box center [524, 103] width 252 height 19
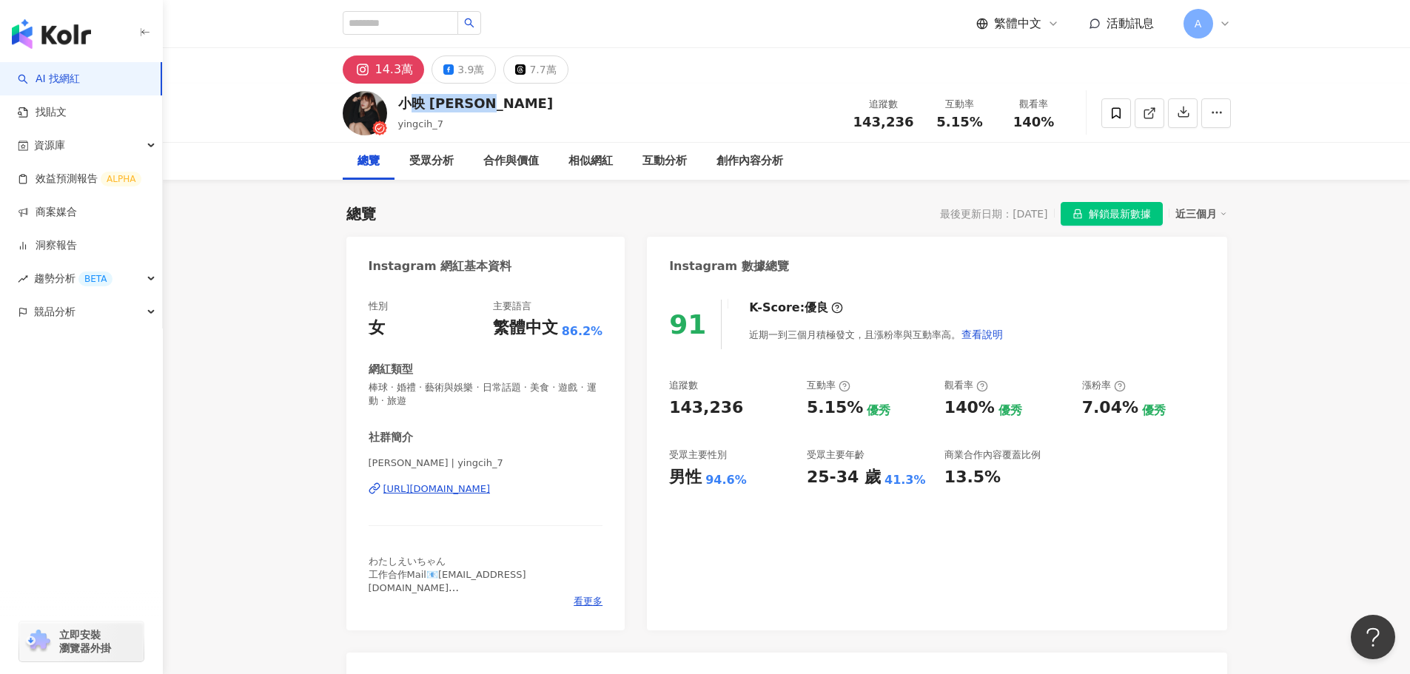
drag, startPoint x: 474, startPoint y: 103, endPoint x: 402, endPoint y: 105, distance: 71.8
click at [402, 105] on div "小映 [PERSON_NAME]" at bounding box center [475, 103] width 155 height 19
copy div "映 Kaitlyn"
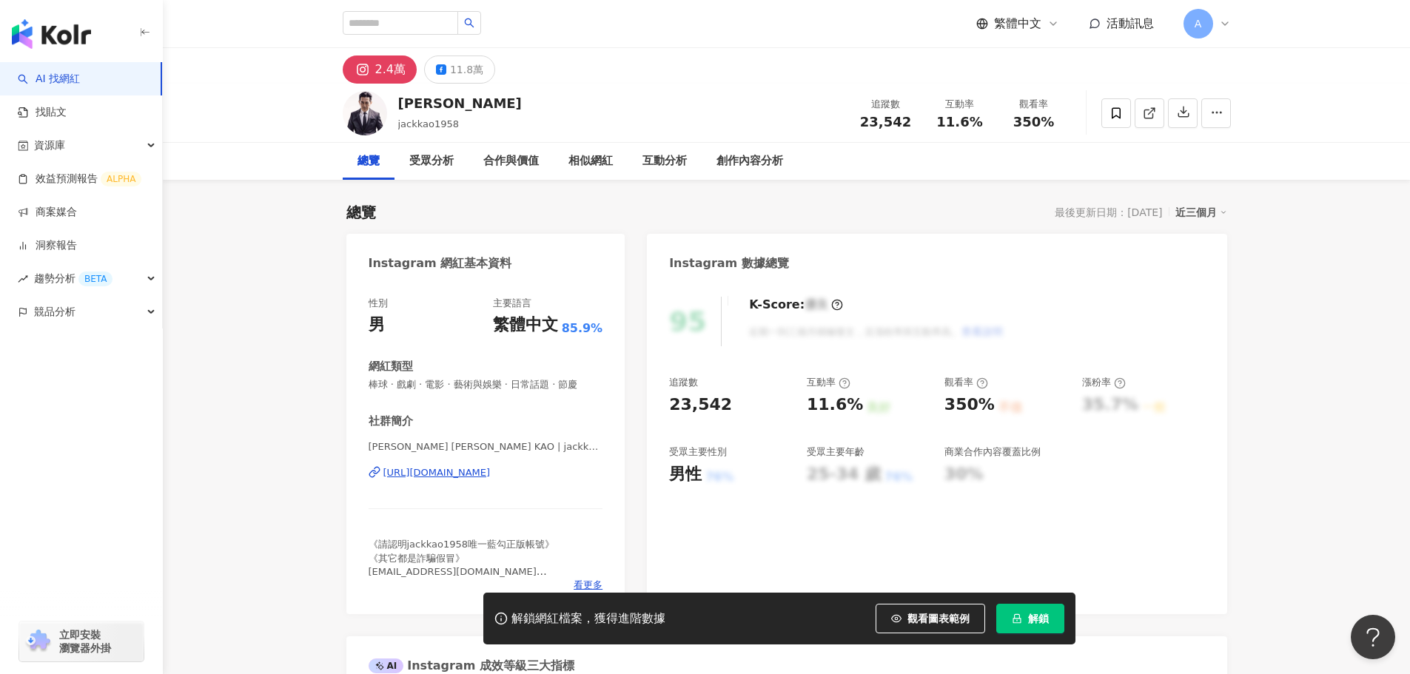
click at [396, 103] on div "[PERSON_NAME] jackkao1958 追蹤數 23,542 互動率 11.6% 觀看率 350%" at bounding box center [786, 113] width 947 height 58
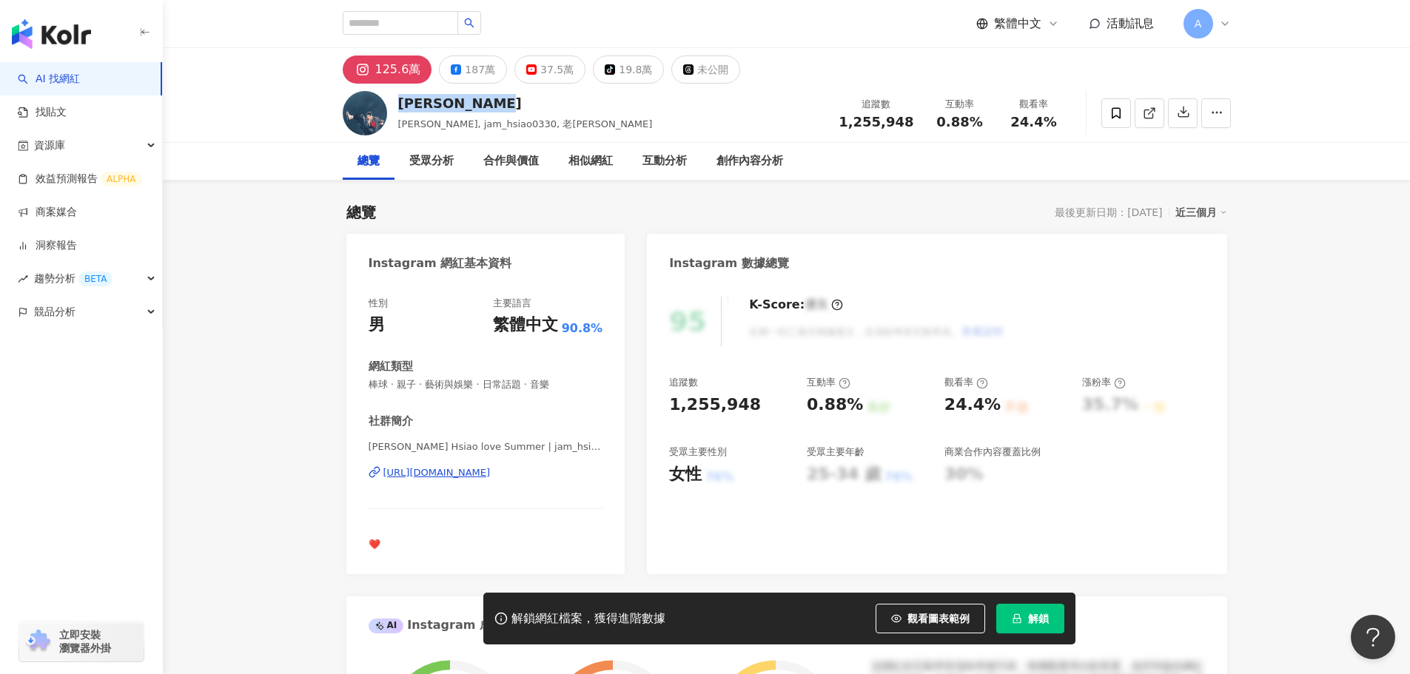
drag, startPoint x: 498, startPoint y: 98, endPoint x: 402, endPoint y: 104, distance: 96.4
click at [402, 104] on div "蕭敬騰Jam Hsiao" at bounding box center [525, 103] width 255 height 19
click at [471, 76] on div "187萬" at bounding box center [480, 69] width 30 height 21
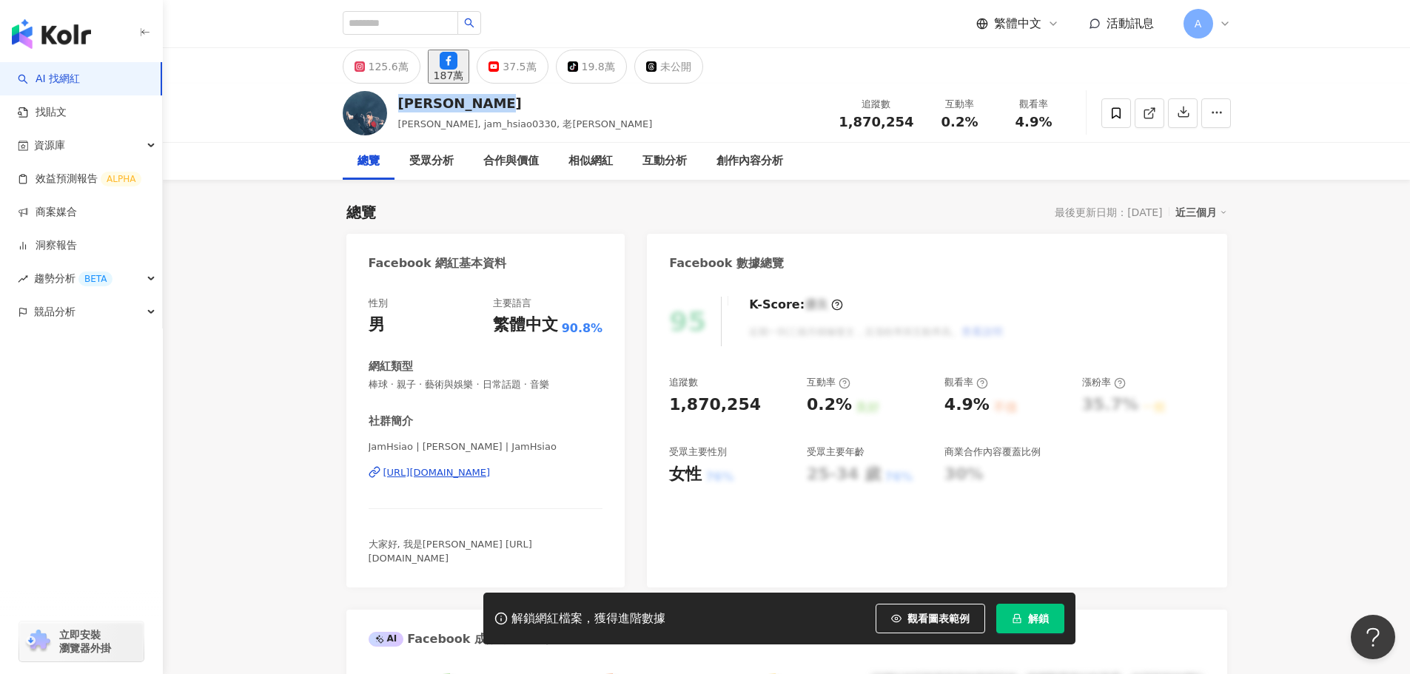
drag, startPoint x: 512, startPoint y: 471, endPoint x: 494, endPoint y: 471, distance: 18.5
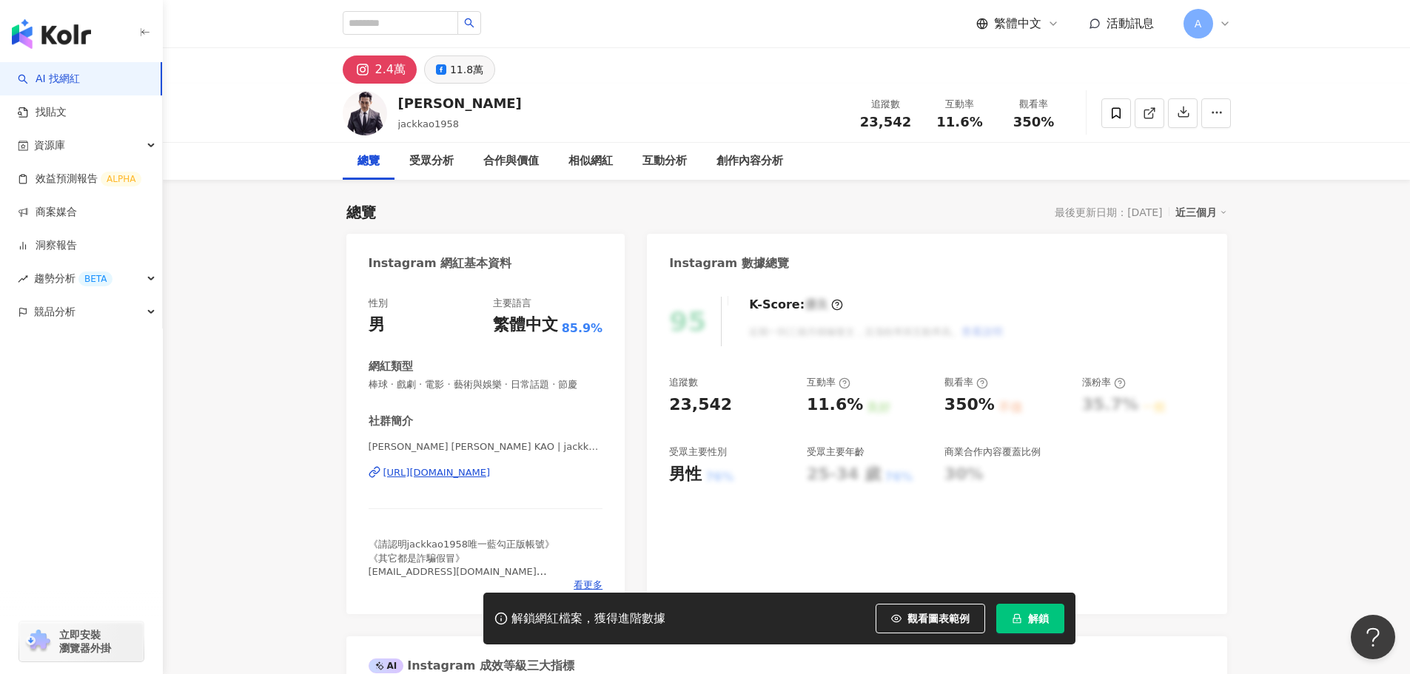
click at [450, 65] on div "11.8萬" at bounding box center [466, 69] width 33 height 21
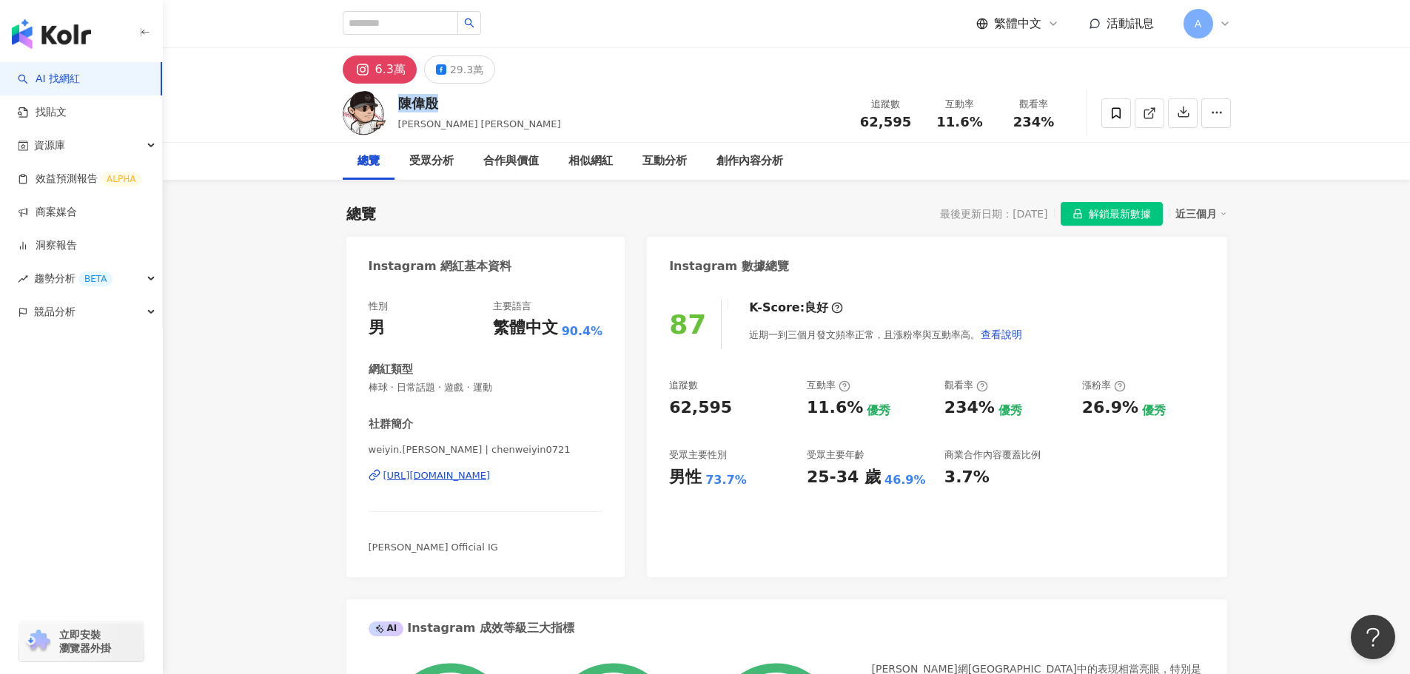
drag, startPoint x: 442, startPoint y: 105, endPoint x: 423, endPoint y: 124, distance: 26.7
click at [400, 106] on div "陳偉殷" at bounding box center [479, 103] width 163 height 19
click at [440, 70] on rect at bounding box center [440, 69] width 7 height 7
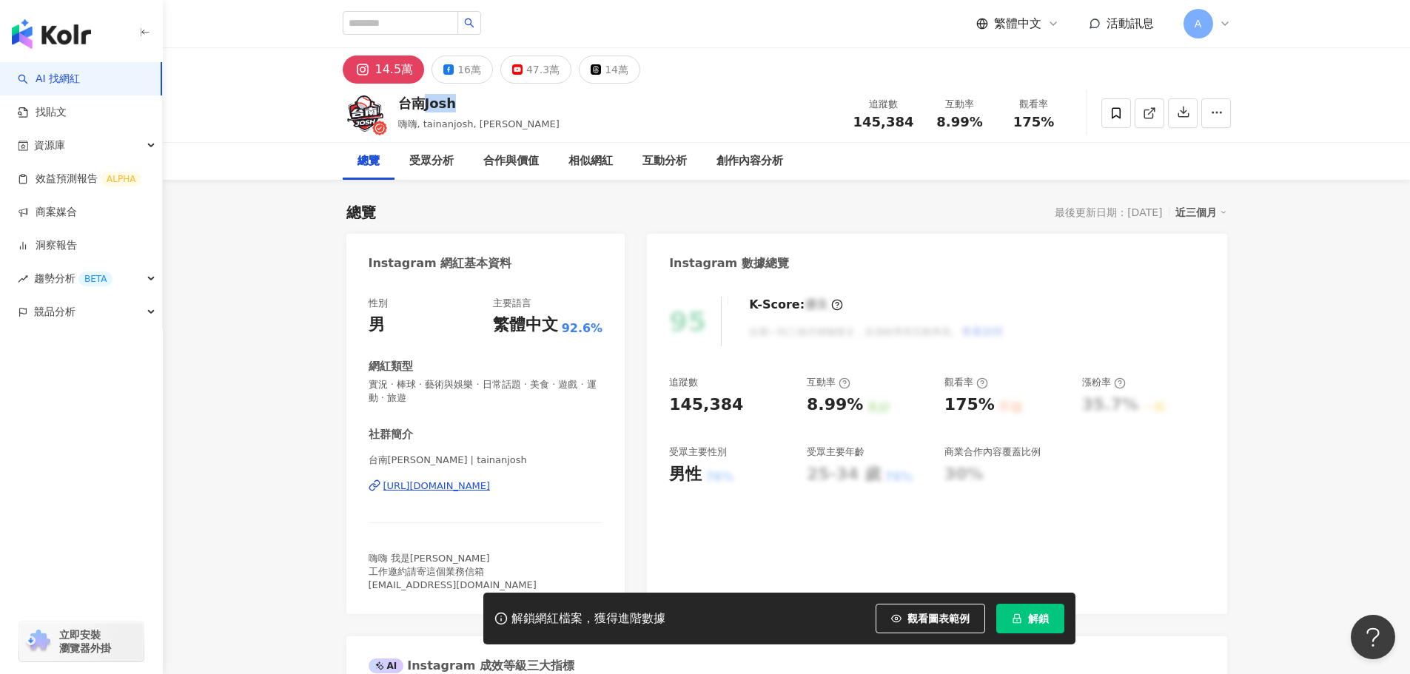
drag, startPoint x: 458, startPoint y: 101, endPoint x: 410, endPoint y: 104, distance: 48.2
click at [398, 98] on div "台南Josh" at bounding box center [478, 103] width 161 height 19
drag, startPoint x: 548, startPoint y: 491, endPoint x: 458, endPoint y: 66, distance: 434.2
click at [458, 66] on div "16萬" at bounding box center [469, 69] width 24 height 21
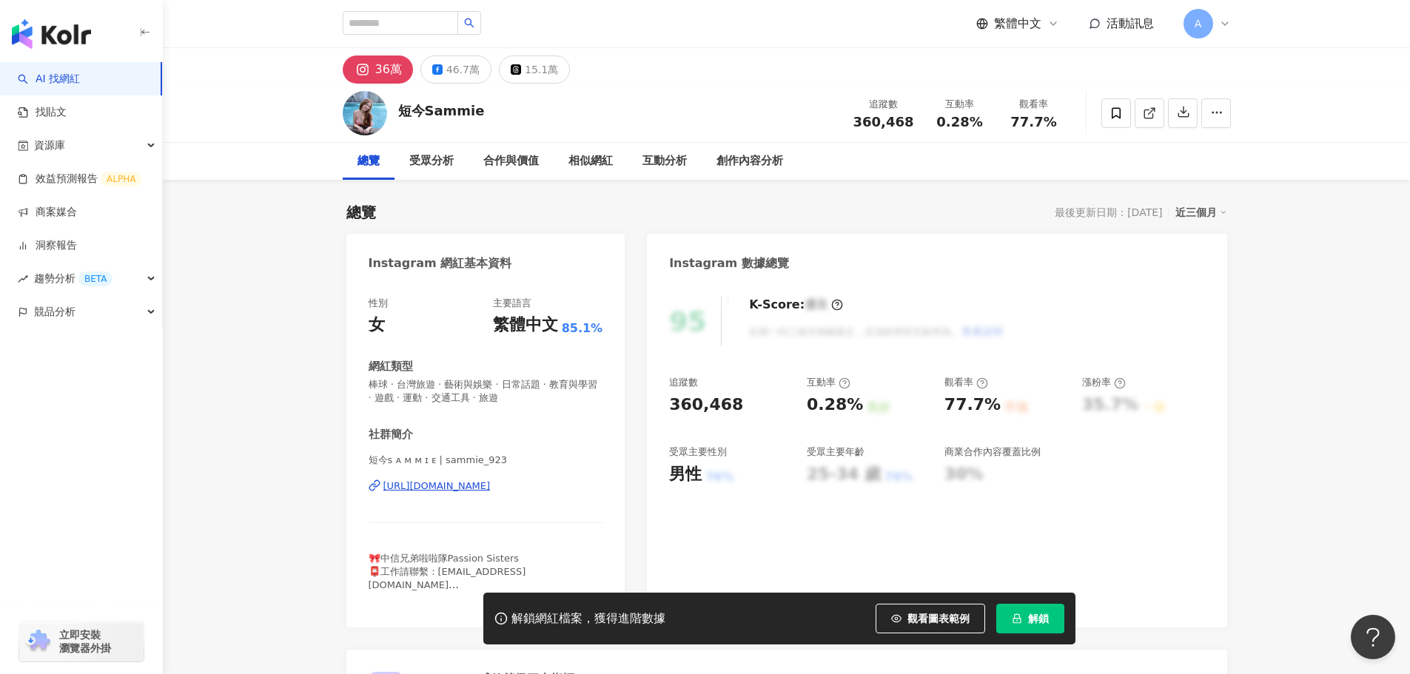
drag, startPoint x: 481, startPoint y: 110, endPoint x: 407, endPoint y: 113, distance: 74.1
click at [398, 110] on div "短今Sammie 追蹤數 360,468 互動率 0.28% 觀看率 77.7%" at bounding box center [786, 113] width 947 height 58
click at [465, 76] on div "46.7萬" at bounding box center [462, 69] width 33 height 21
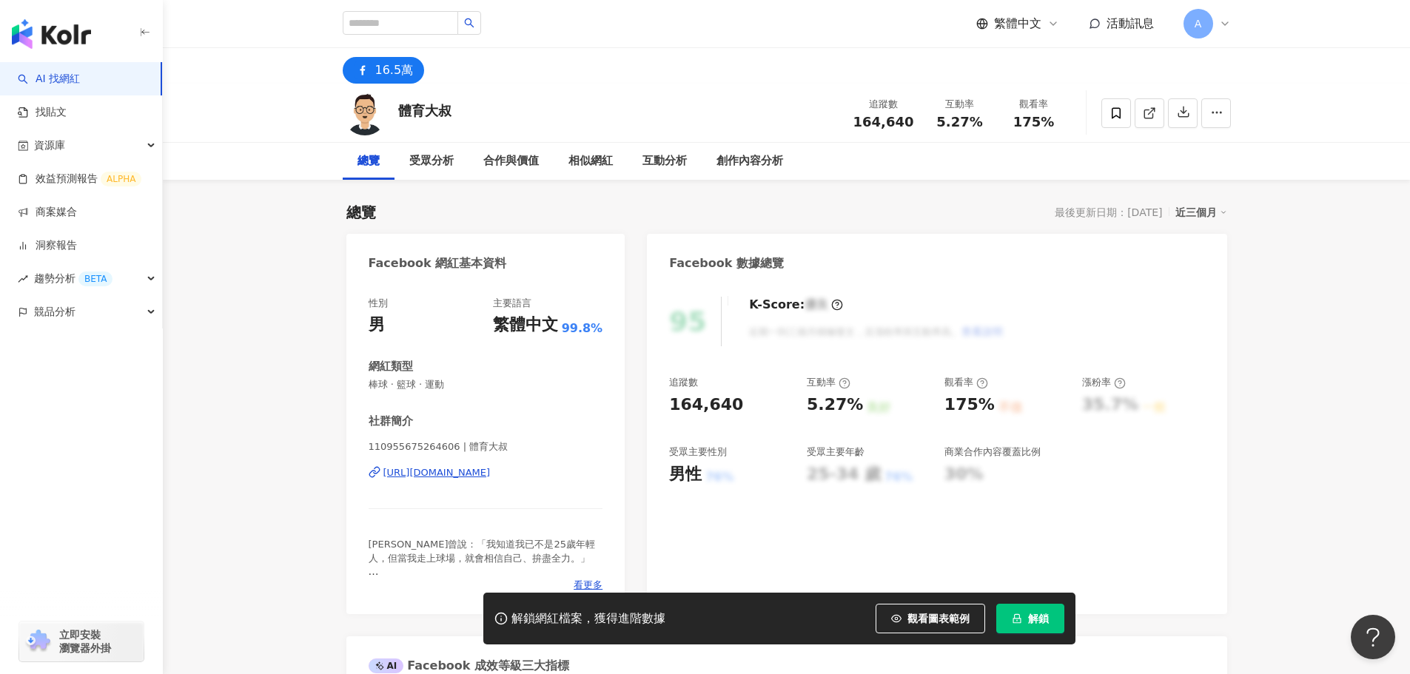
drag, startPoint x: 455, startPoint y: 110, endPoint x: 397, endPoint y: 115, distance: 57.9
click at [397, 115] on div "體育大叔 追蹤數 164,640 互動率 5.27% 觀看率 175%" at bounding box center [786, 113] width 947 height 58
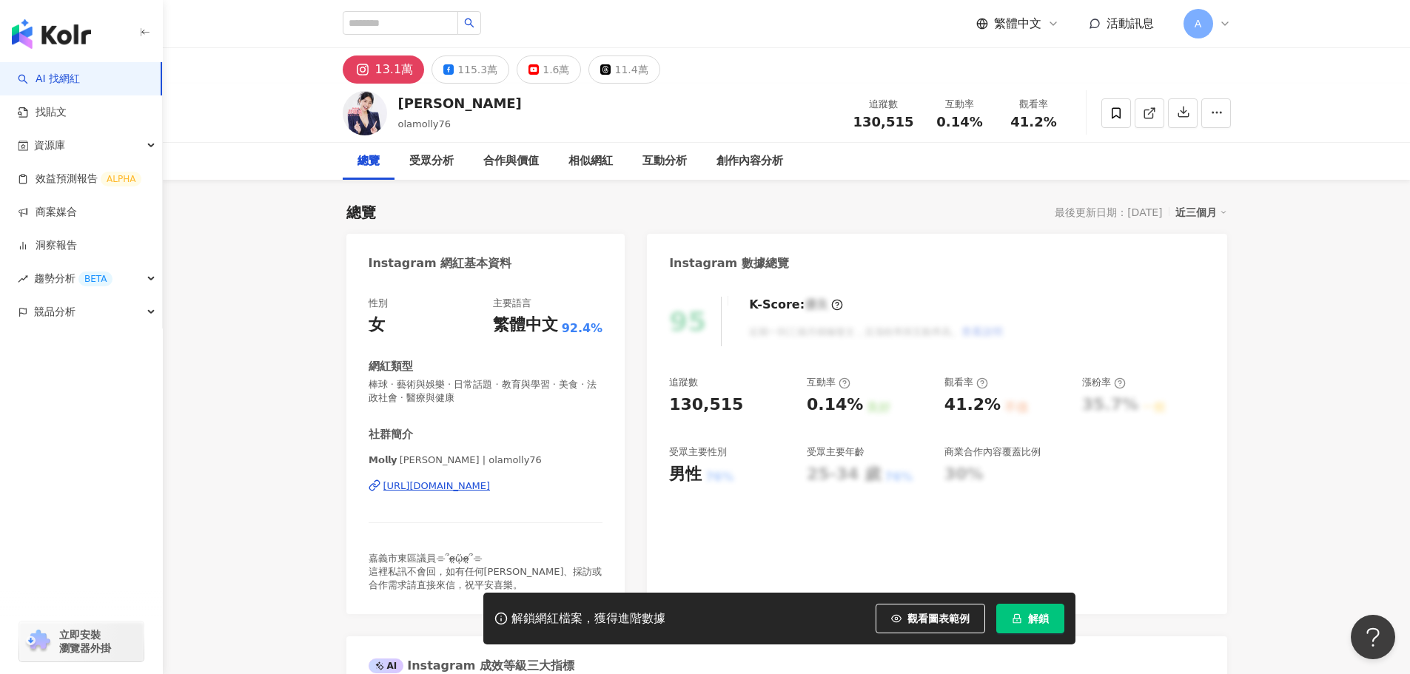
click at [399, 97] on div "[PERSON_NAME]" at bounding box center [460, 103] width 124 height 19
click at [462, 77] on div "115.3萬" at bounding box center [477, 69] width 40 height 21
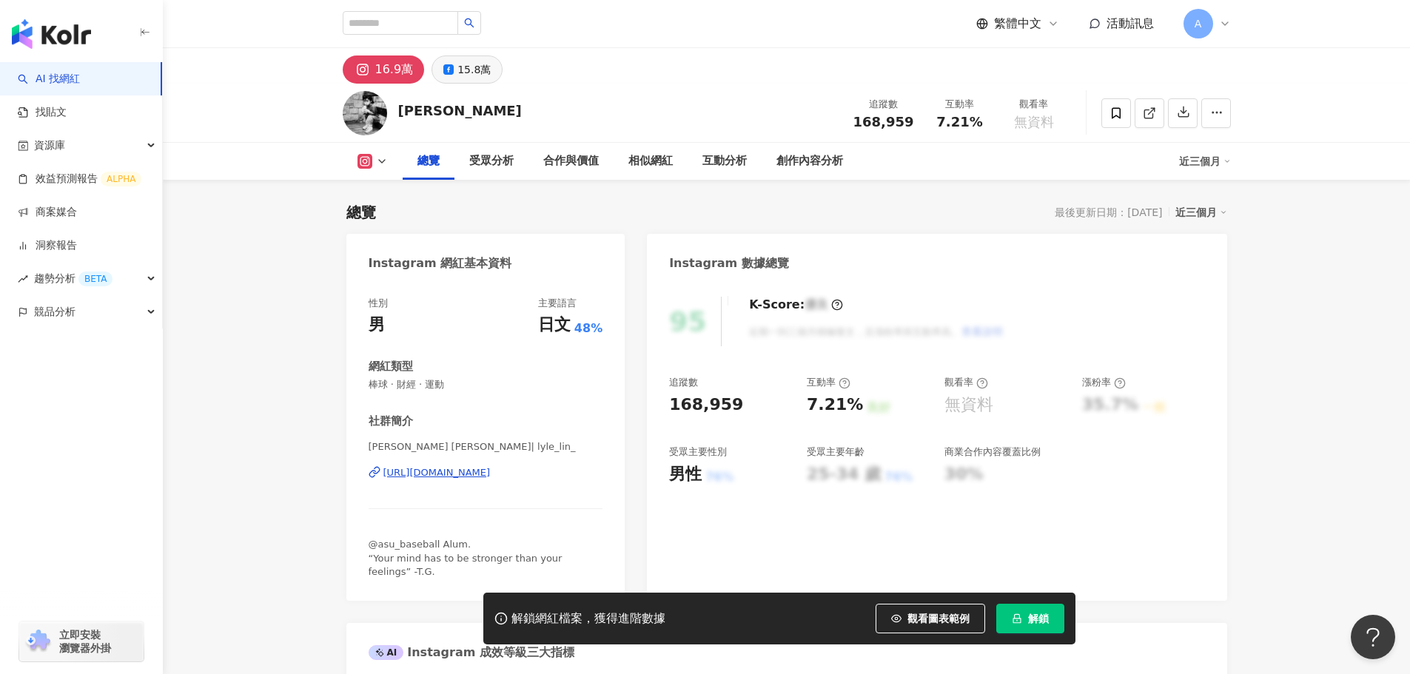
click at [463, 77] on div "15.8萬" at bounding box center [473, 69] width 33 height 21
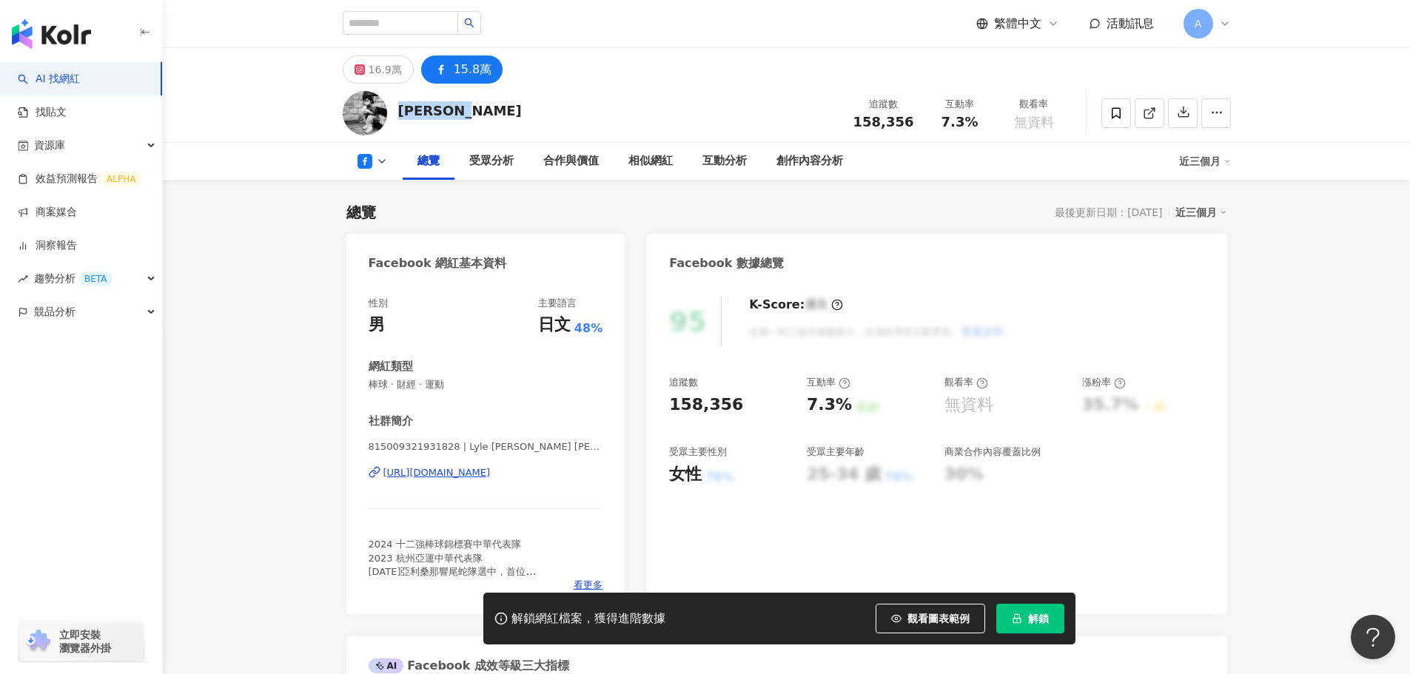
drag, startPoint x: 459, startPoint y: 110, endPoint x: 398, endPoint y: 105, distance: 60.9
click at [398, 105] on div "Lyle Lin 追蹤數 158,356 互動率 7.3% 觀看率 無資料" at bounding box center [786, 113] width 947 height 58
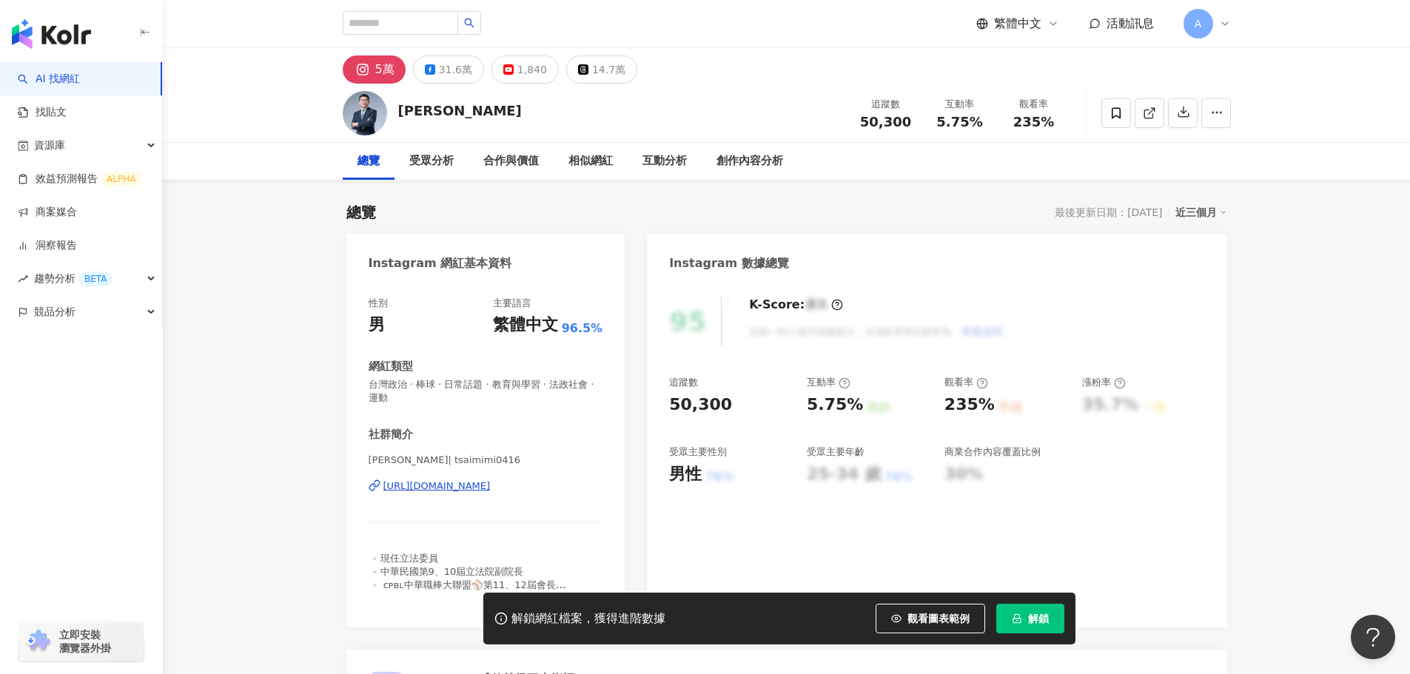
click at [398, 113] on div "蔡其昌" at bounding box center [460, 110] width 124 height 19
click at [449, 66] on div "31.6萬" at bounding box center [455, 69] width 33 height 21
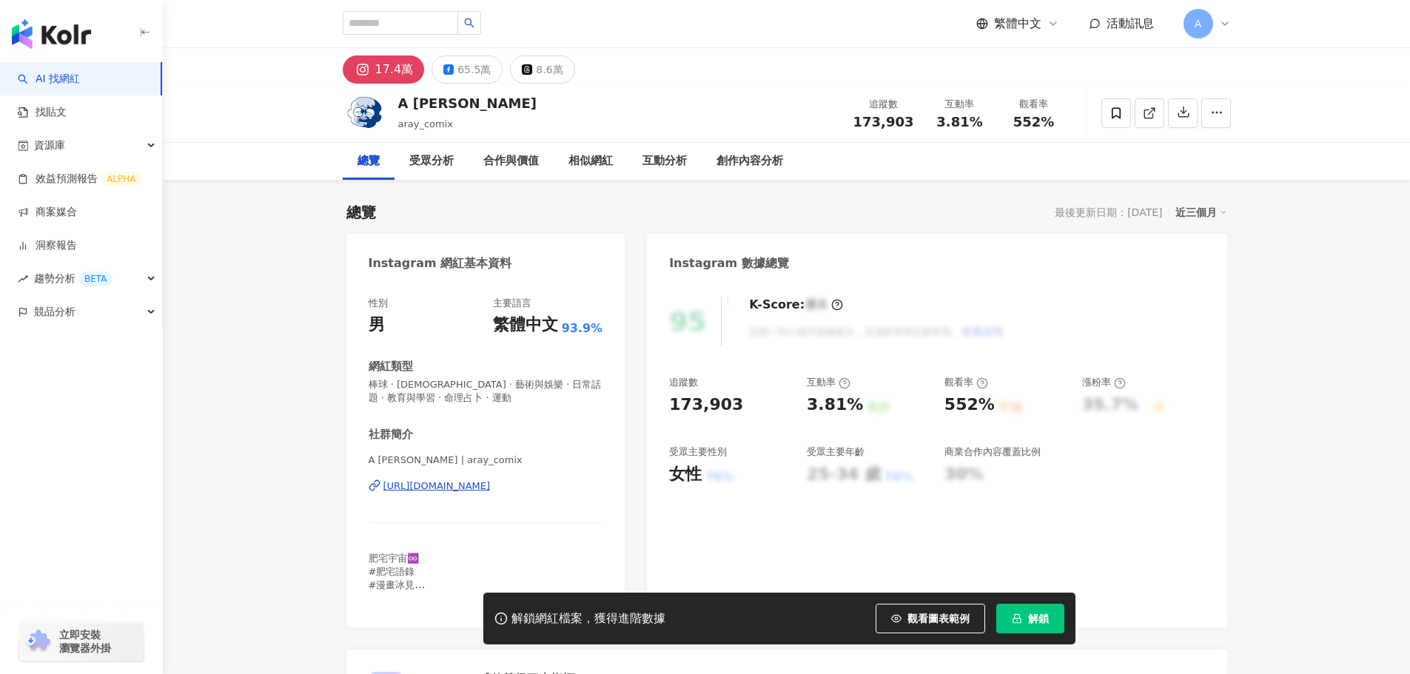
drag, startPoint x: 434, startPoint y: 103, endPoint x: 399, endPoint y: 101, distance: 35.6
click at [399, 101] on div "A [PERSON_NAME]" at bounding box center [467, 103] width 139 height 19
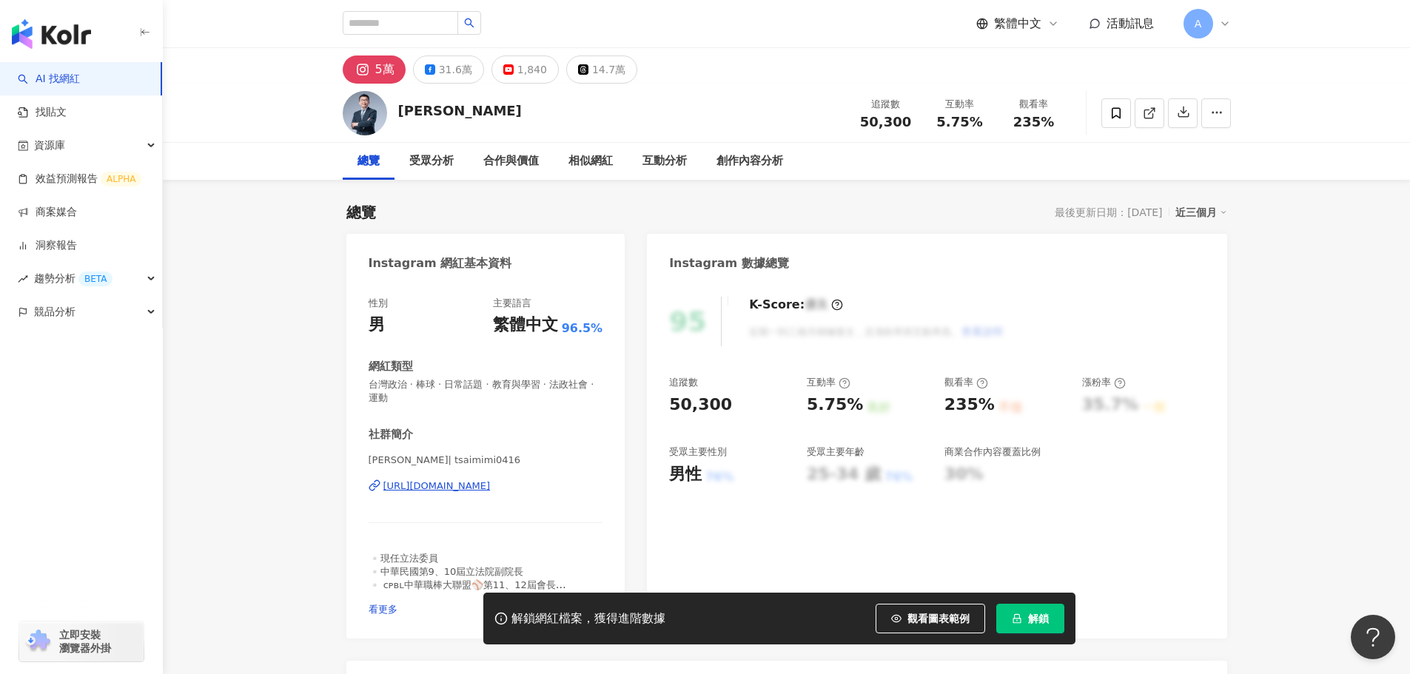
click at [429, 70] on rect at bounding box center [429, 69] width 7 height 7
drag, startPoint x: 446, startPoint y: 109, endPoint x: 494, endPoint y: 115, distance: 49.2
click at [395, 107] on div "蔡其昌 追蹤數 50,300 互動率 5.75% 觀看率 235%" at bounding box center [786, 113] width 947 height 58
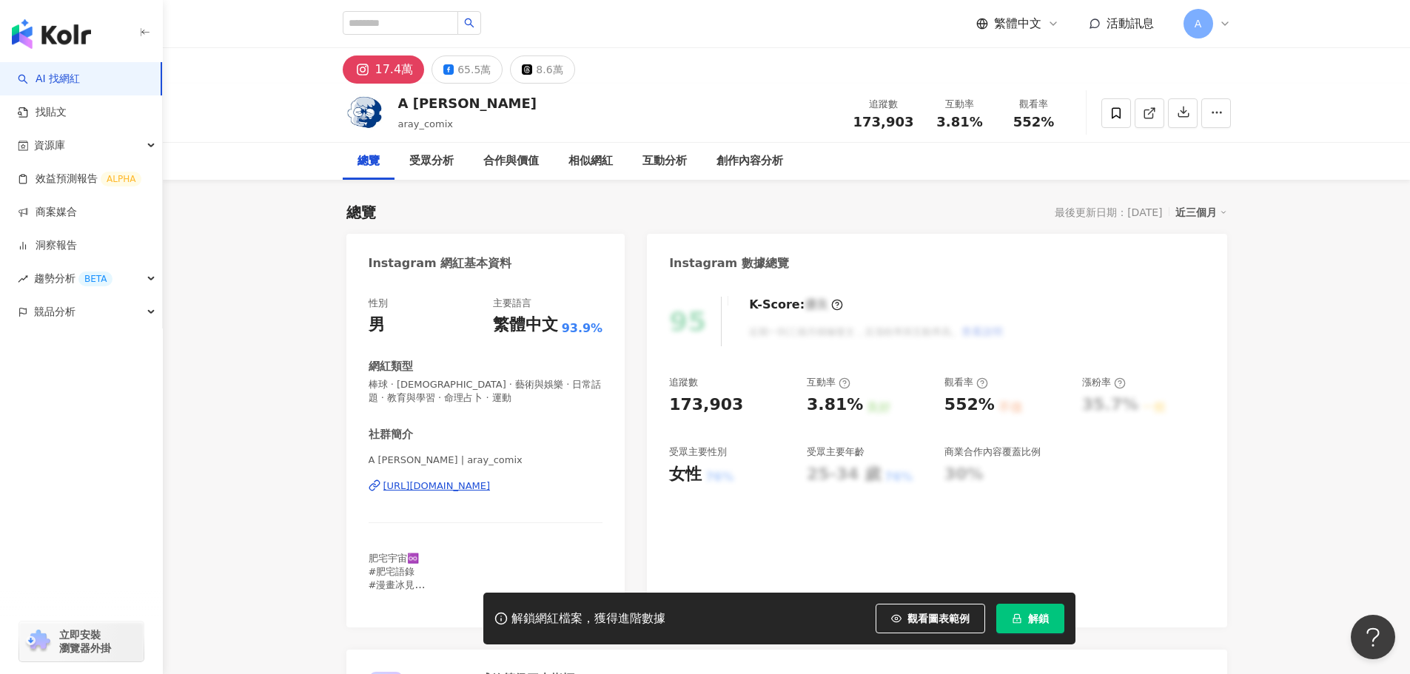
click at [474, 57] on button "65.5萬" at bounding box center [467, 70] width 71 height 28
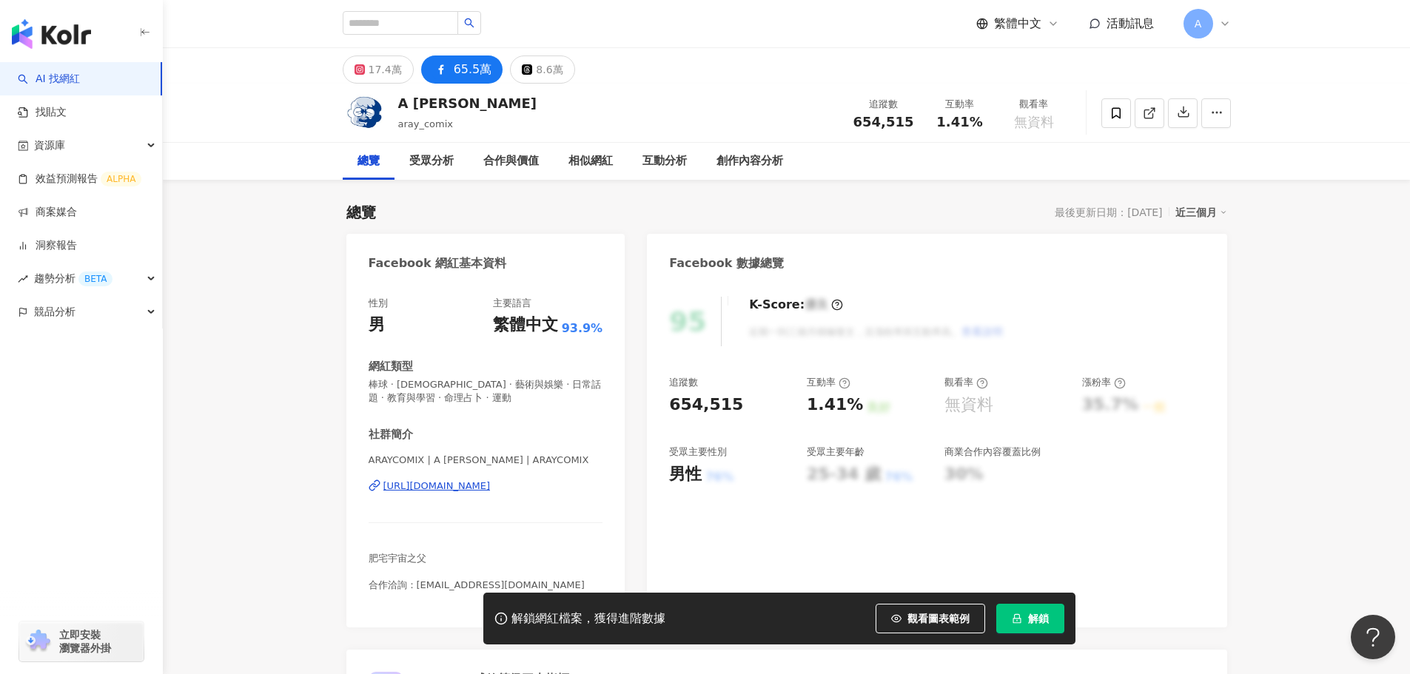
click at [394, 99] on div "A [PERSON_NAME] aray_comix 追蹤數 654,515 互動率 1.41% 觀看率 無資料" at bounding box center [786, 113] width 947 height 58
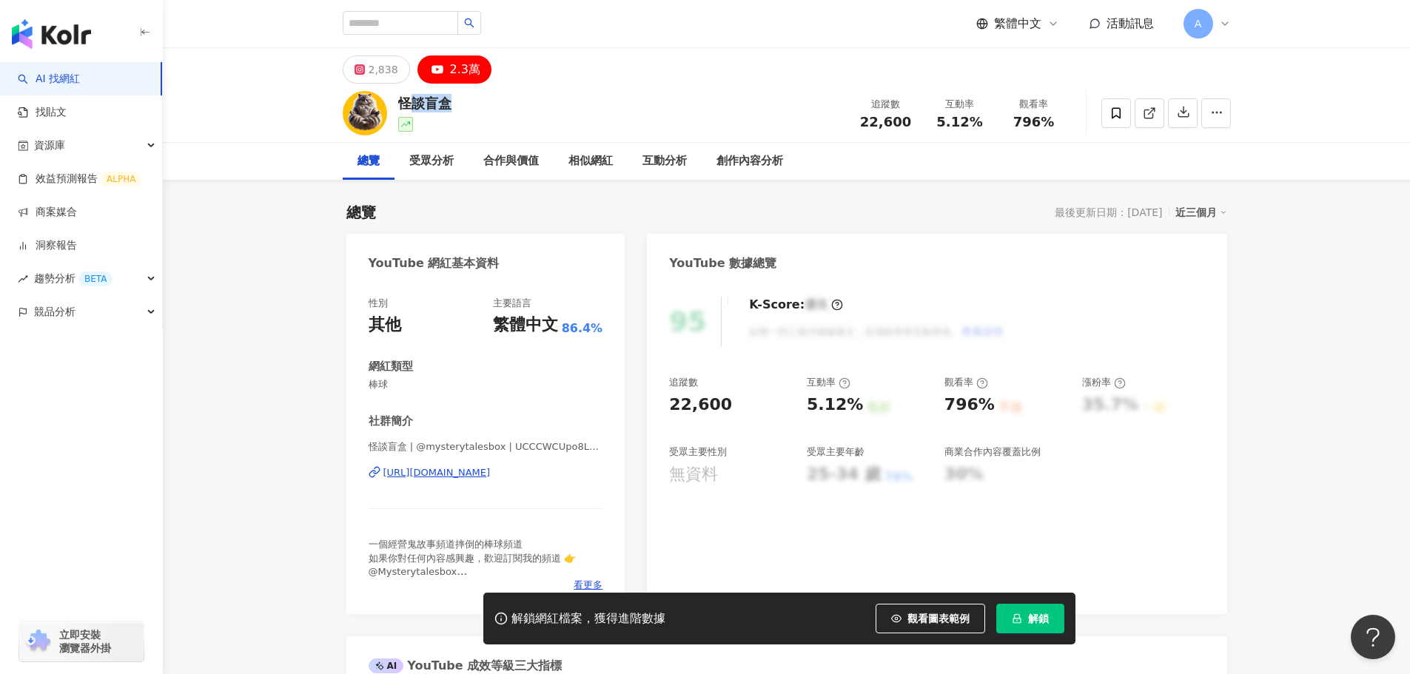
drag, startPoint x: 460, startPoint y: 97, endPoint x: 399, endPoint y: 105, distance: 62.0
click at [399, 105] on div "怪談盲盒 追蹤數 22,600 互動率 5.12% 觀看率 796%" at bounding box center [786, 113] width 947 height 58
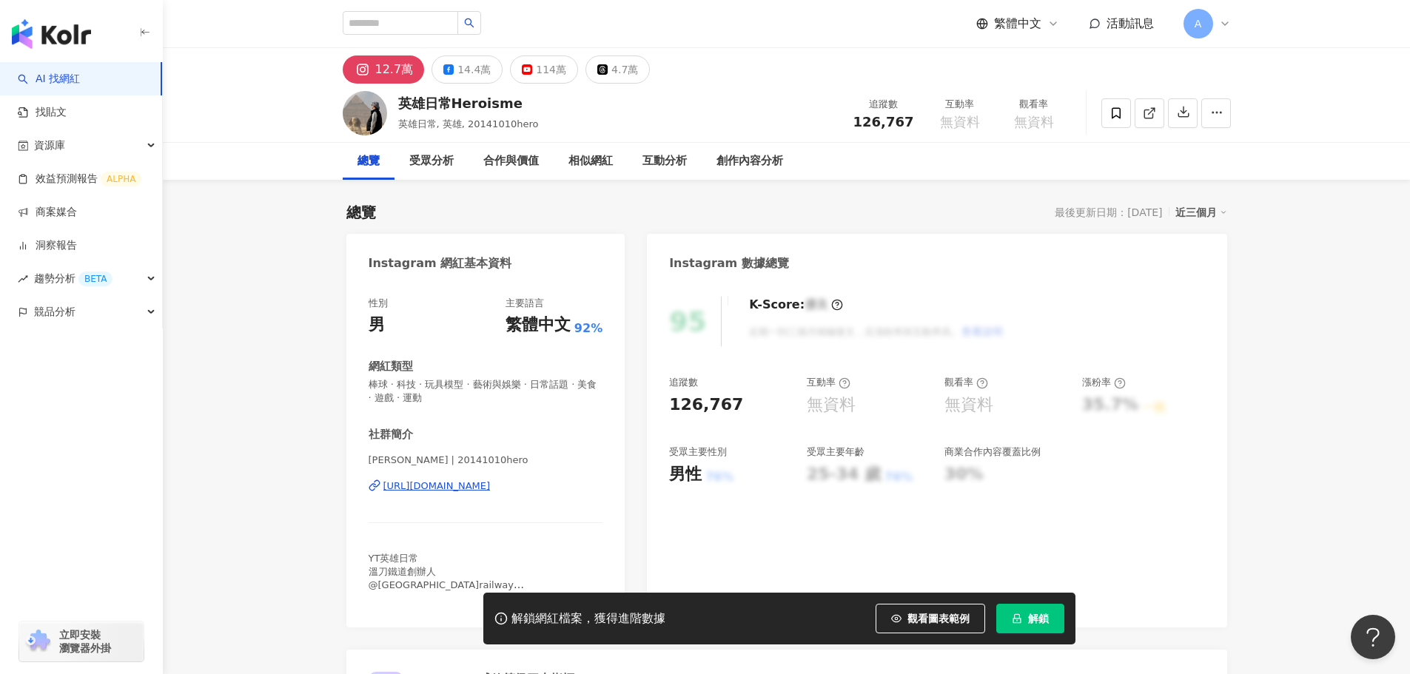
click at [394, 102] on div "英雄日常Heroisme 英雄日常, 英雄, 20141010hero 追蹤數 126,767 互動率 無資料 觀看率 無資料" at bounding box center [786, 113] width 947 height 58
click at [542, 65] on div "114萬" at bounding box center [551, 69] width 30 height 21
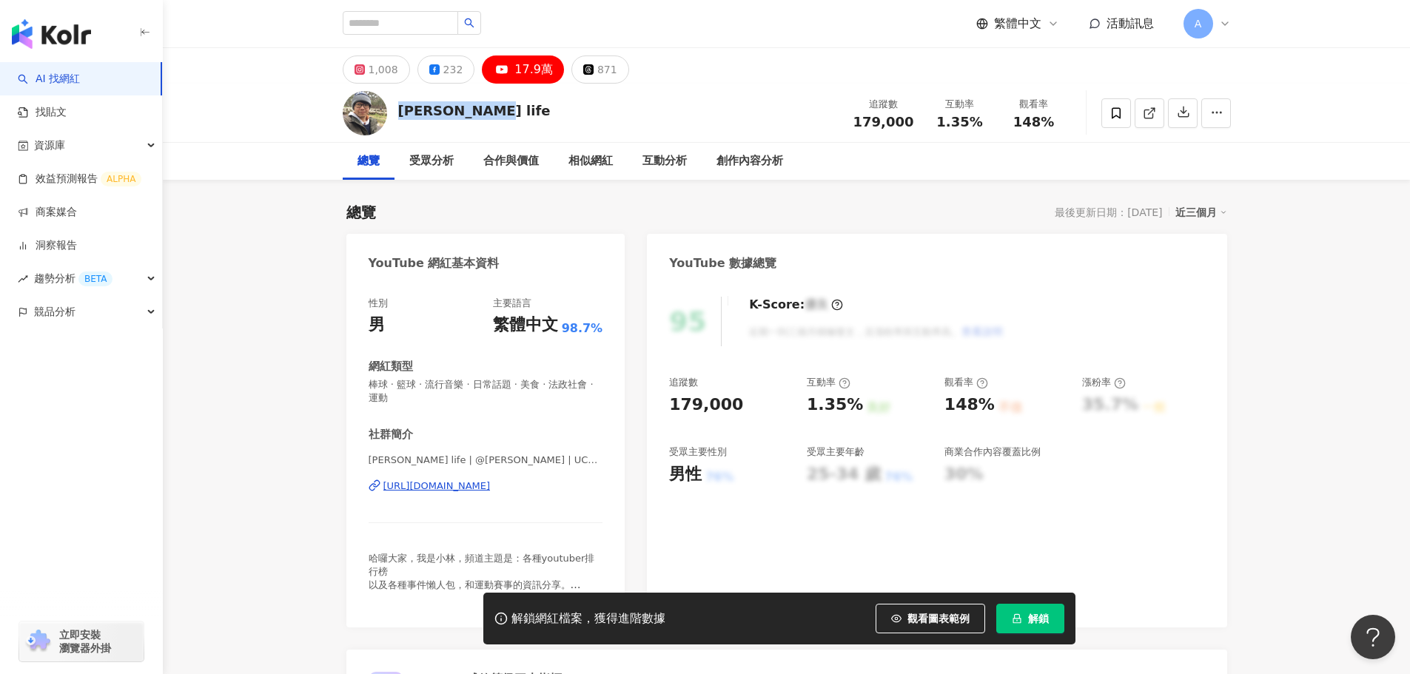
drag, startPoint x: 484, startPoint y: 101, endPoint x: 399, endPoint y: 110, distance: 85.5
click at [399, 110] on div "[PERSON_NAME] life 追蹤數 179,000 互動率 1.35% 觀看率 148%" at bounding box center [786, 113] width 947 height 58
copy div "[PERSON_NAME] life"
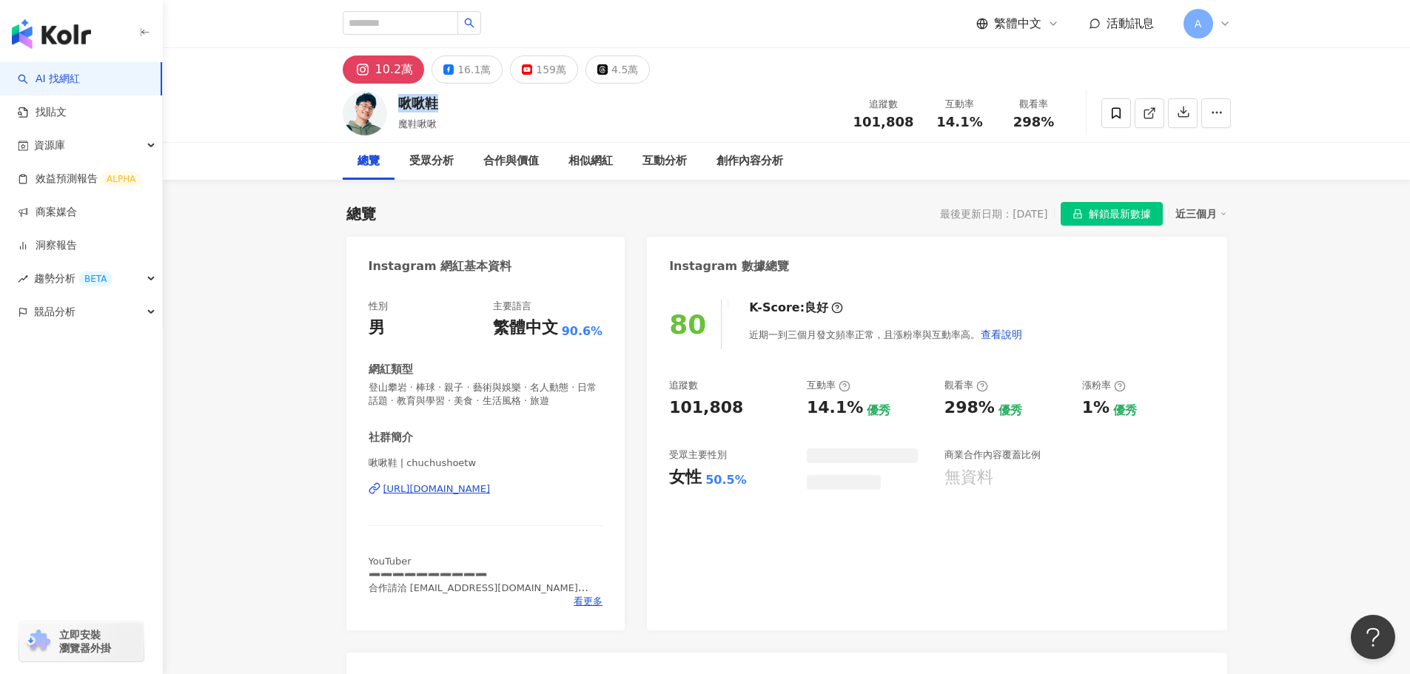
drag, startPoint x: 443, startPoint y: 102, endPoint x: 393, endPoint y: 104, distance: 49.6
click at [393, 104] on div "啾啾鞋 魔鞋啾啾 追蹤數 101,808 互動率 14.1% 觀看率 298%" at bounding box center [786, 113] width 947 height 58
click at [528, 56] on button "159萬" at bounding box center [544, 70] width 68 height 28
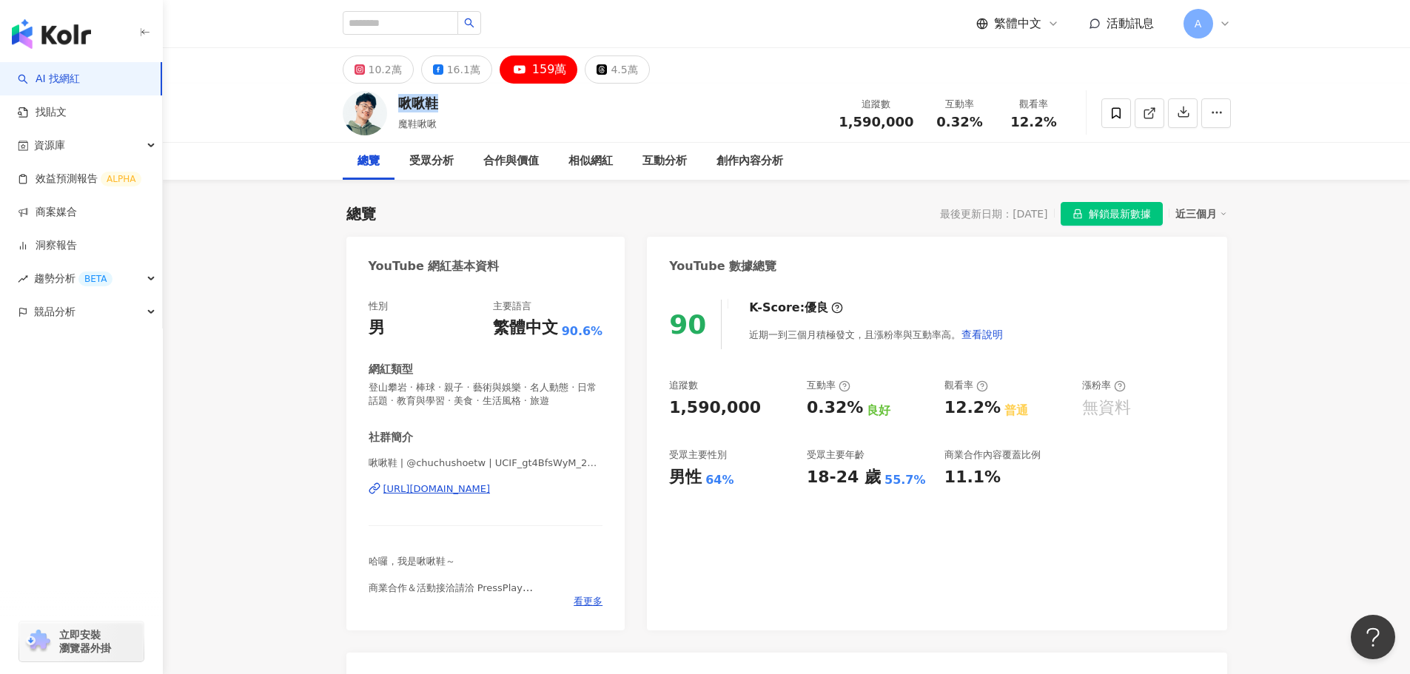
drag, startPoint x: 531, startPoint y: 485, endPoint x: 491, endPoint y: 488, distance: 40.1
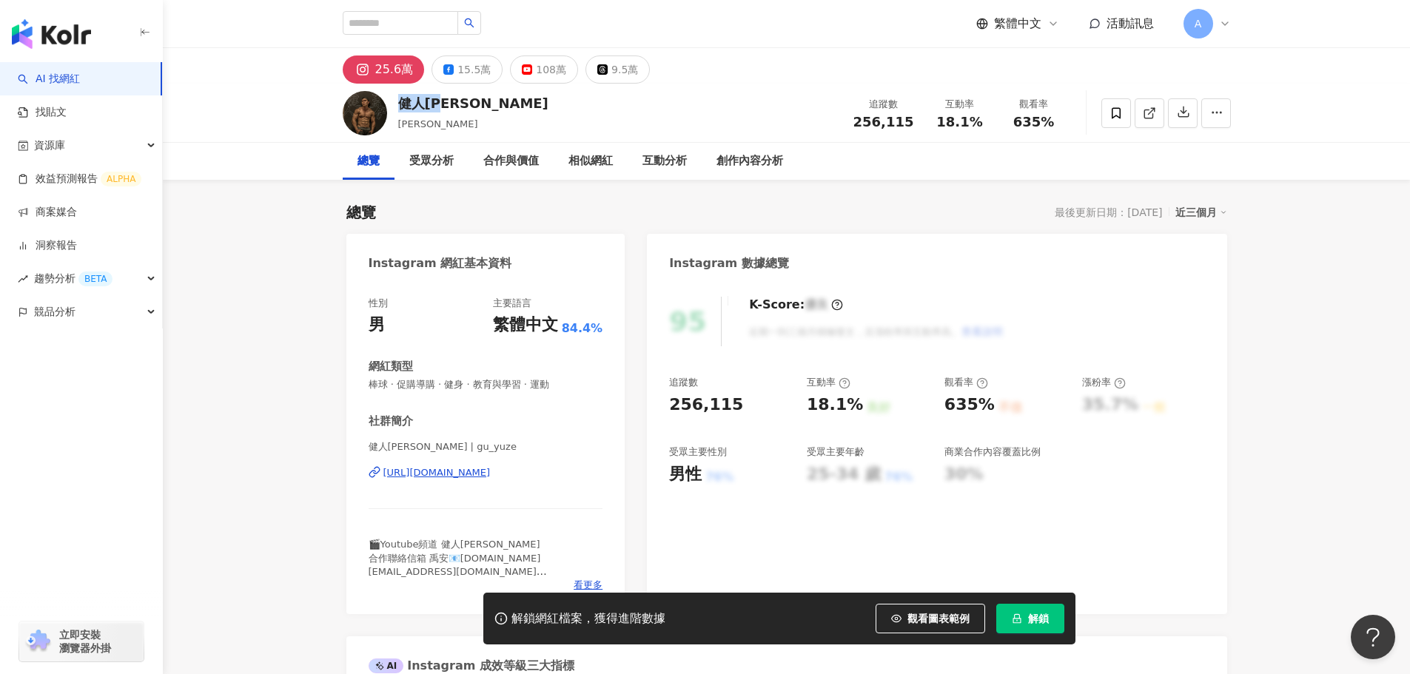
drag, startPoint x: 468, startPoint y: 108, endPoint x: 398, endPoint y: 104, distance: 69.7
click at [398, 104] on div "健人[PERSON_NAME] [PERSON_NAME] 追蹤數 256,115 互動率 18.1% 觀看率 635%" at bounding box center [786, 113] width 947 height 58
copy div "健人[PERSON_NAME]"
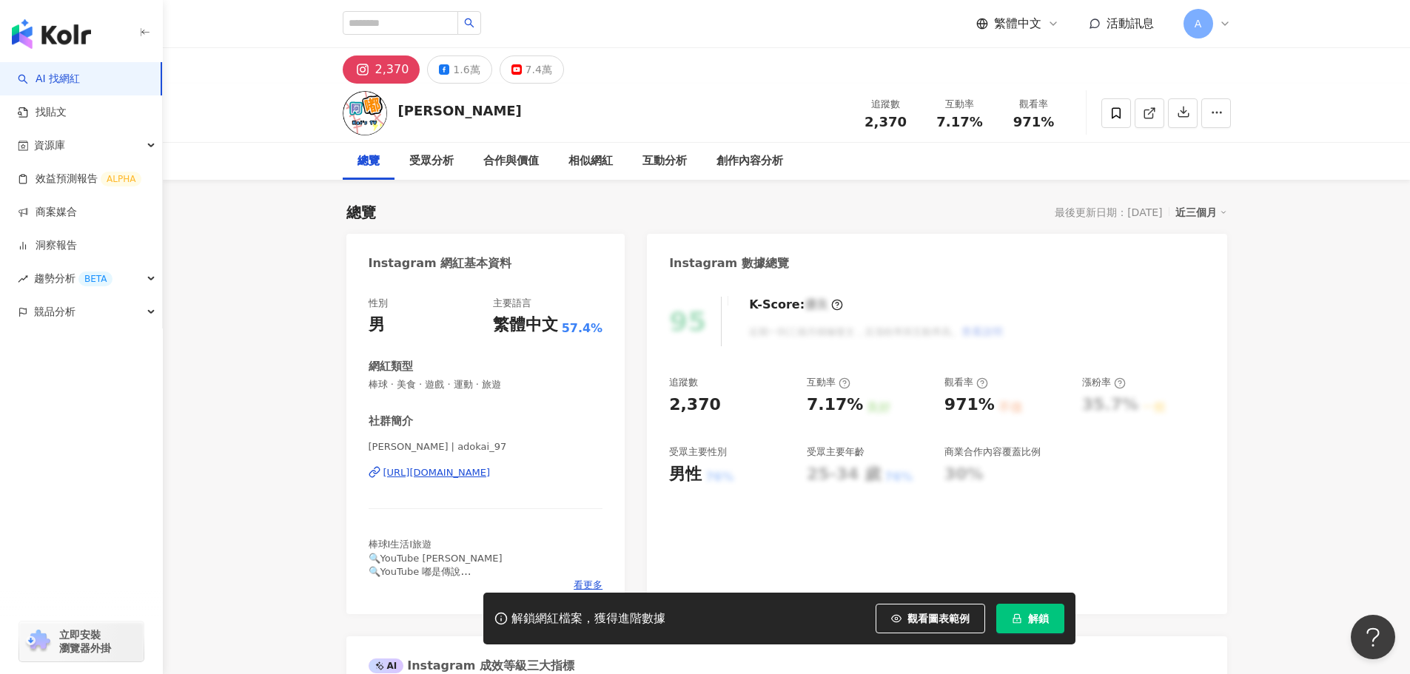
click at [511, 64] on icon at bounding box center [516, 69] width 10 height 10
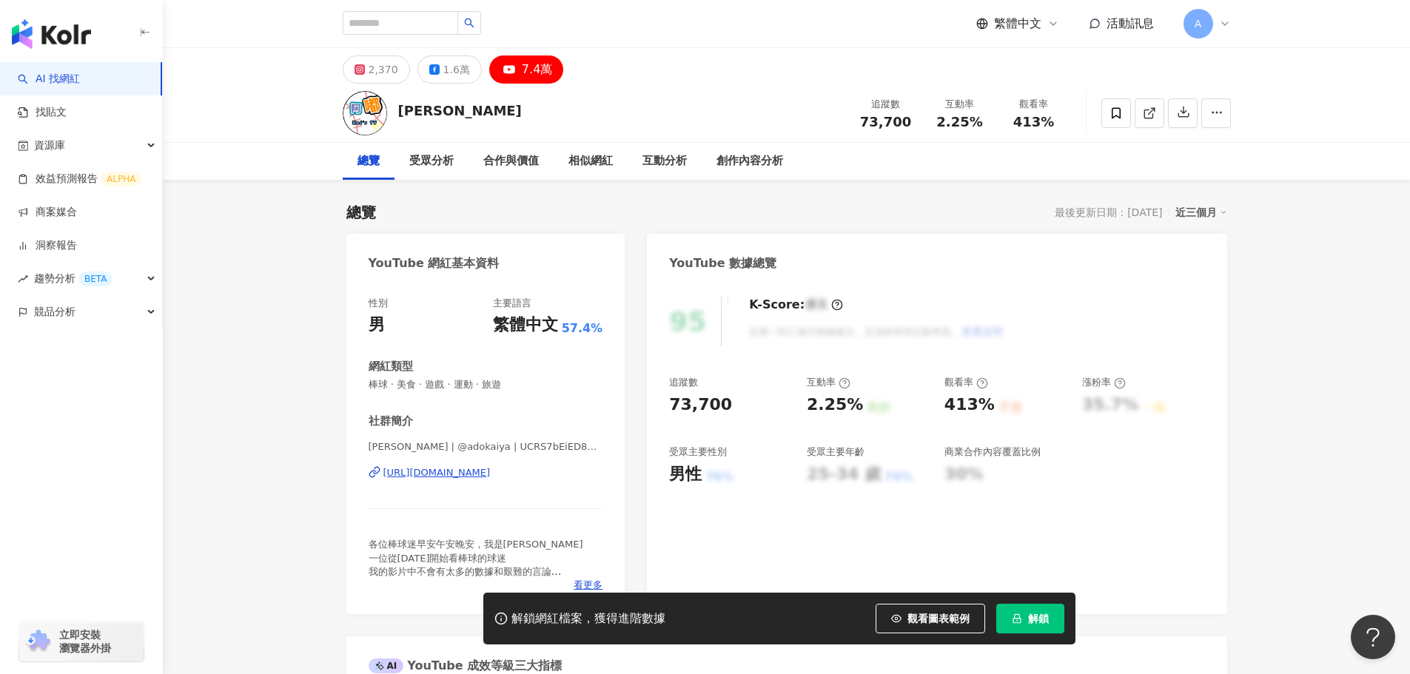
drag, startPoint x: 461, startPoint y: 112, endPoint x: 839, endPoint y: 272, distance: 409.9
click at [398, 114] on div "阿嘟 Kai 追蹤數 73,700 互動率 2.25% 觀看率 413%" at bounding box center [786, 113] width 947 height 58
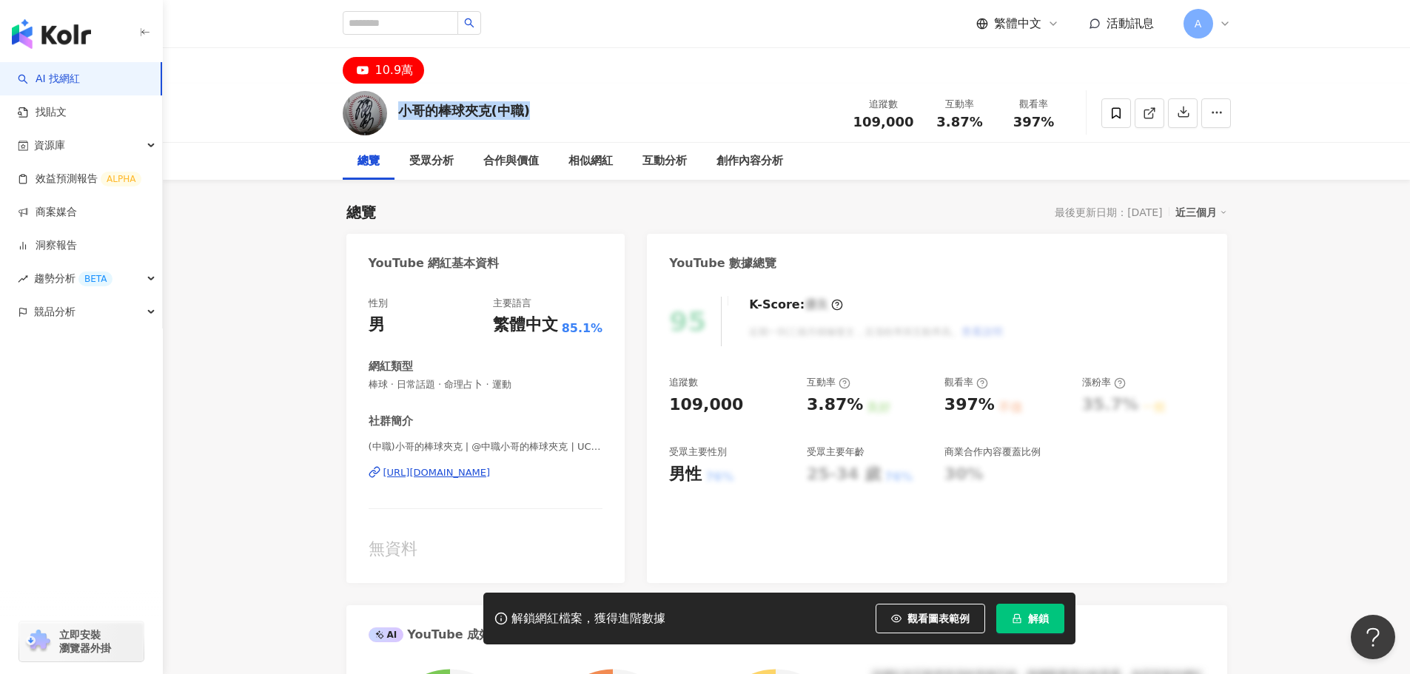
drag, startPoint x: 543, startPoint y: 114, endPoint x: 881, endPoint y: 262, distance: 368.5
click at [400, 107] on div "小哥的棒球夾克(中職) 追蹤數 109,000 互動率 3.87% 觀看率 397%" at bounding box center [786, 113] width 947 height 58
copy div "小哥的棒球夾克(中職)"
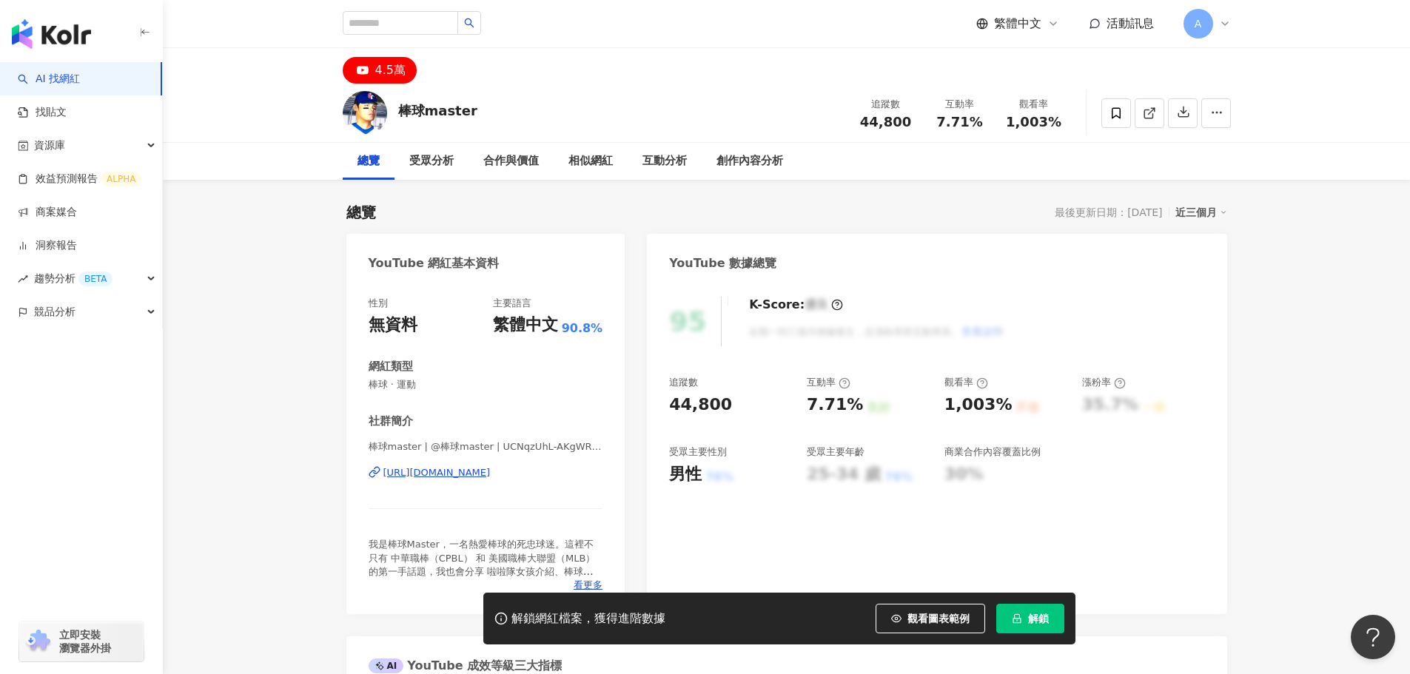
drag, startPoint x: 482, startPoint y: 115, endPoint x: 375, endPoint y: 107, distance: 107.7
click at [375, 107] on div "棒球master 追蹤數 44,800 互動率 7.71% 觀看率 1,003%" at bounding box center [786, 113] width 947 height 58
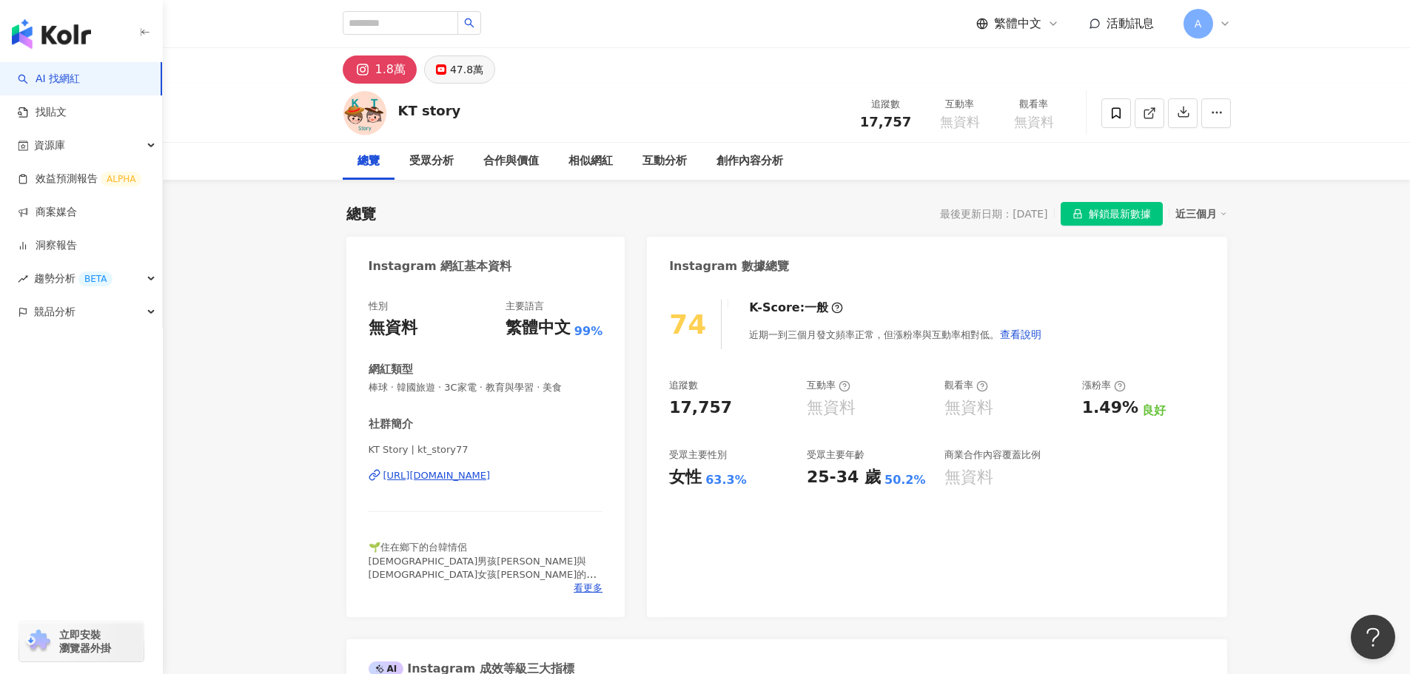
click at [458, 62] on div "47.8萬" at bounding box center [466, 69] width 33 height 21
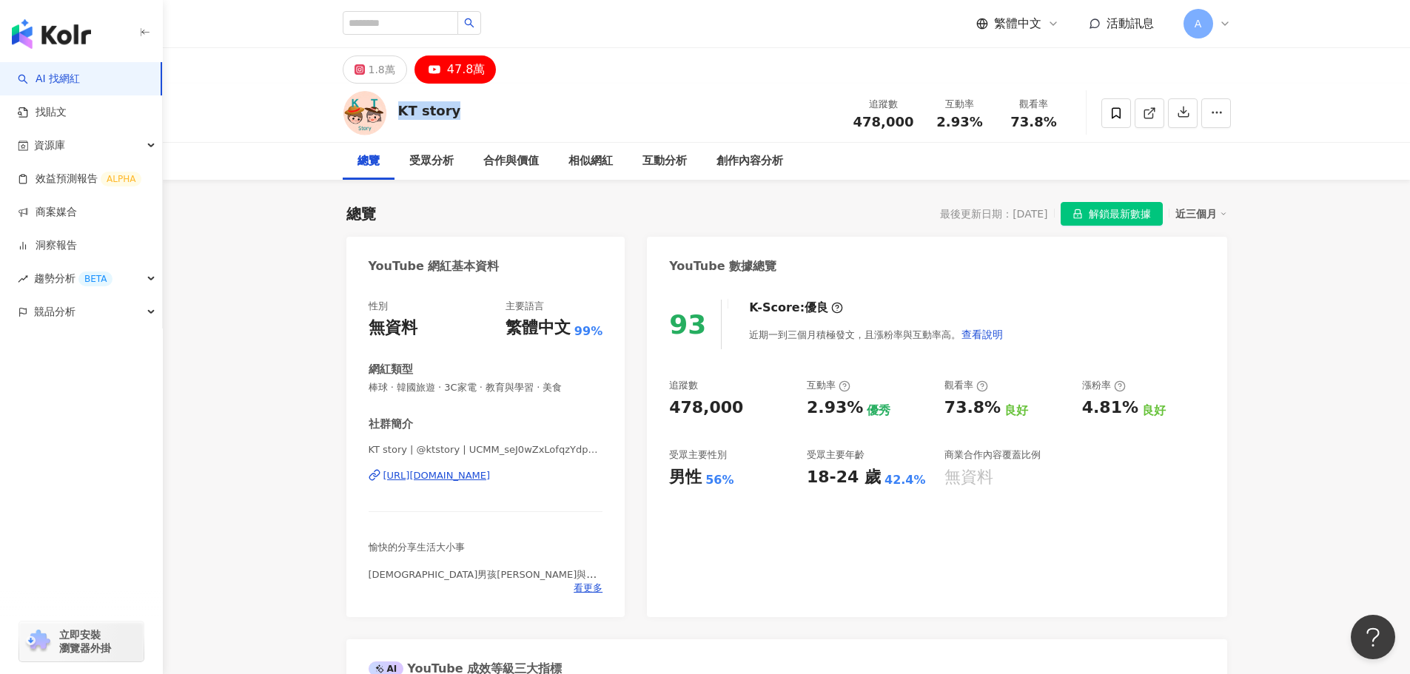
drag, startPoint x: 466, startPoint y: 107, endPoint x: 397, endPoint y: 107, distance: 68.8
click at [397, 107] on div "KT story 追蹤數 478,000 互動率 2.93% 觀看率 73.8%" at bounding box center [786, 113] width 947 height 58
copy div "KT story"
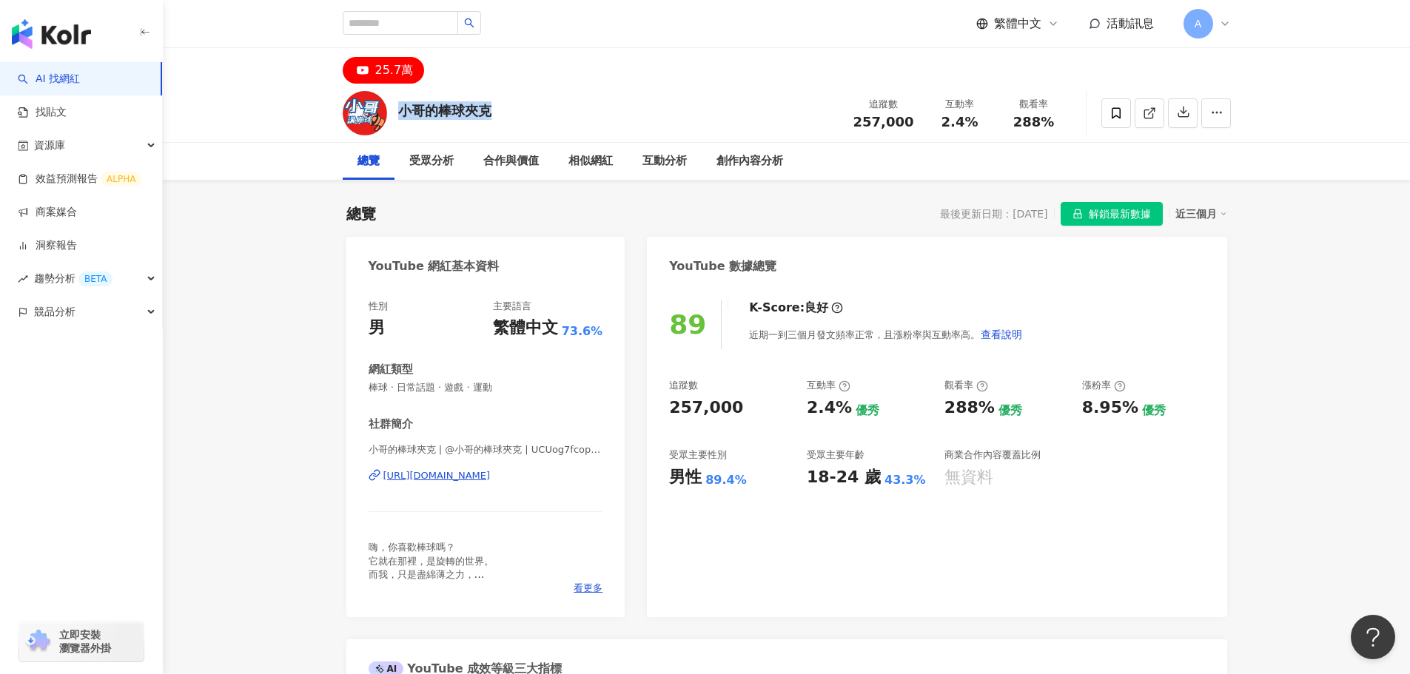
drag, startPoint x: 411, startPoint y: 111, endPoint x: 403, endPoint y: 111, distance: 8.1
click at [403, 111] on div "小哥的棒球夾克 追蹤數 257,000 互動率 2.4% 觀看率 288%" at bounding box center [786, 113] width 947 height 58
